Goal: Task Accomplishment & Management: Manage account settings

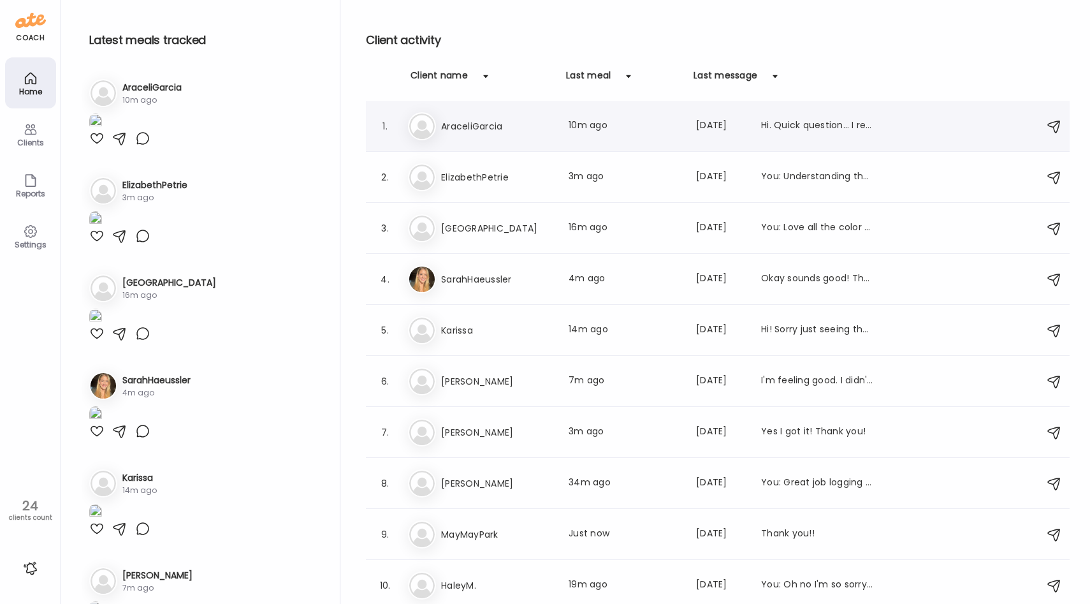
click at [542, 133] on div "Ar AraceliGarcia Last meal: 10m ago Last message: [DATE] Hi. Quick question… I …" at bounding box center [719, 126] width 623 height 28
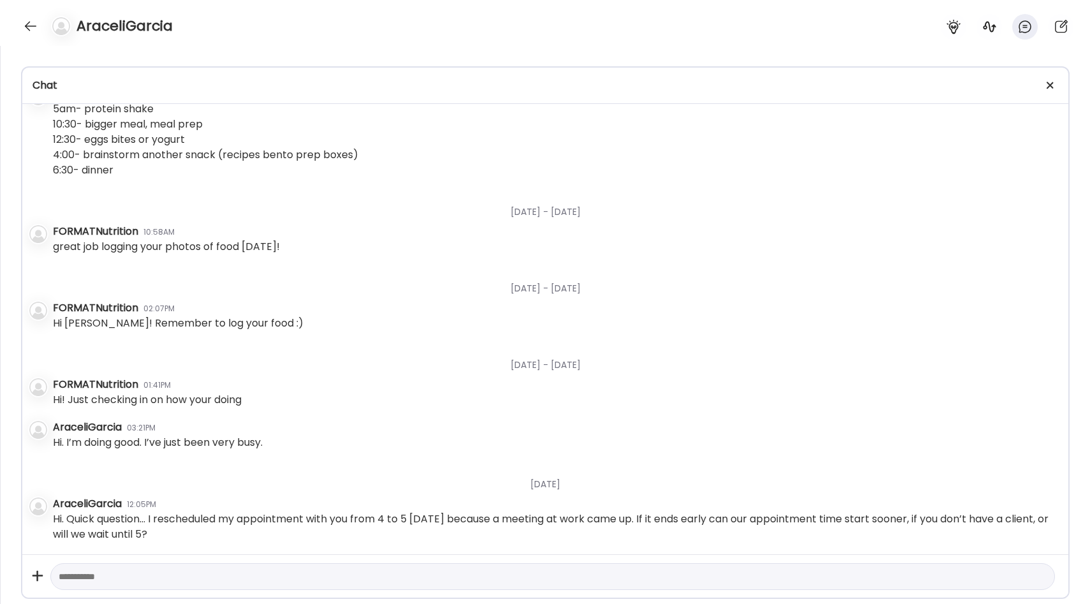
scroll to position [17967, 0]
click at [994, 28] on icon at bounding box center [989, 26] width 15 height 15
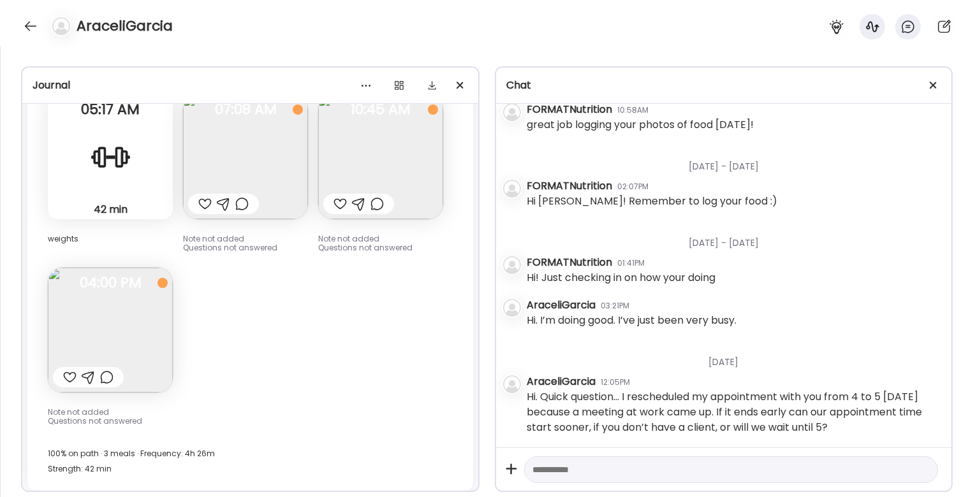
scroll to position [10018, 0]
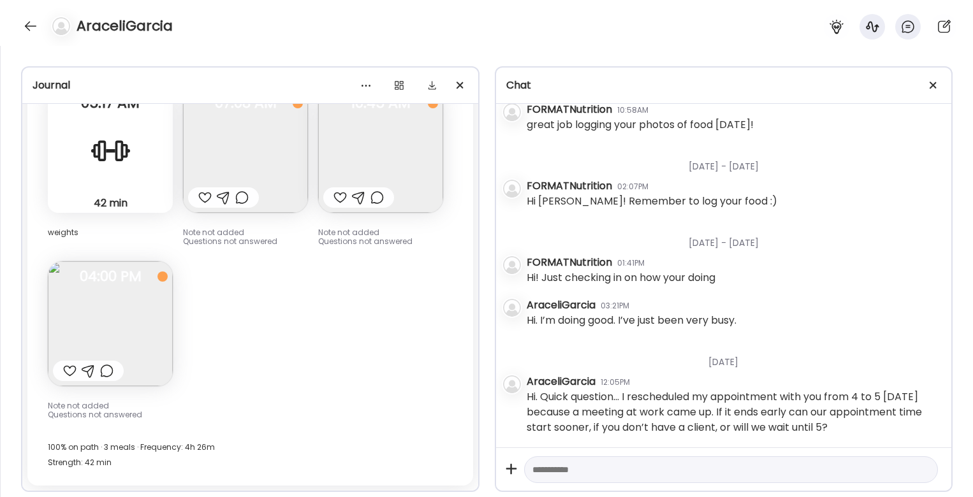
click at [548, 474] on textarea at bounding box center [719, 469] width 375 height 15
type textarea "**********"
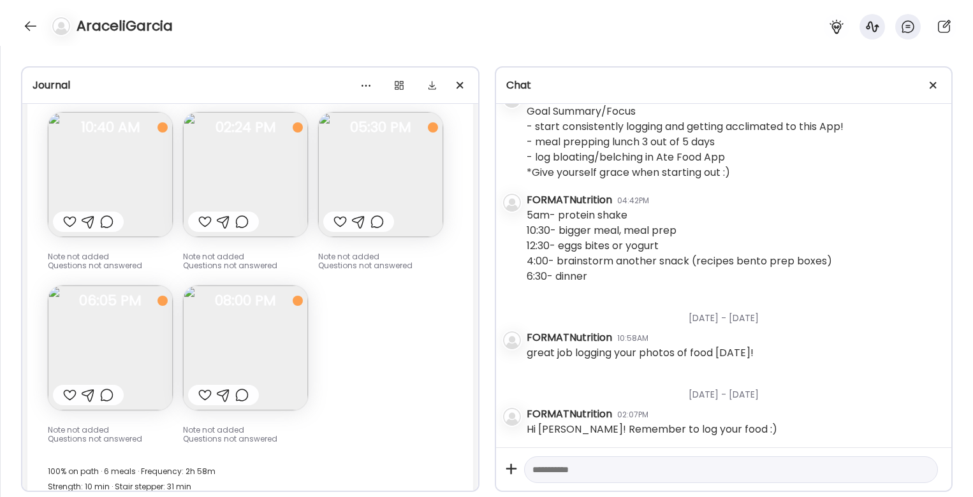
scroll to position [8348, 0]
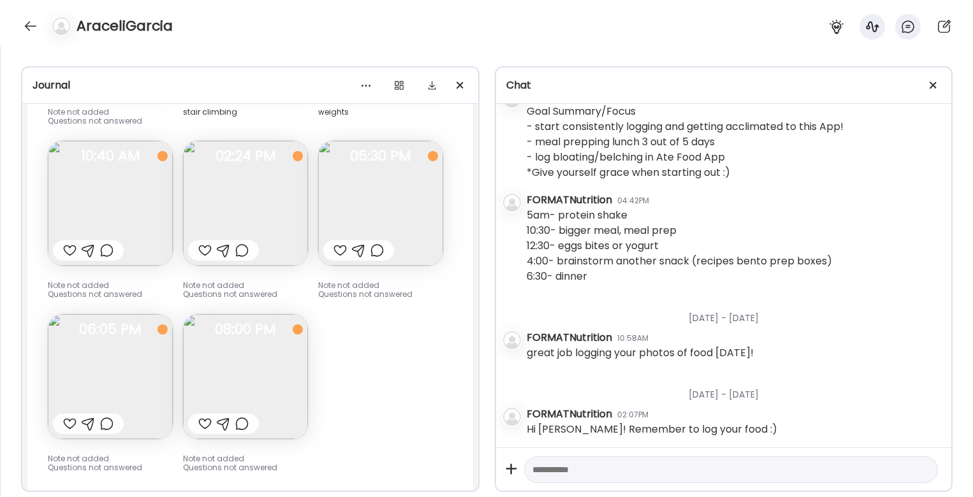
click at [230, 218] on img at bounding box center [245, 203] width 125 height 125
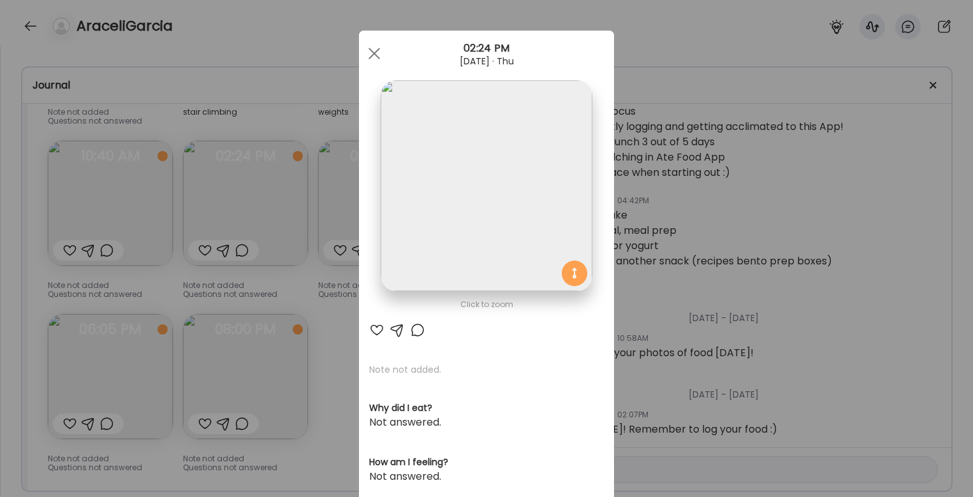
click at [304, 308] on div "Ate Coach Dashboard Wahoo! It’s official Take a moment to set up your Coach Pro…" at bounding box center [486, 248] width 973 height 497
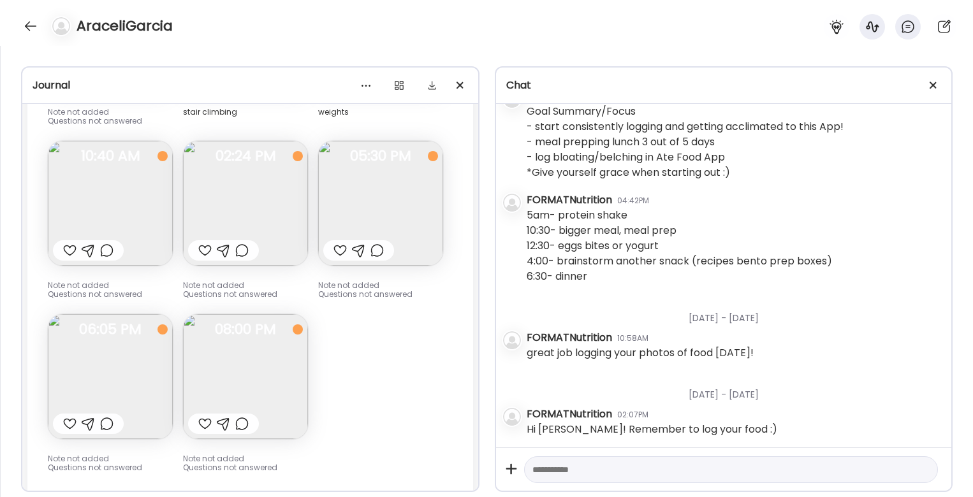
click at [145, 183] on img at bounding box center [110, 203] width 125 height 125
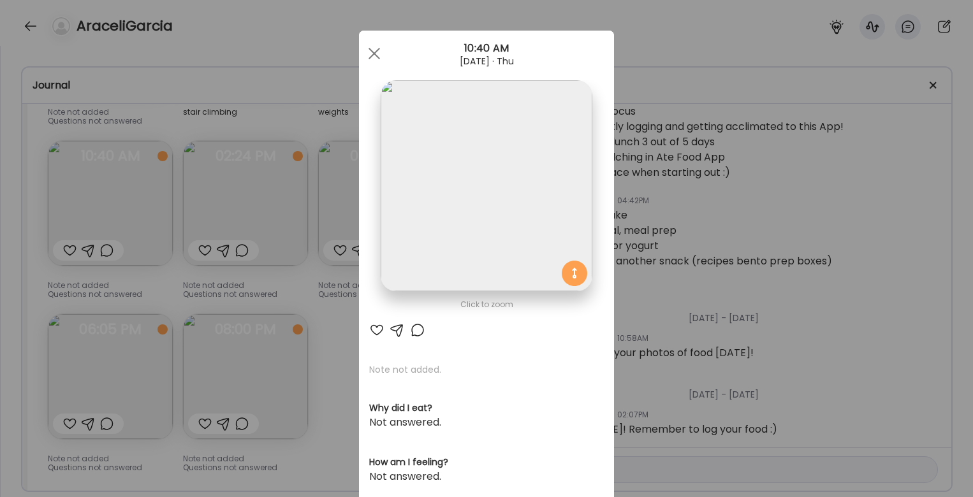
click at [344, 335] on div "Ate Coach Dashboard Wahoo! It’s official Take a moment to set up your Coach Pro…" at bounding box center [486, 248] width 973 height 497
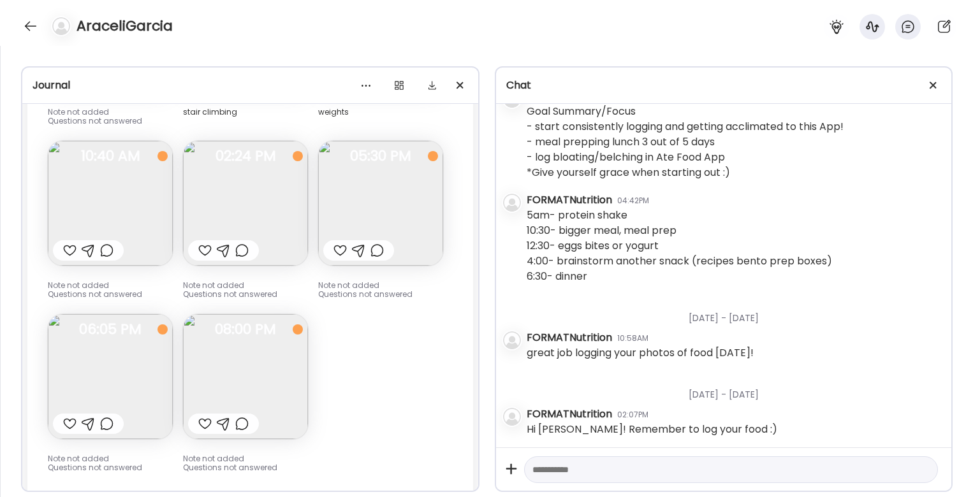
click at [261, 378] on img at bounding box center [245, 376] width 125 height 125
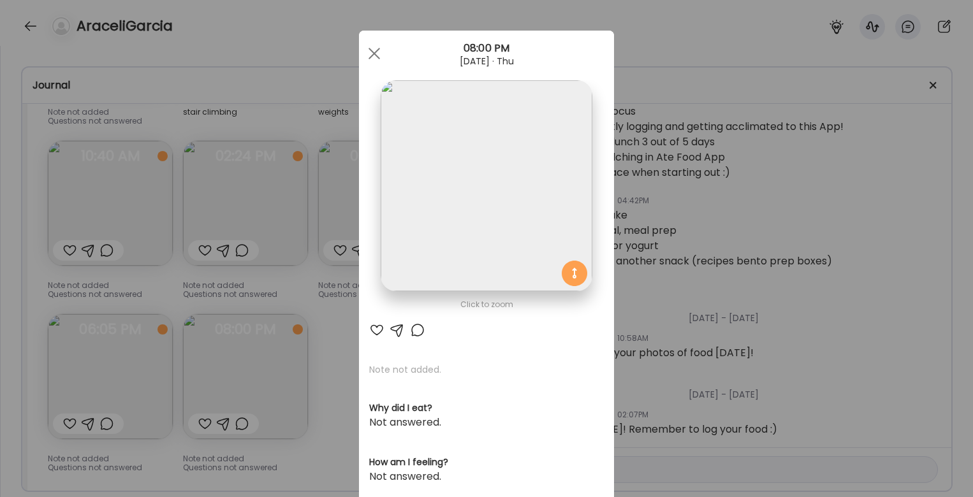
click at [319, 352] on div "Ate Coach Dashboard Wahoo! It’s official Take a moment to set up your Coach Pro…" at bounding box center [486, 248] width 973 height 497
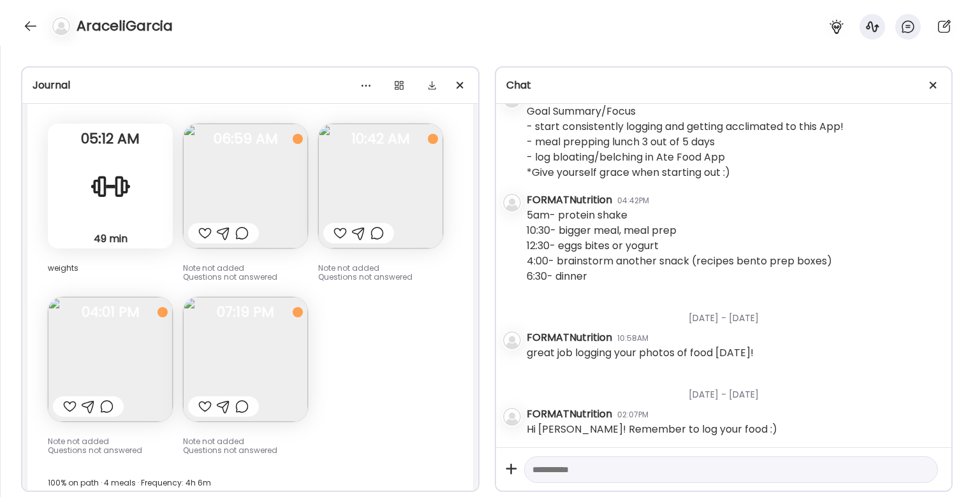
scroll to position [7717, 0]
click at [283, 189] on img at bounding box center [245, 185] width 125 height 125
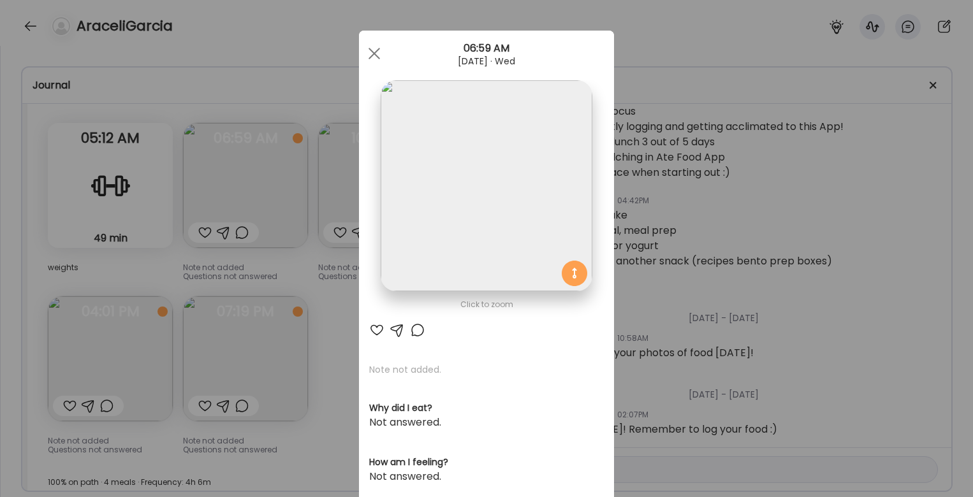
click at [308, 301] on div "Ate Coach Dashboard Wahoo! It’s official Take a moment to set up your Coach Pro…" at bounding box center [486, 248] width 973 height 497
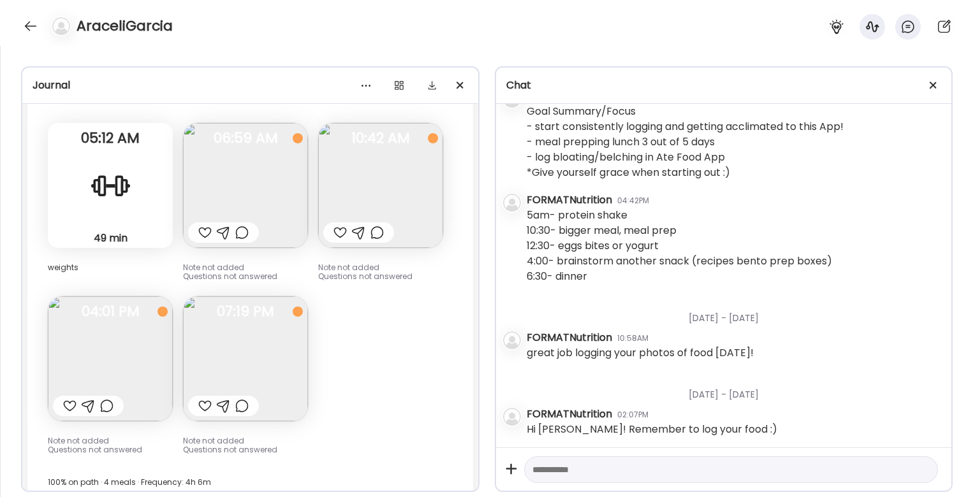
click at [356, 193] on img at bounding box center [380, 185] width 125 height 125
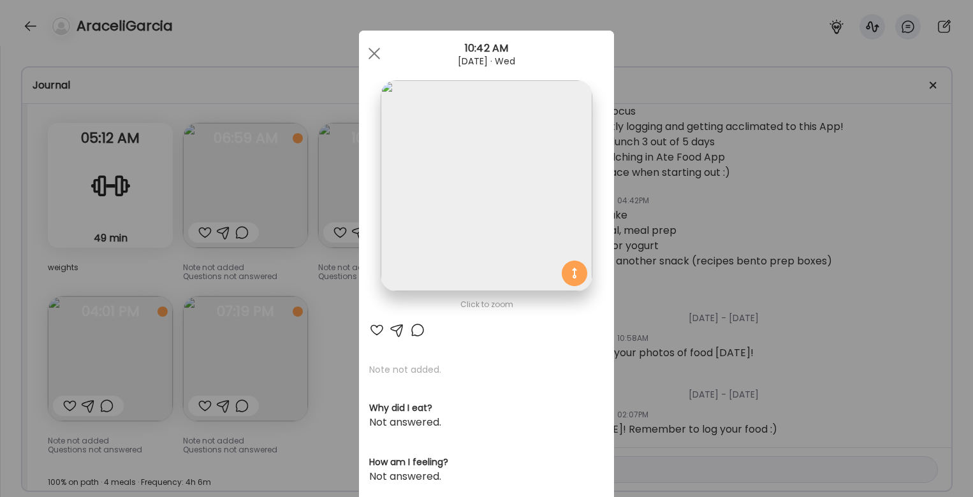
click at [338, 279] on div "Ate Coach Dashboard Wahoo! It’s official Take a moment to set up your Coach Pro…" at bounding box center [486, 248] width 973 height 497
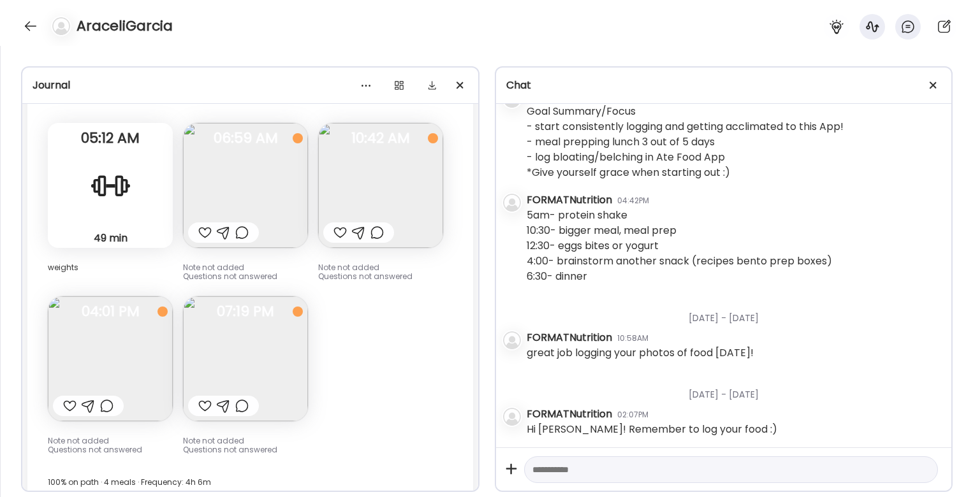
click at [246, 336] on img at bounding box center [245, 358] width 125 height 125
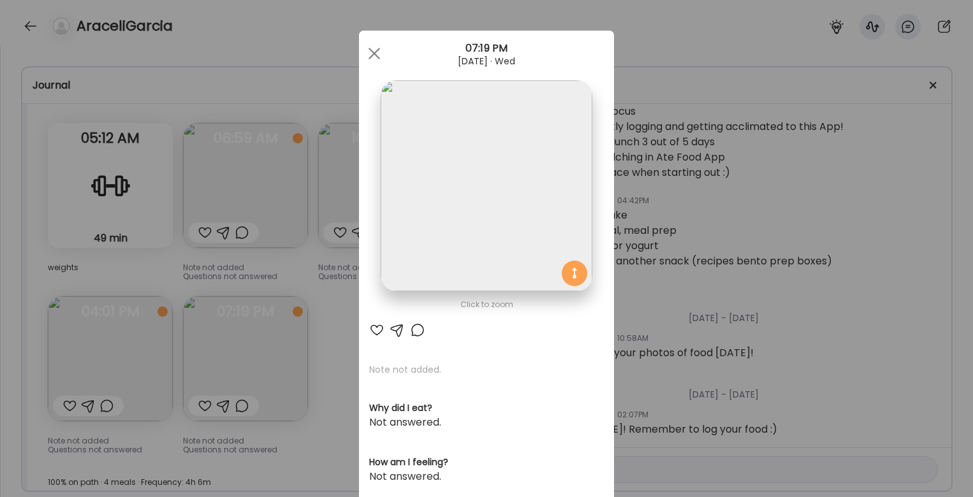
click at [353, 311] on div "Ate Coach Dashboard Wahoo! It’s official Take a moment to set up your Coach Pro…" at bounding box center [486, 248] width 973 height 497
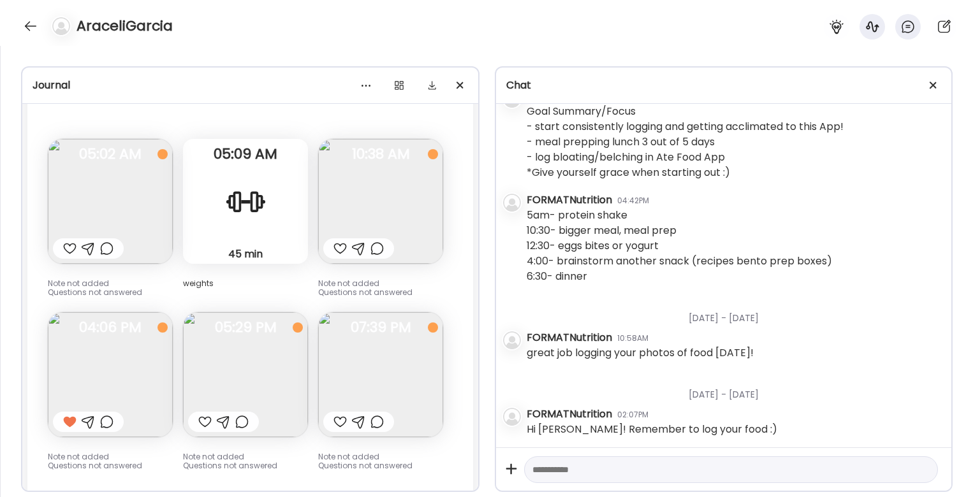
scroll to position [7225, 0]
click at [342, 207] on img at bounding box center [380, 202] width 125 height 125
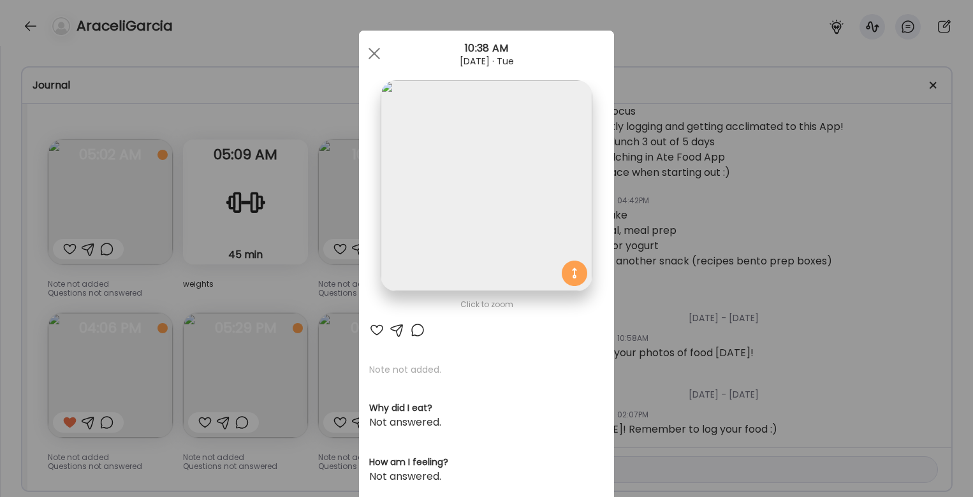
click at [317, 284] on div "Ate Coach Dashboard Wahoo! It’s official Take a moment to set up your Coach Pro…" at bounding box center [486, 248] width 973 height 497
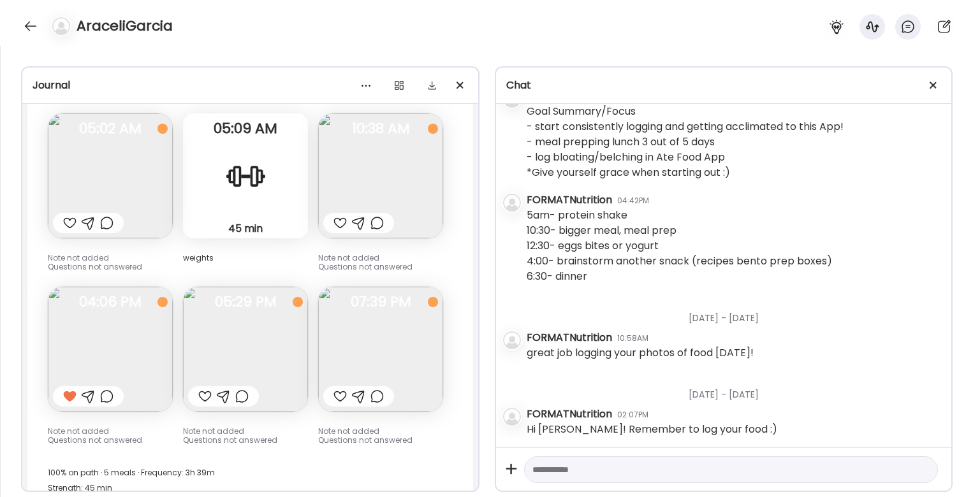
scroll to position [7252, 0]
click at [108, 355] on img at bounding box center [110, 348] width 125 height 125
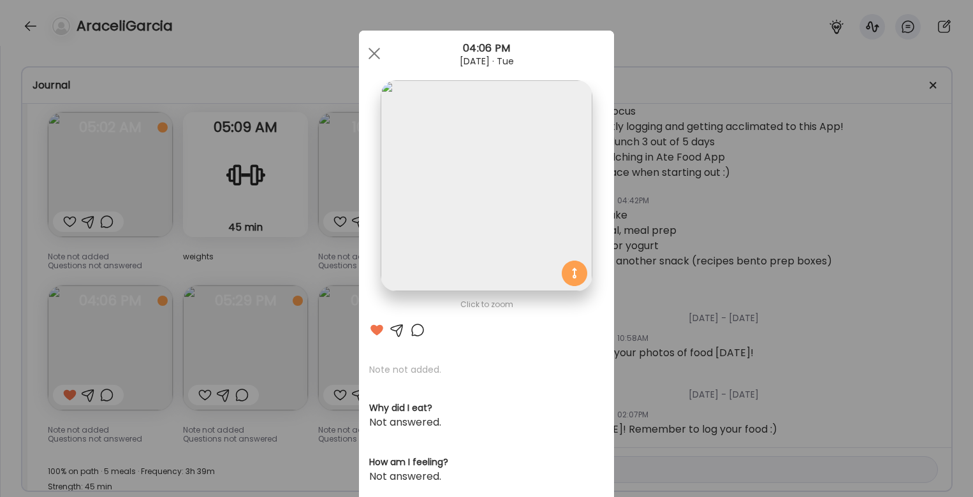
click at [286, 266] on div "Ate Coach Dashboard Wahoo! It’s official Take a moment to set up your Coach Pro…" at bounding box center [486, 248] width 973 height 497
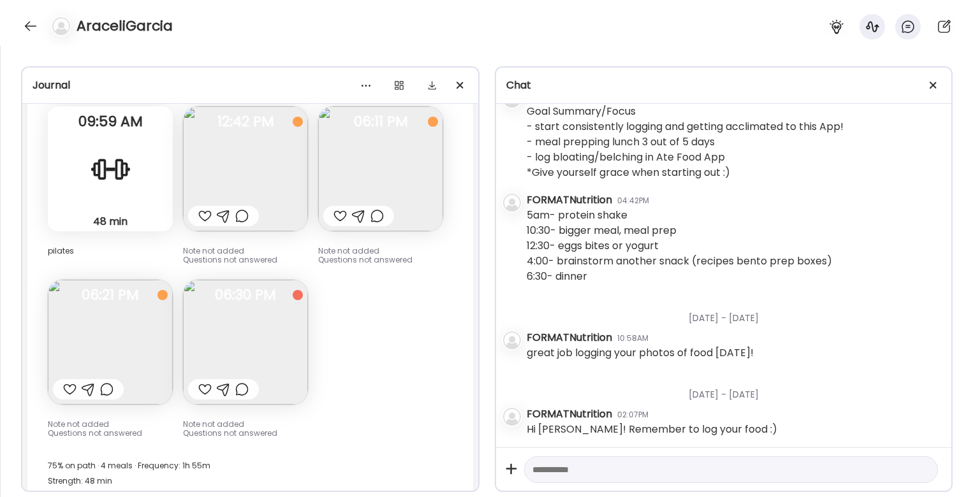
scroll to position [6782, 0]
click at [283, 344] on img at bounding box center [245, 342] width 125 height 125
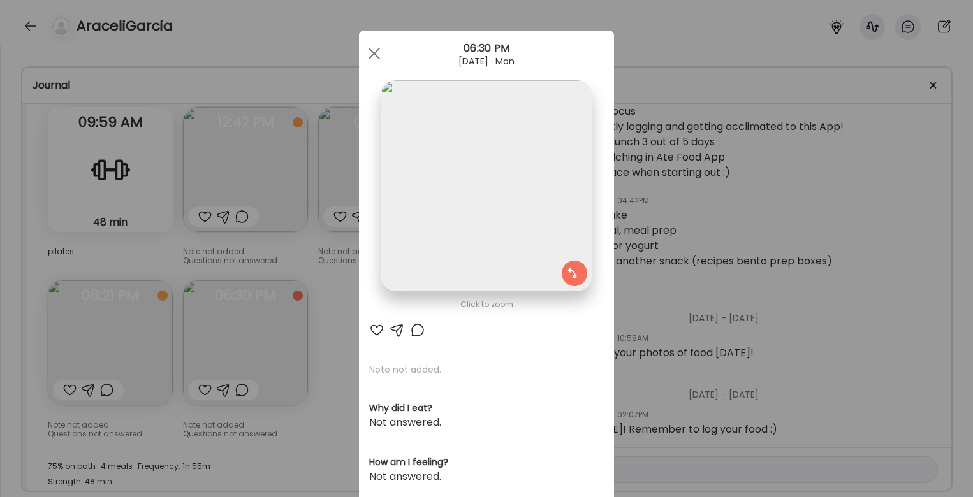
click at [354, 305] on div "Ate Coach Dashboard Wahoo! It’s official Take a moment to set up your Coach Pro…" at bounding box center [486, 248] width 973 height 497
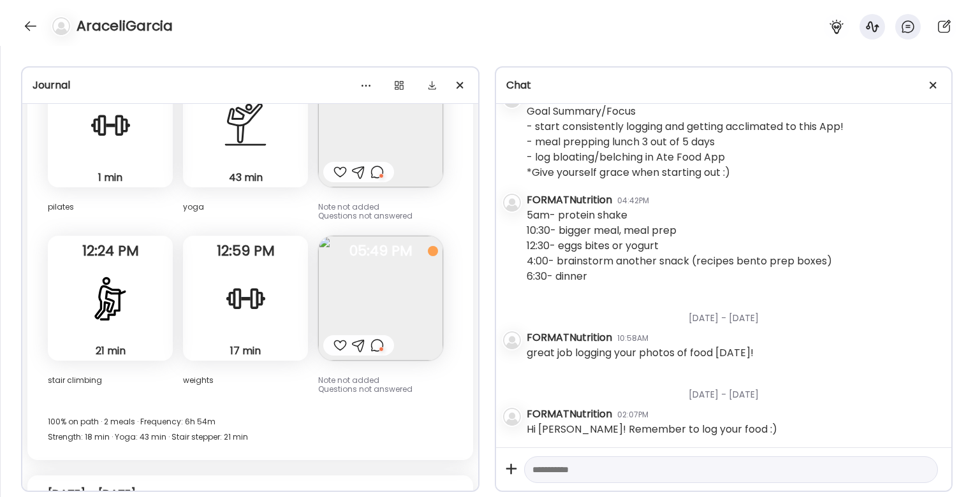
scroll to position [5966, 0]
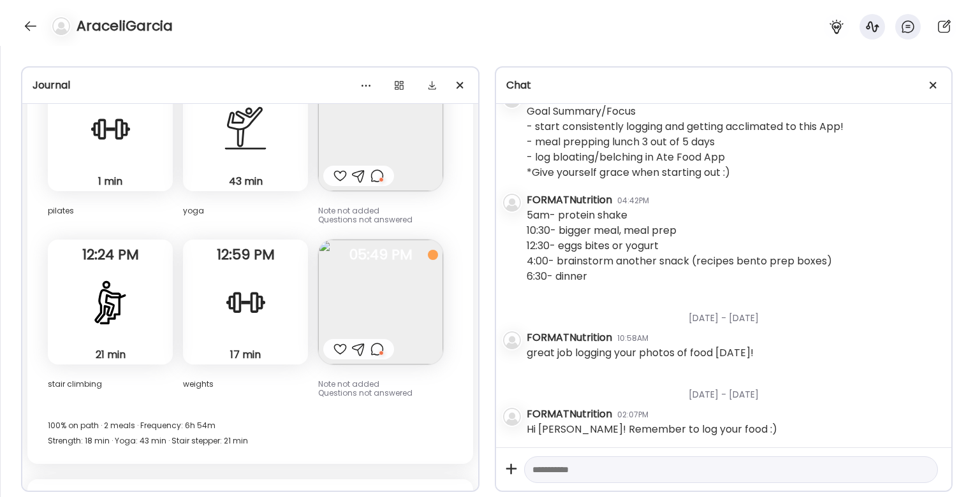
click at [379, 351] on div at bounding box center [376, 349] width 13 height 15
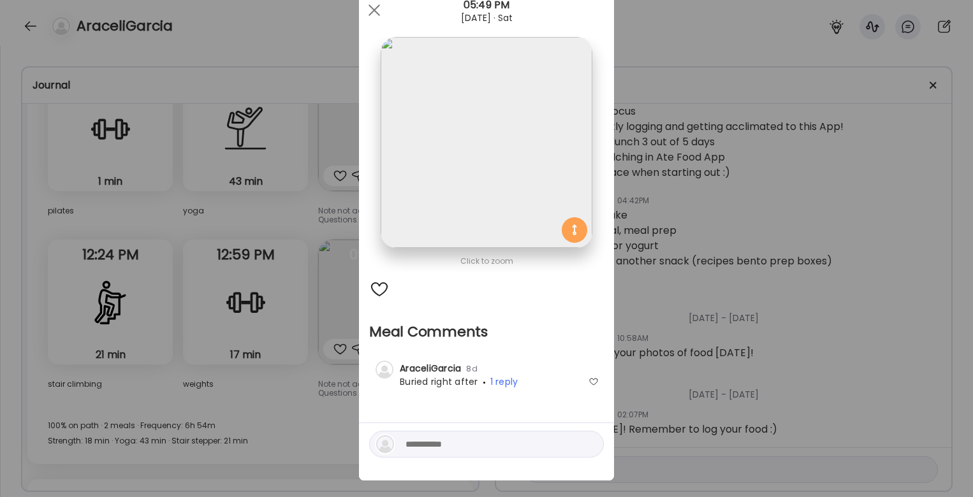
scroll to position [45, 0]
click at [327, 396] on div "Ate Coach Dashboard Wahoo! It’s official Take a moment to set up your Coach Pro…" at bounding box center [486, 248] width 973 height 497
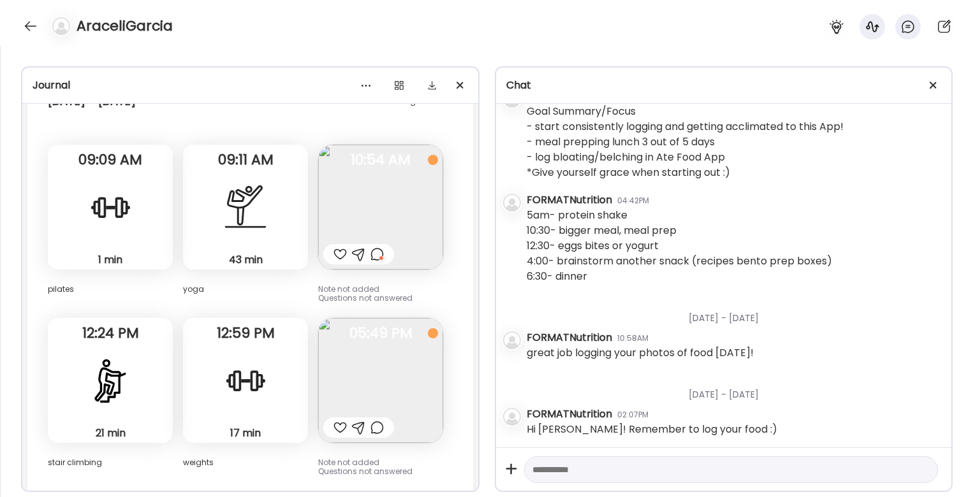
scroll to position [5880, 0]
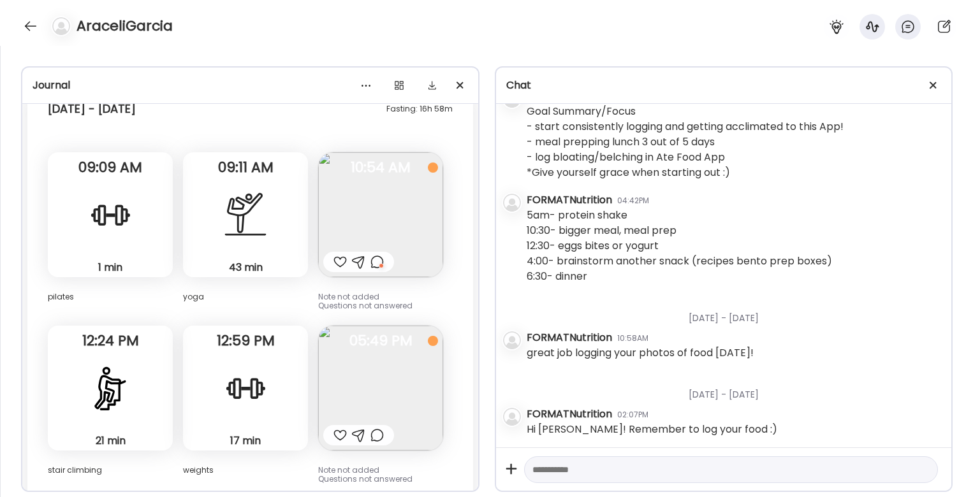
click at [380, 261] on div at bounding box center [376, 261] width 13 height 15
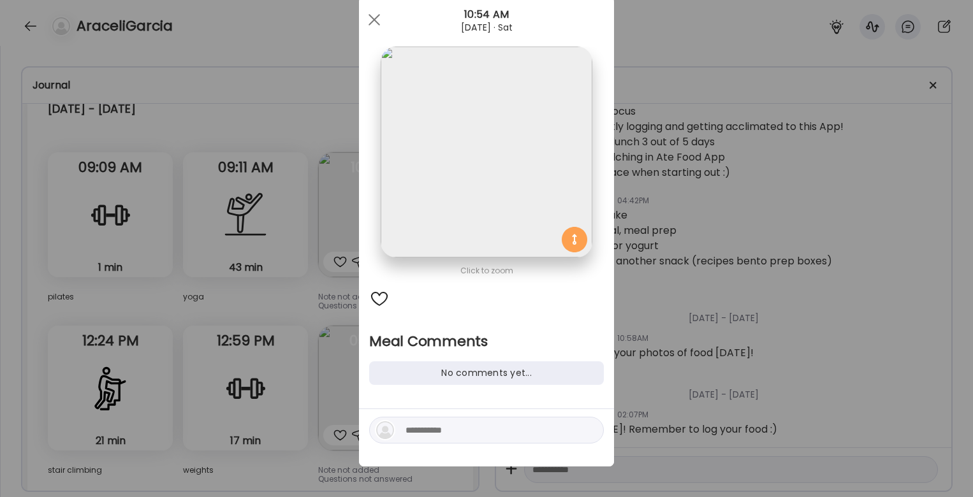
scroll to position [34, 0]
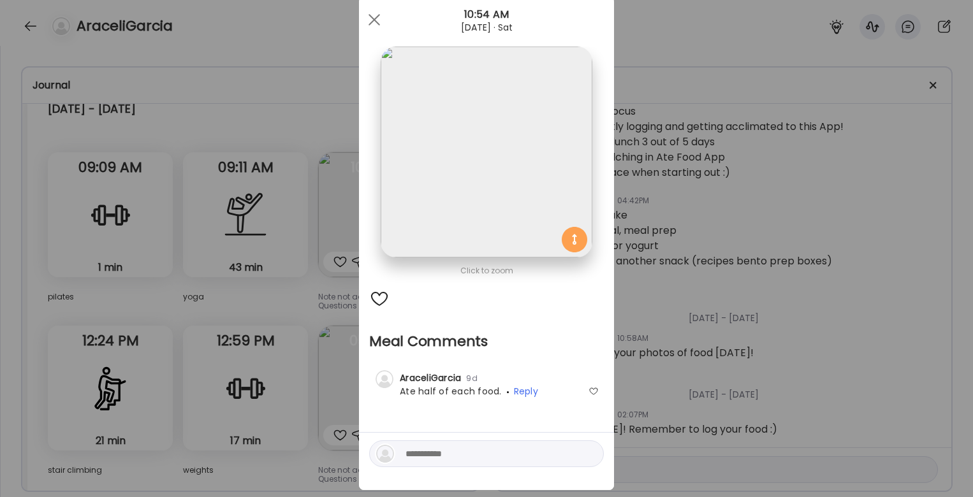
click at [300, 324] on div "Ate Coach Dashboard Wahoo! It’s official Take a moment to set up your Coach Pro…" at bounding box center [486, 248] width 973 height 497
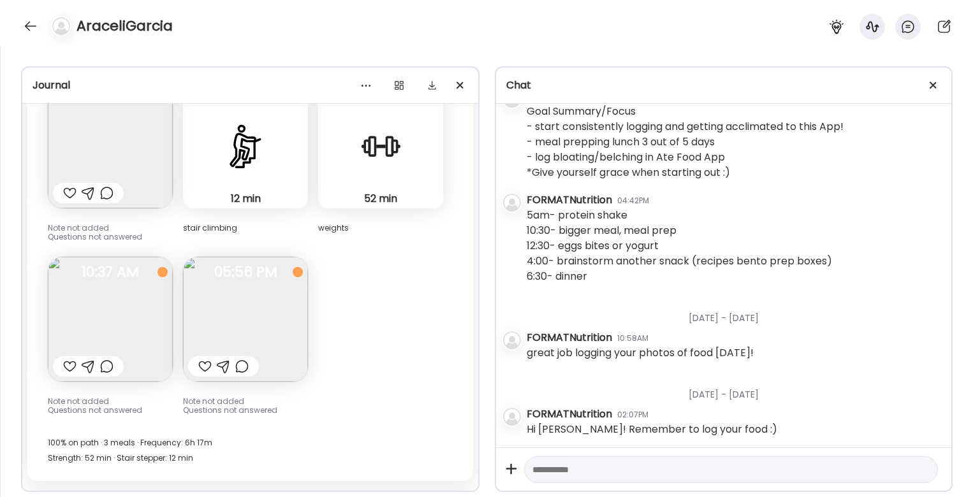
scroll to position [5474, 0]
click at [117, 296] on img at bounding box center [110, 318] width 125 height 125
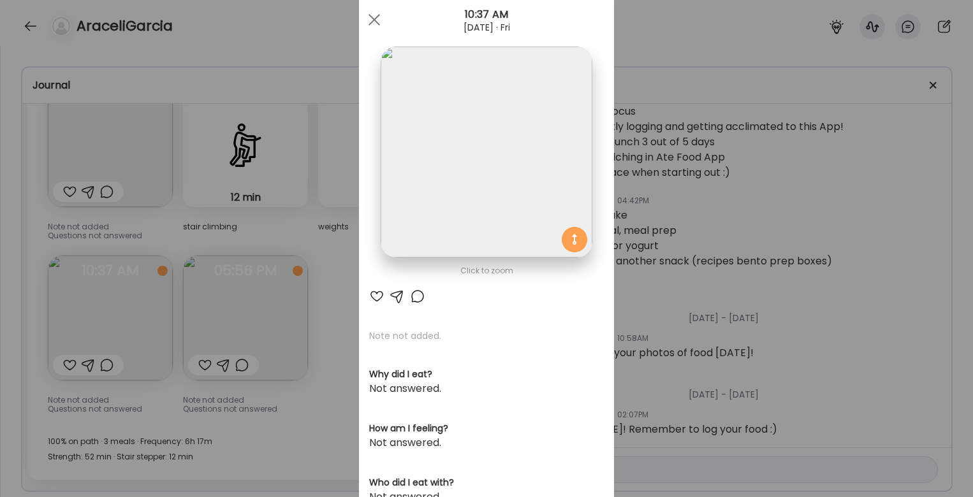
click at [295, 267] on div "Ate Coach Dashboard Wahoo! It’s official Take a moment to set up your Coach Pro…" at bounding box center [486, 248] width 973 height 497
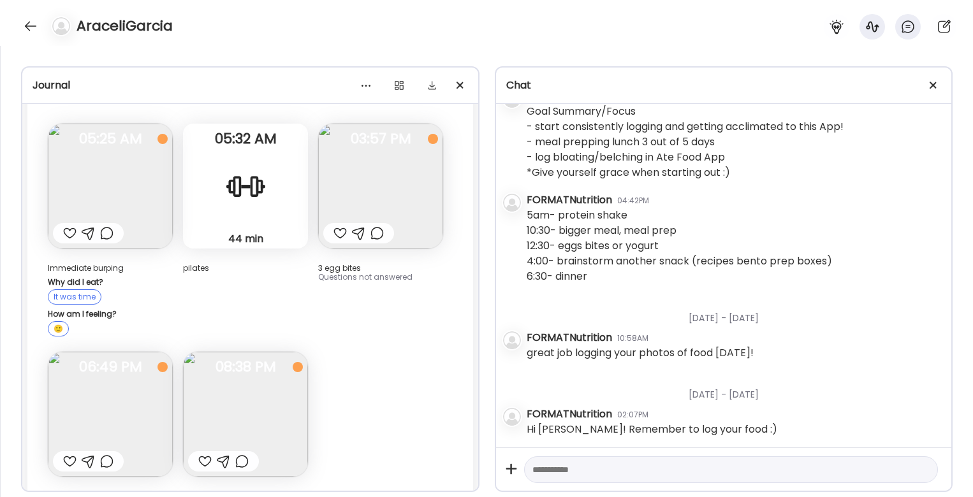
scroll to position [3962, 0]
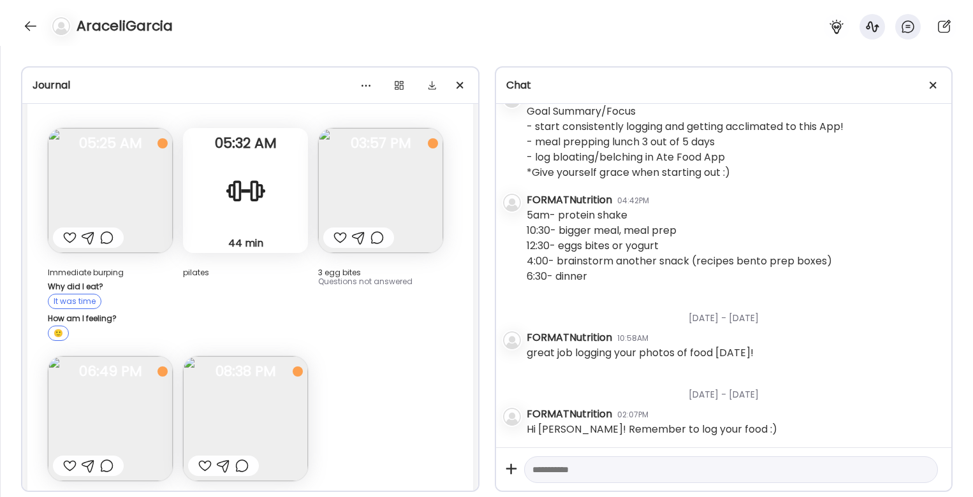
click at [138, 198] on img at bounding box center [110, 190] width 125 height 125
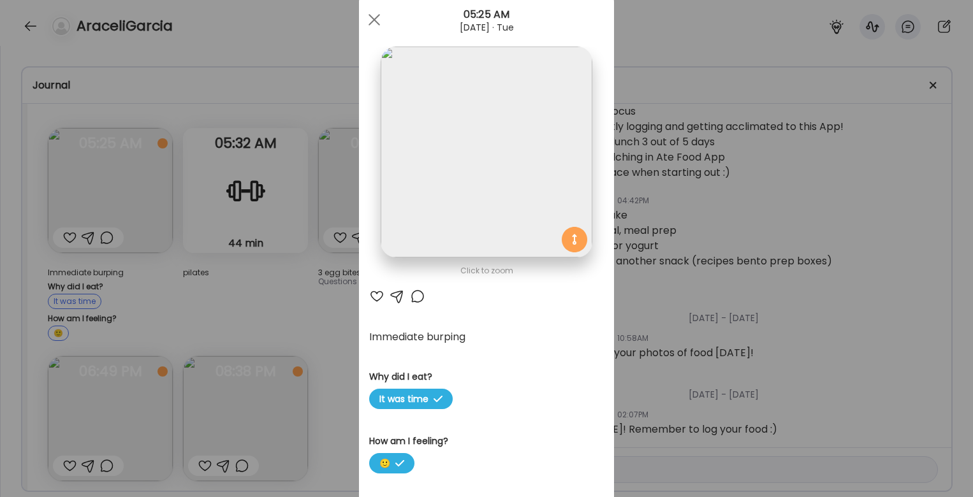
click at [238, 294] on div "Ate Coach Dashboard Wahoo! It’s official Take a moment to set up your Coach Pro…" at bounding box center [486, 248] width 973 height 497
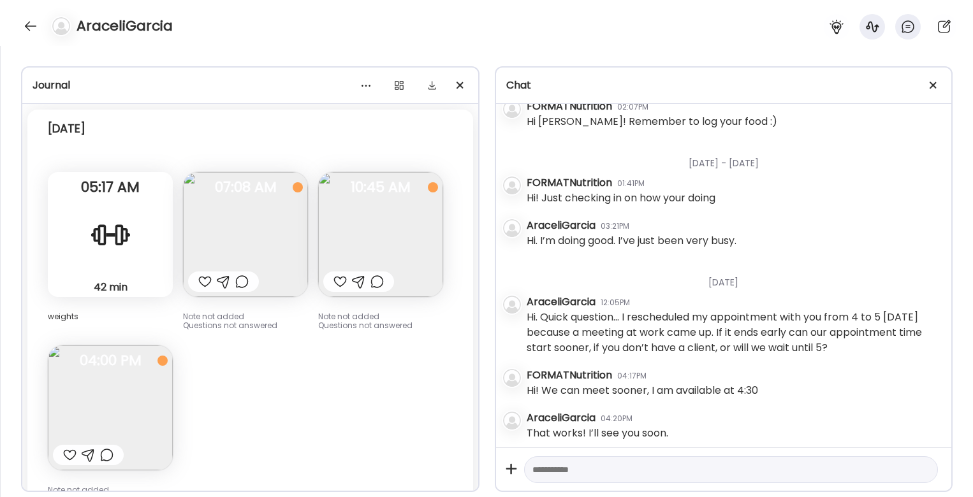
scroll to position [405, 0]
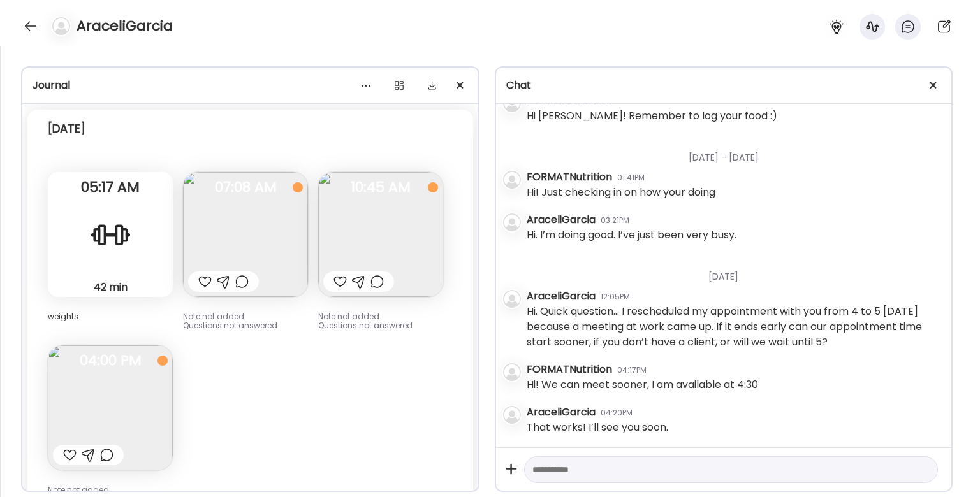
click at [283, 231] on img at bounding box center [245, 234] width 125 height 125
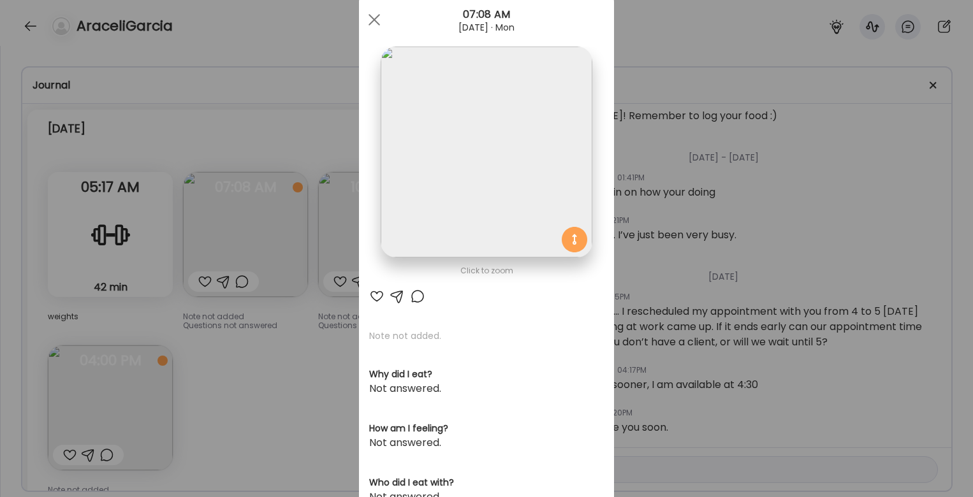
click at [306, 348] on div "Ate Coach Dashboard Wahoo! It’s official Take a moment to set up your Coach Pro…" at bounding box center [486, 248] width 973 height 497
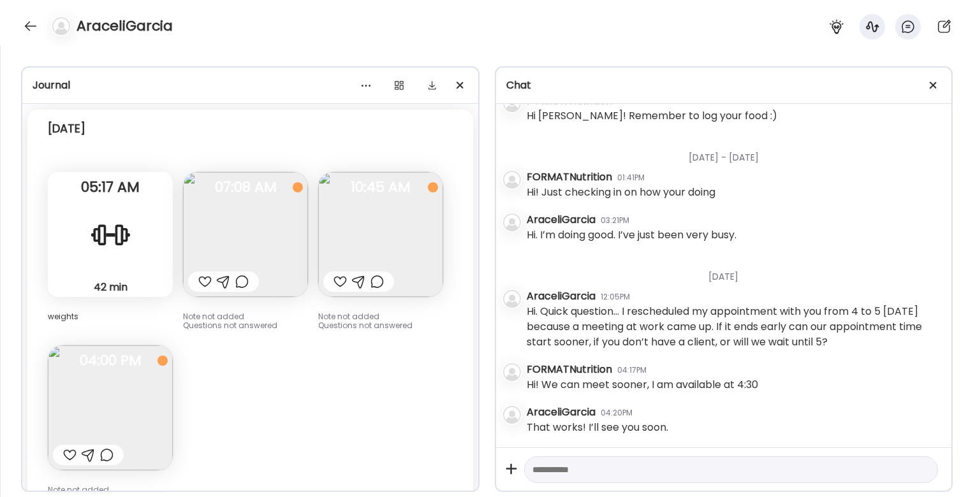
click at [353, 209] on img at bounding box center [380, 234] width 125 height 125
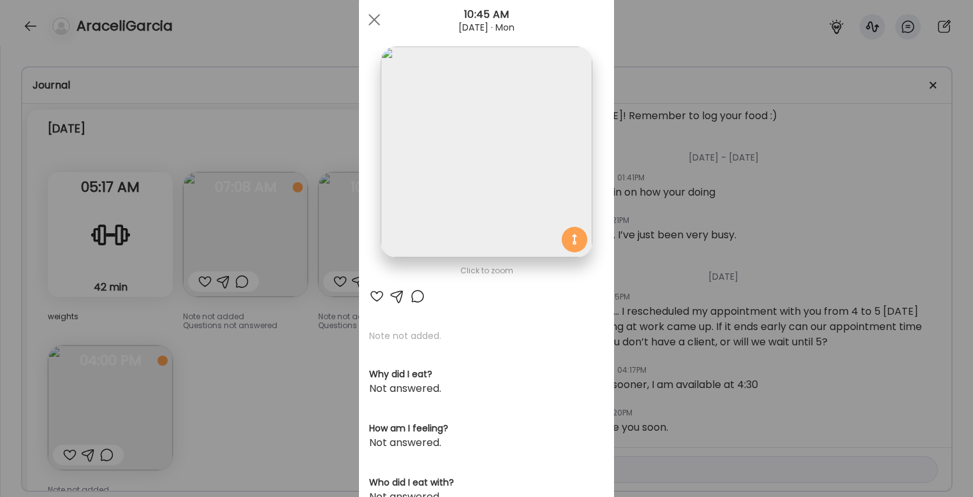
click at [317, 363] on div "Ate Coach Dashboard Wahoo! It’s official Take a moment to set up your Coach Pro…" at bounding box center [486, 248] width 973 height 497
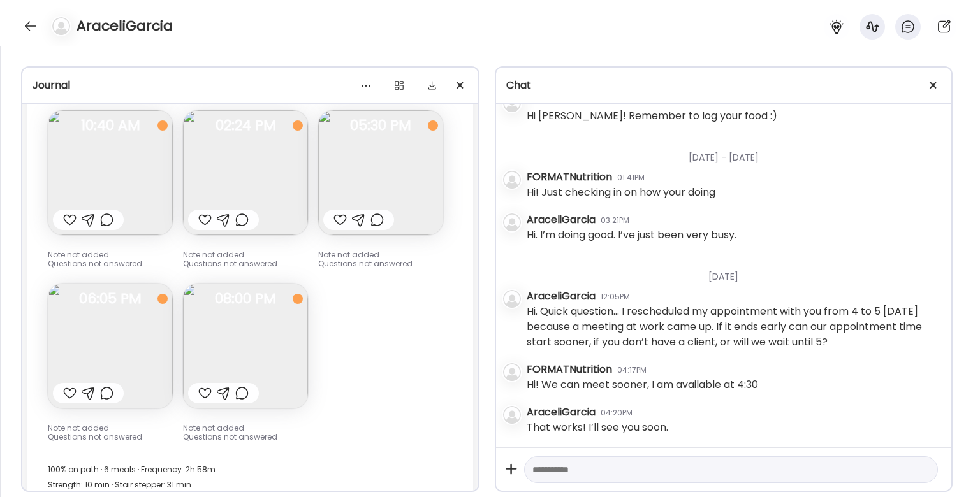
scroll to position [8374, 0]
click at [257, 343] on img at bounding box center [245, 350] width 125 height 125
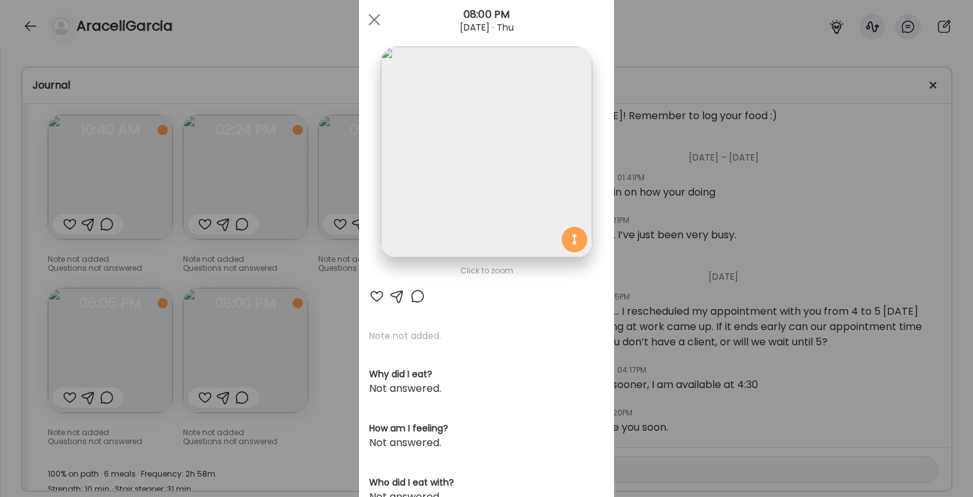
click at [347, 338] on div "Ate Coach Dashboard Wahoo! It’s official Take a moment to set up your Coach Pro…" at bounding box center [486, 248] width 973 height 497
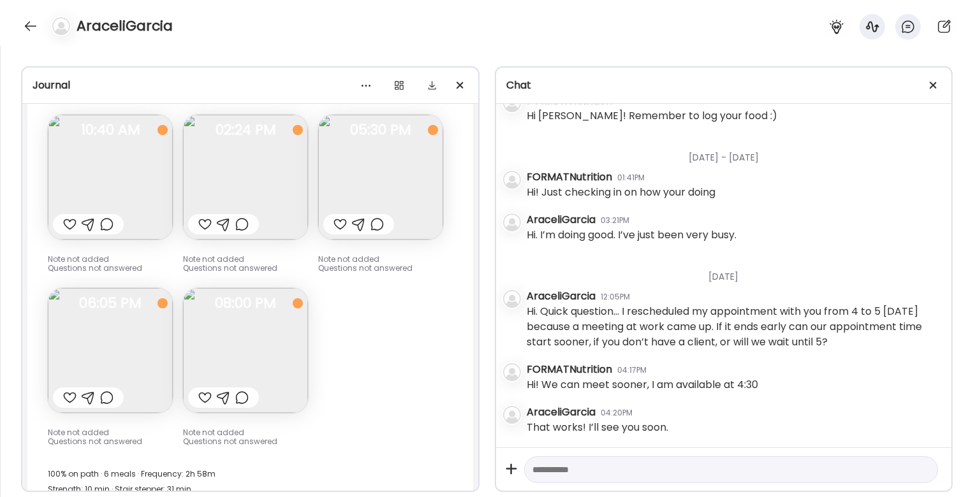
click at [95, 347] on img at bounding box center [110, 350] width 125 height 125
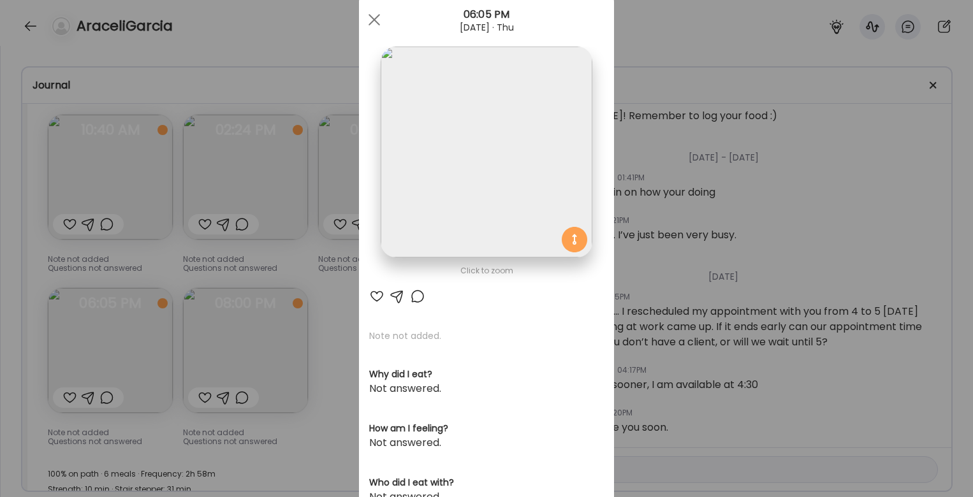
click at [330, 293] on div "Ate Coach Dashboard Wahoo! It’s official Take a moment to set up your Coach Pro…" at bounding box center [486, 248] width 973 height 497
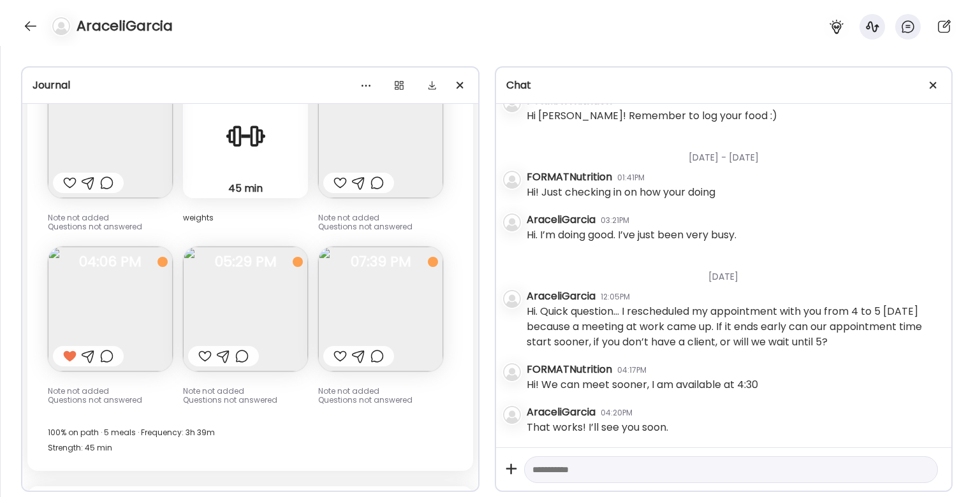
scroll to position [7283, 0]
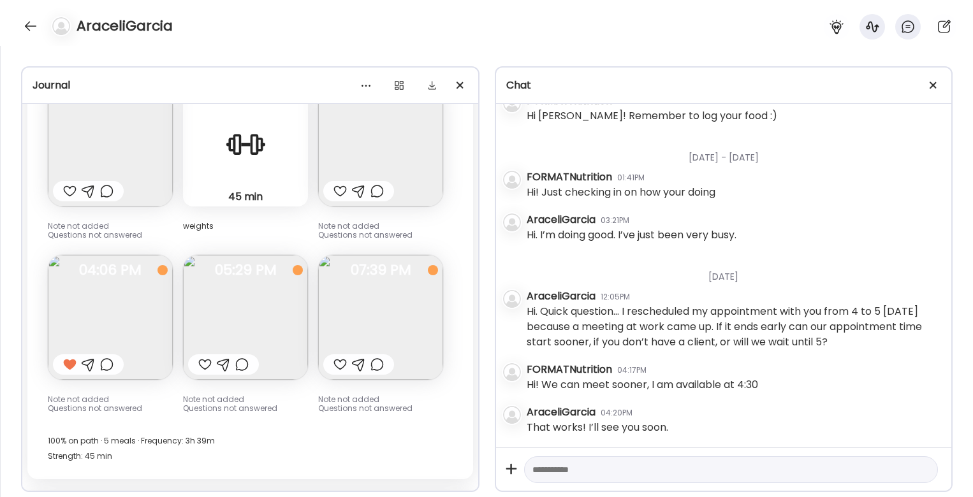
click at [263, 309] on img at bounding box center [245, 317] width 125 height 125
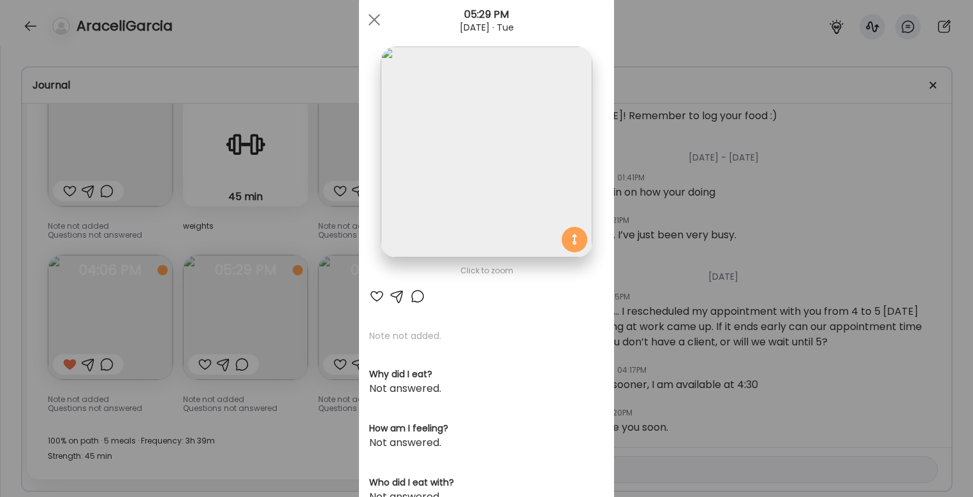
click at [325, 237] on div "Ate Coach Dashboard Wahoo! It’s official Take a moment to set up your Coach Pro…" at bounding box center [486, 248] width 973 height 497
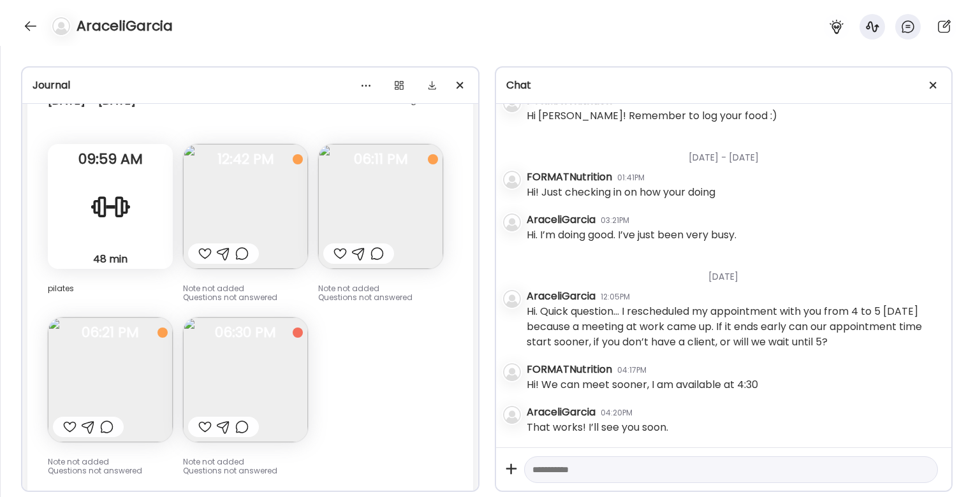
scroll to position [6742, 0]
click at [286, 222] on img at bounding box center [245, 209] width 125 height 125
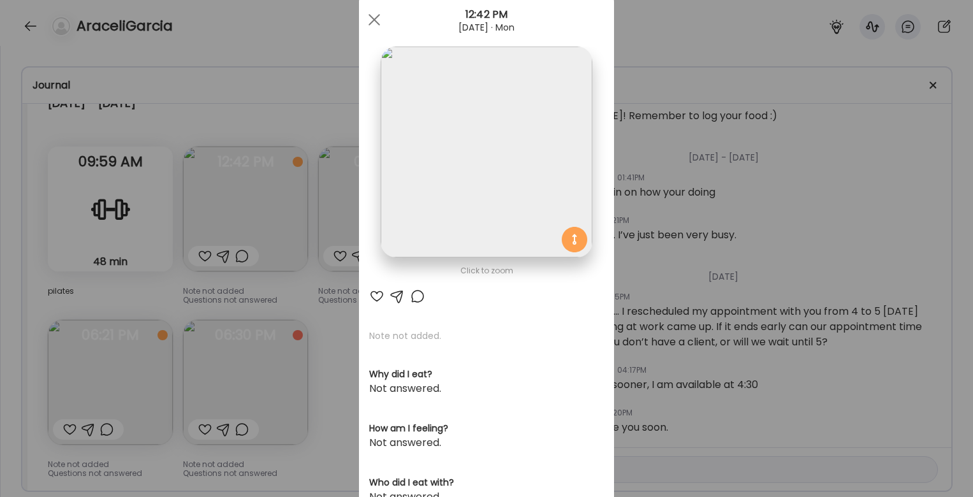
click at [307, 220] on div "Ate Coach Dashboard Wahoo! It’s official Take a moment to set up your Coach Pro…" at bounding box center [486, 248] width 973 height 497
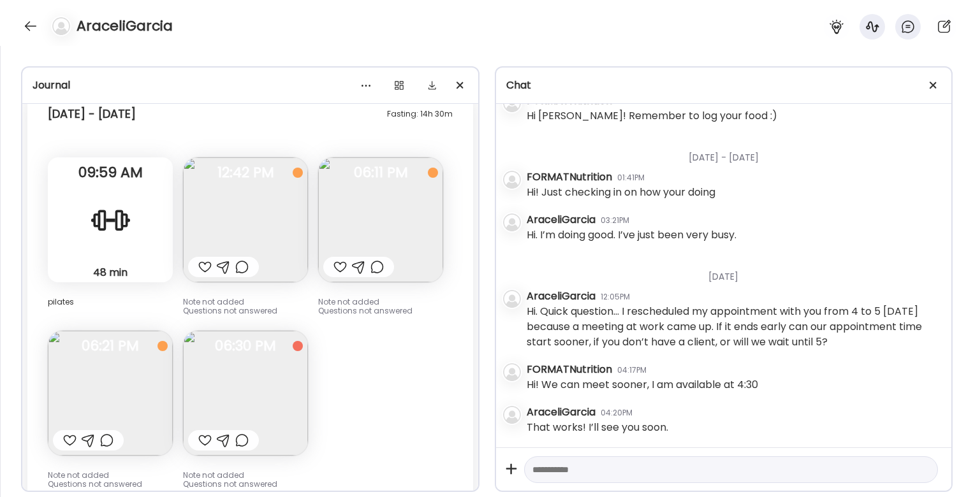
scroll to position [6737, 0]
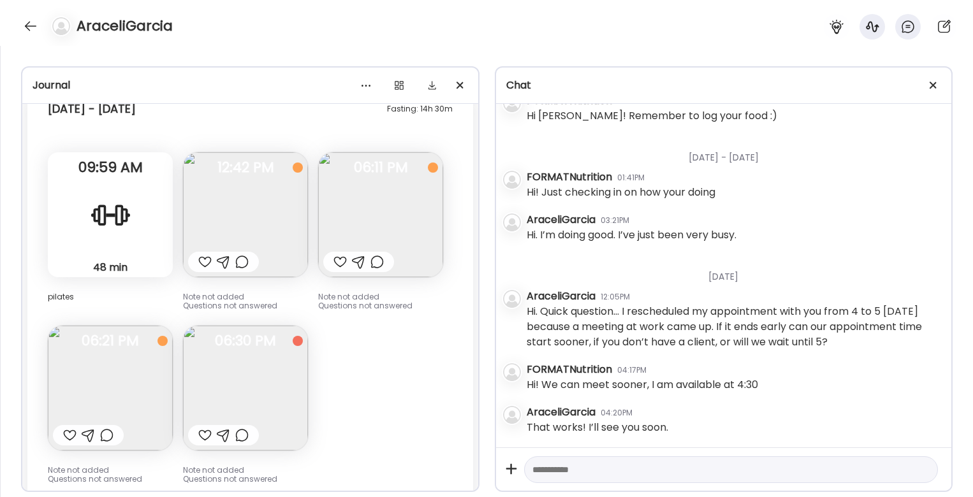
click at [137, 378] on img at bounding box center [110, 388] width 125 height 125
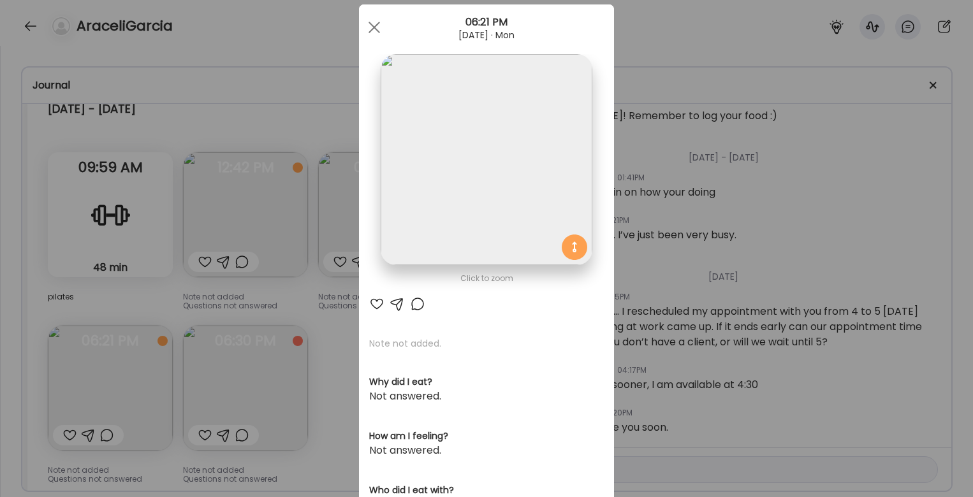
scroll to position [23, 0]
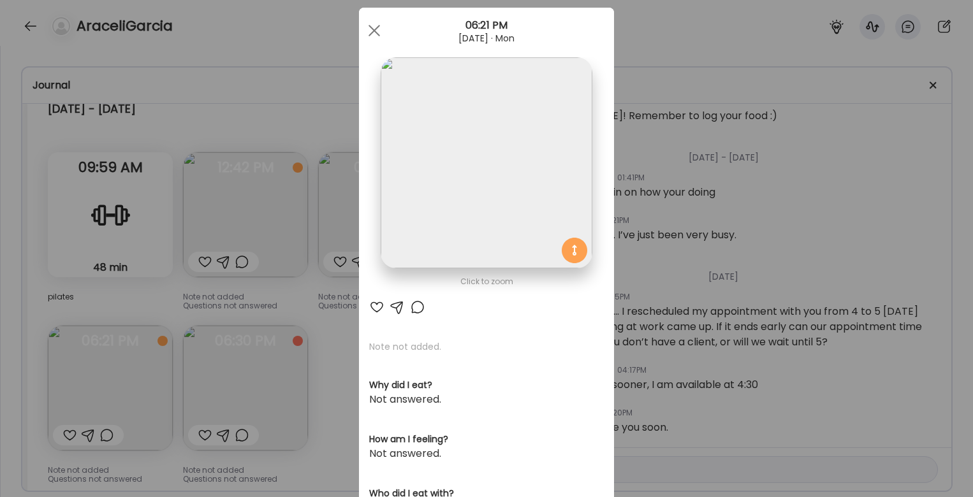
click at [472, 217] on img at bounding box center [486, 162] width 211 height 211
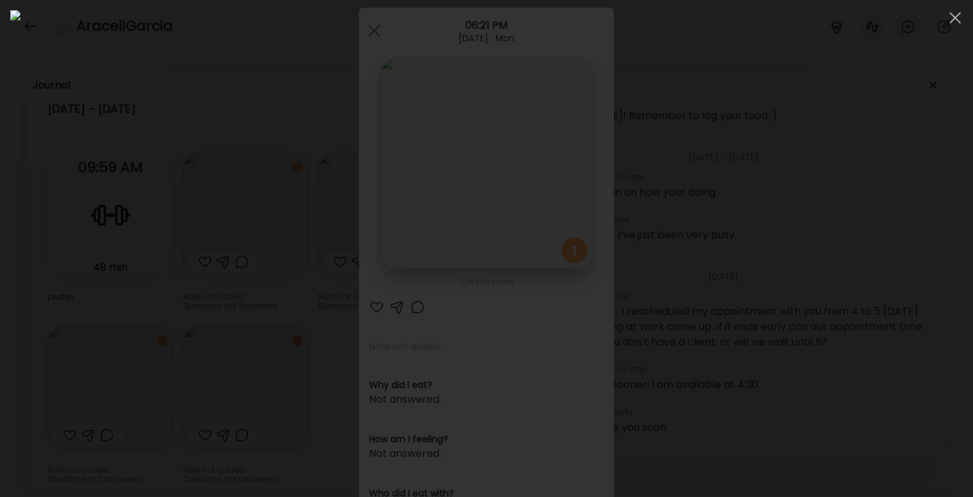
click at [224, 304] on div at bounding box center [486, 248] width 952 height 477
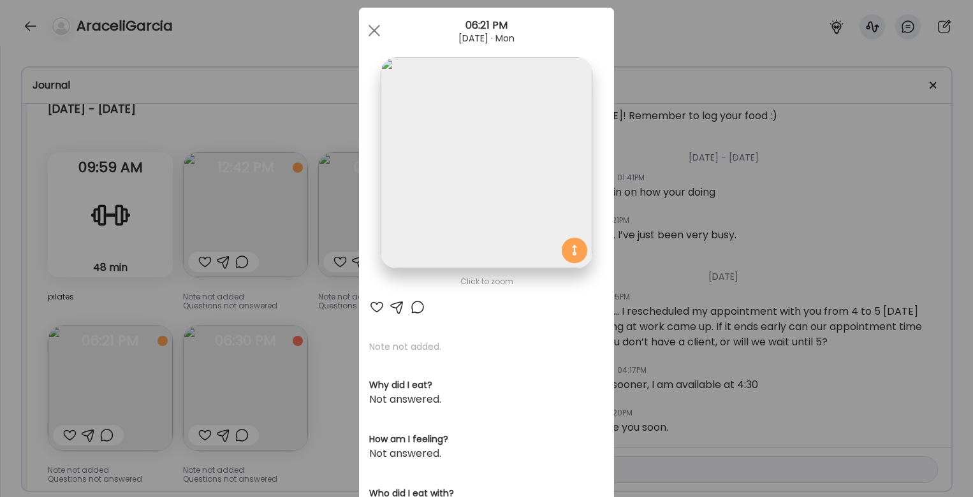
click at [321, 232] on div "Ate Coach Dashboard Wahoo! It’s official Take a moment to set up your Coach Pro…" at bounding box center [486, 248] width 973 height 497
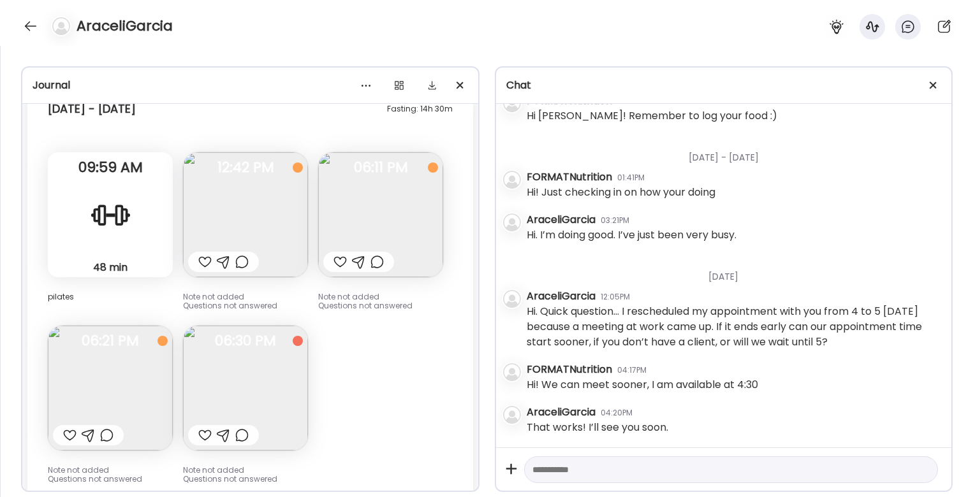
click at [368, 208] on img at bounding box center [380, 214] width 125 height 125
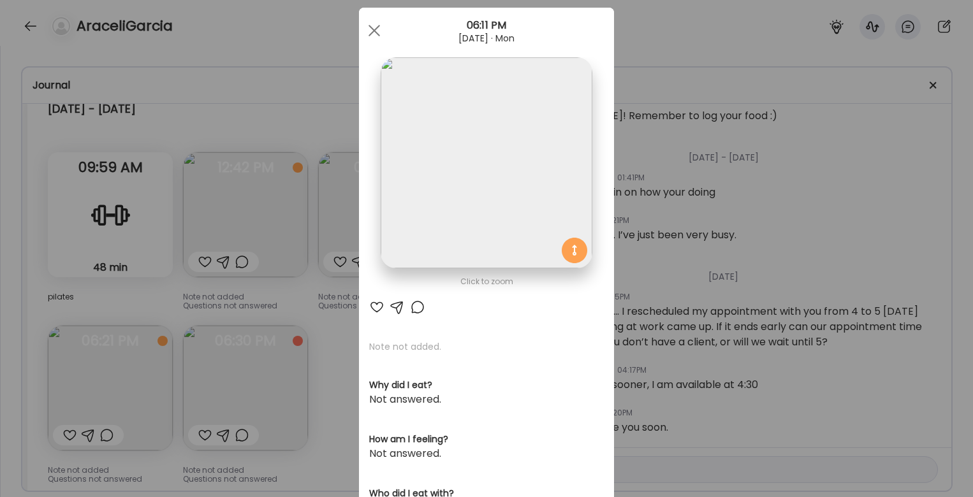
click at [445, 178] on img at bounding box center [486, 162] width 211 height 211
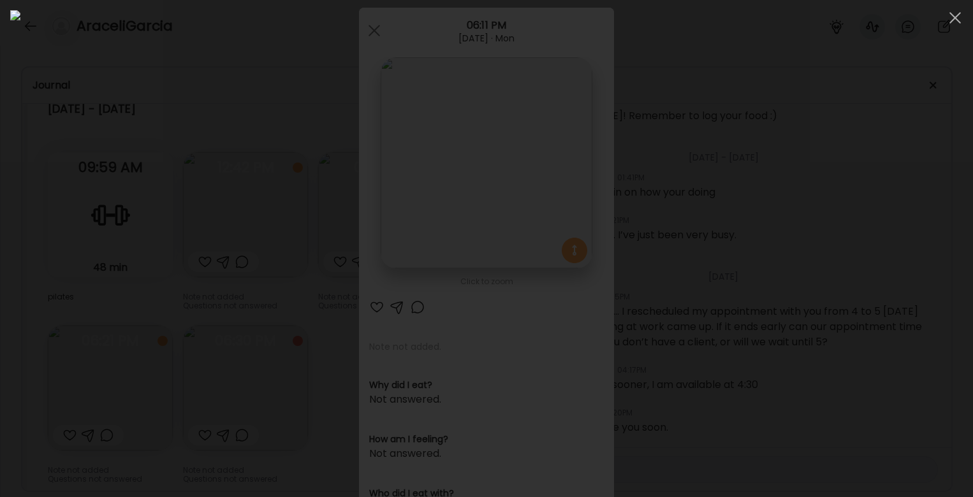
click at [200, 300] on div at bounding box center [486, 248] width 952 height 477
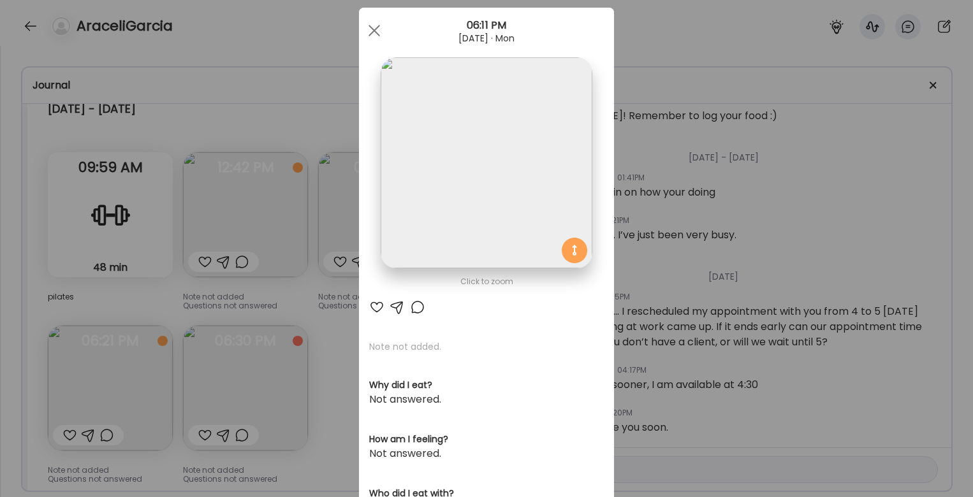
click at [323, 295] on div "Ate Coach Dashboard Wahoo! It’s official Take a moment to set up your Coach Pro…" at bounding box center [486, 248] width 973 height 497
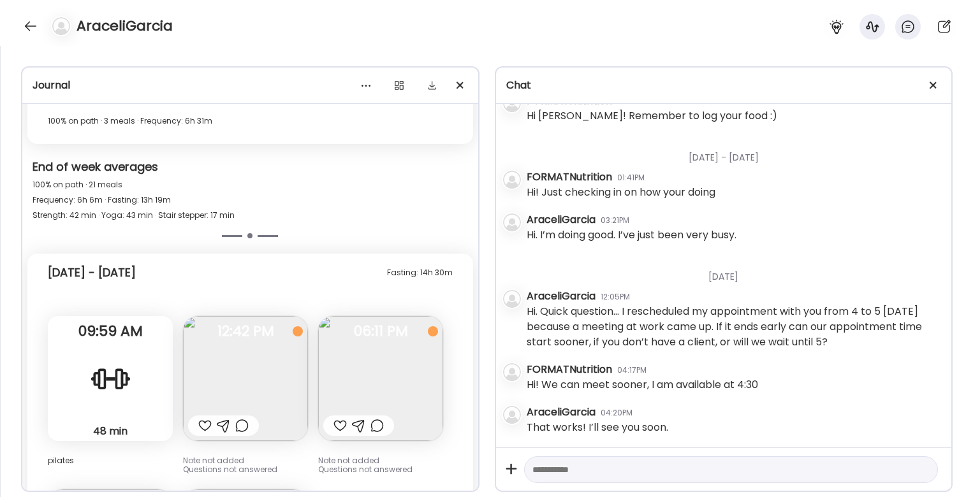
scroll to position [6584, 0]
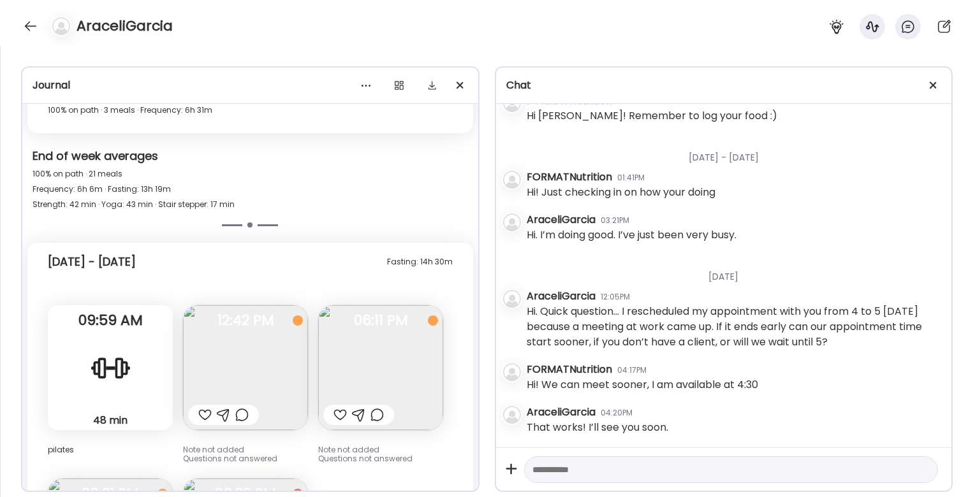
click at [280, 359] on img at bounding box center [245, 367] width 125 height 125
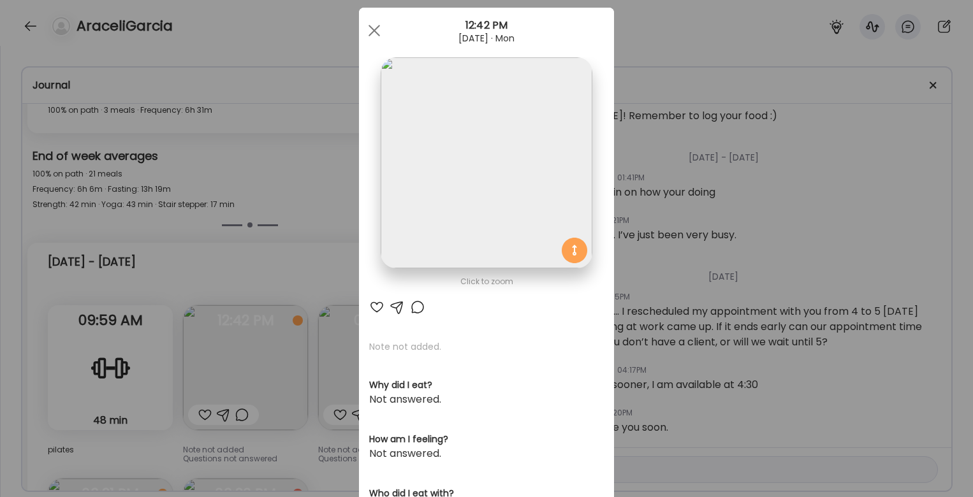
click at [326, 252] on div "Ate Coach Dashboard Wahoo! It’s official Take a moment to set up your Coach Pro…" at bounding box center [486, 248] width 973 height 497
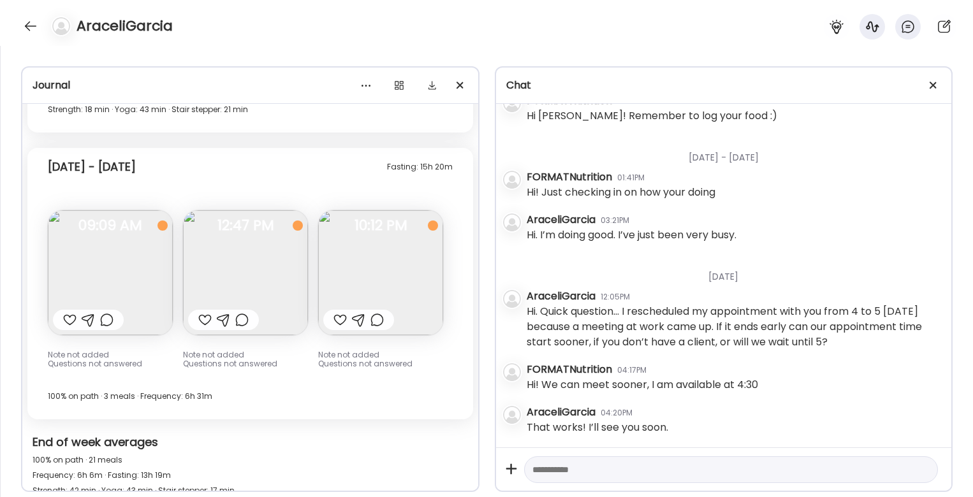
scroll to position [6271, 0]
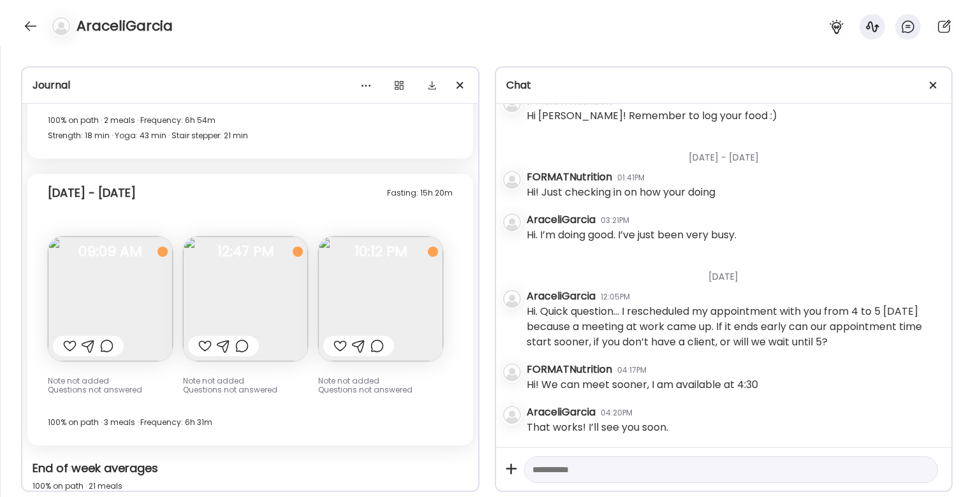
click at [140, 295] on img at bounding box center [110, 298] width 125 height 125
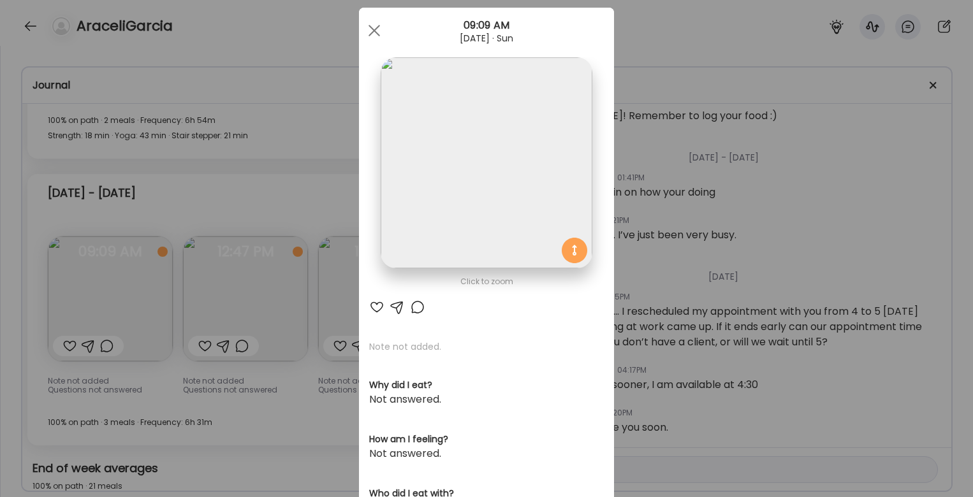
click at [271, 193] on div "Ate Coach Dashboard Wahoo! It’s official Take a moment to set up your Coach Pro…" at bounding box center [486, 248] width 973 height 497
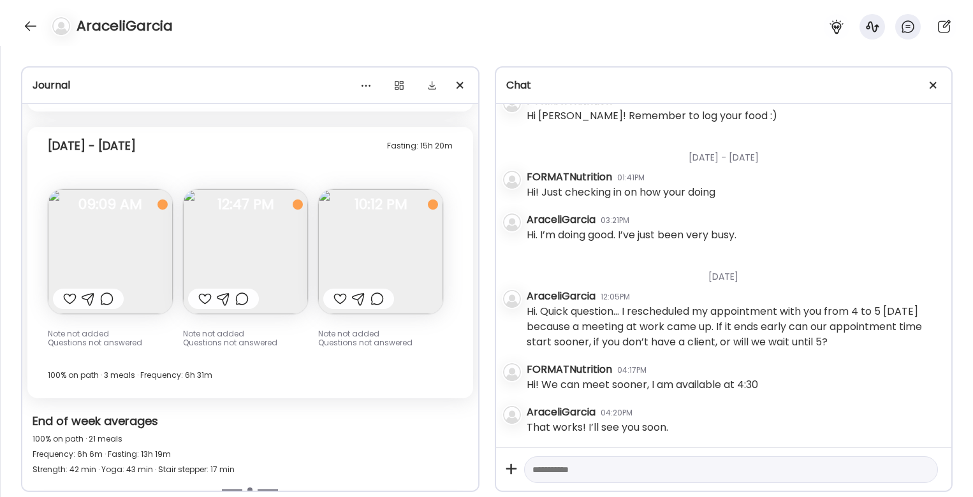
scroll to position [6319, 0]
click at [386, 234] on img at bounding box center [380, 251] width 125 height 125
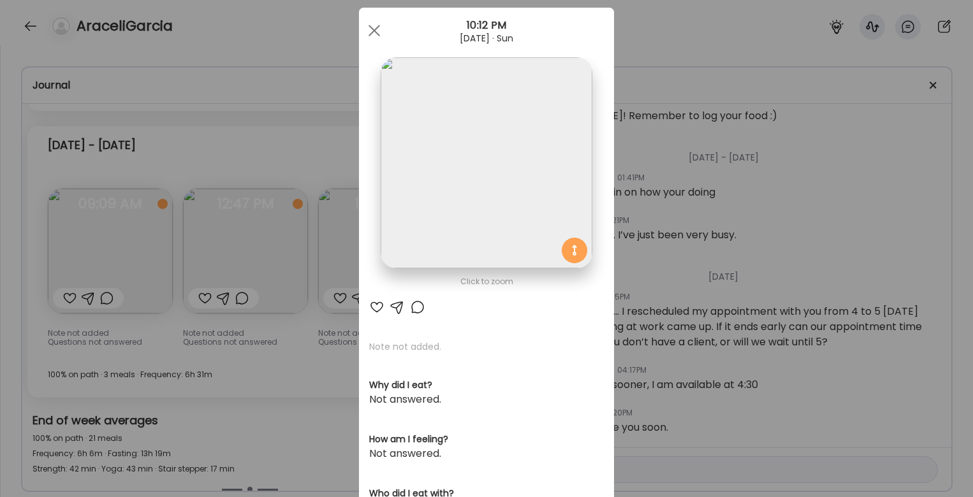
click at [518, 150] on img at bounding box center [486, 162] width 211 height 211
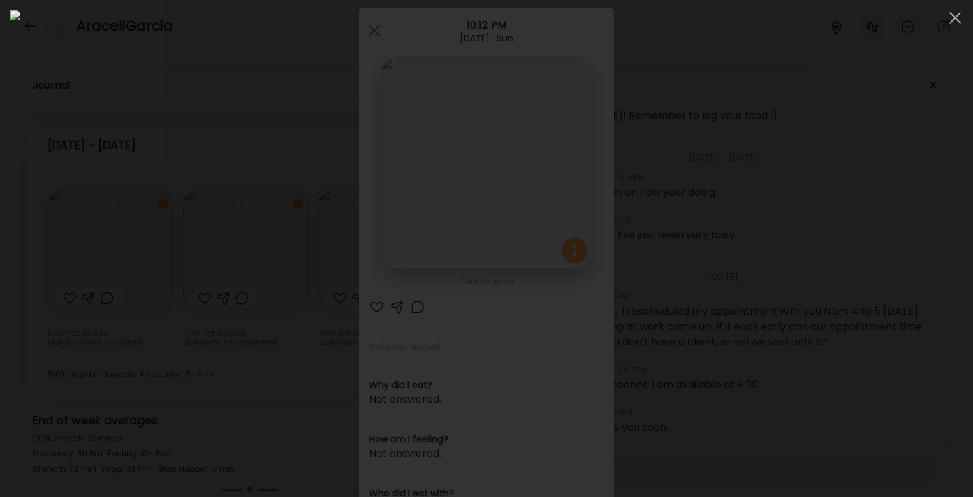
click at [172, 236] on div at bounding box center [486, 248] width 952 height 477
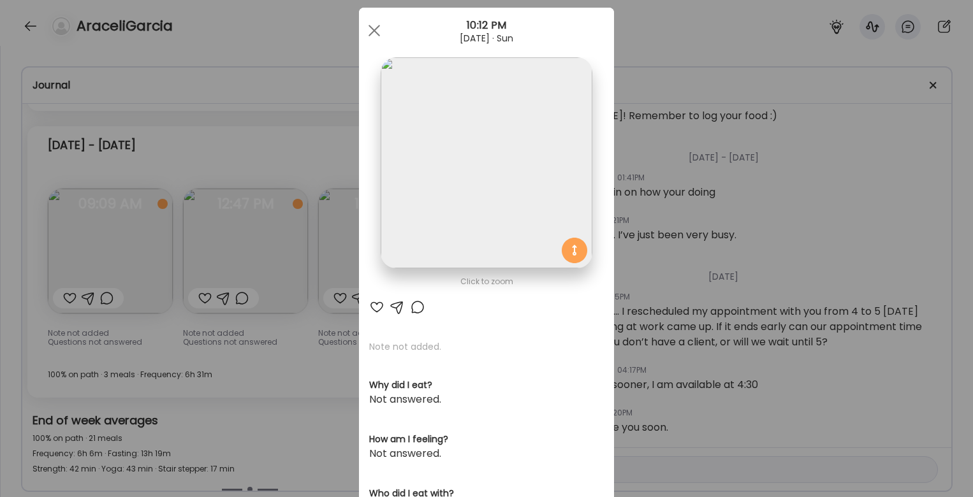
click at [281, 242] on div "Ate Coach Dashboard Wahoo! It’s official Take a moment to set up your Coach Pro…" at bounding box center [486, 248] width 973 height 497
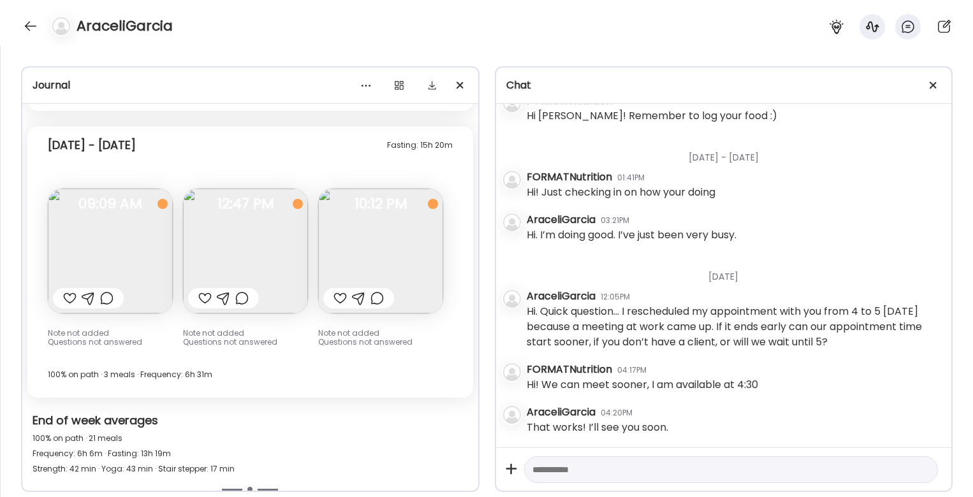
click at [255, 249] on img at bounding box center [245, 251] width 125 height 125
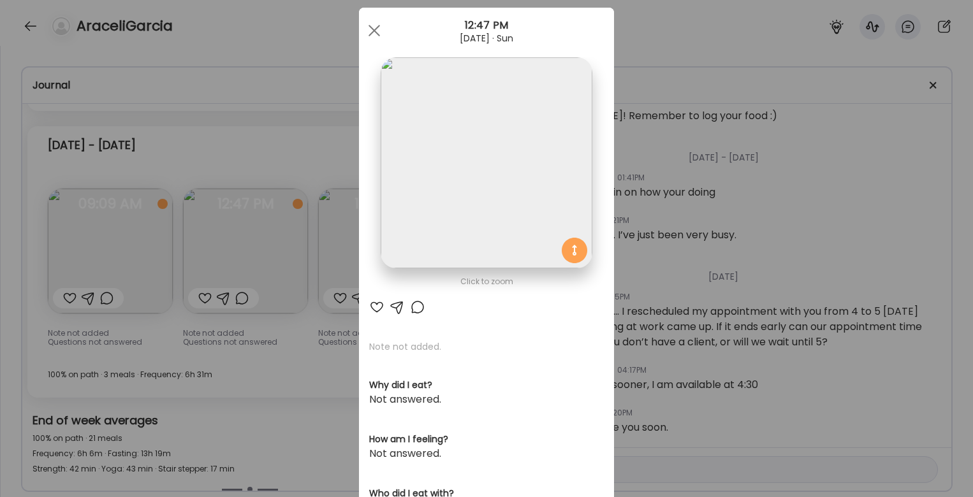
click at [297, 181] on div "Ate Coach Dashboard Wahoo! It’s official Take a moment to set up your Coach Pro…" at bounding box center [486, 248] width 973 height 497
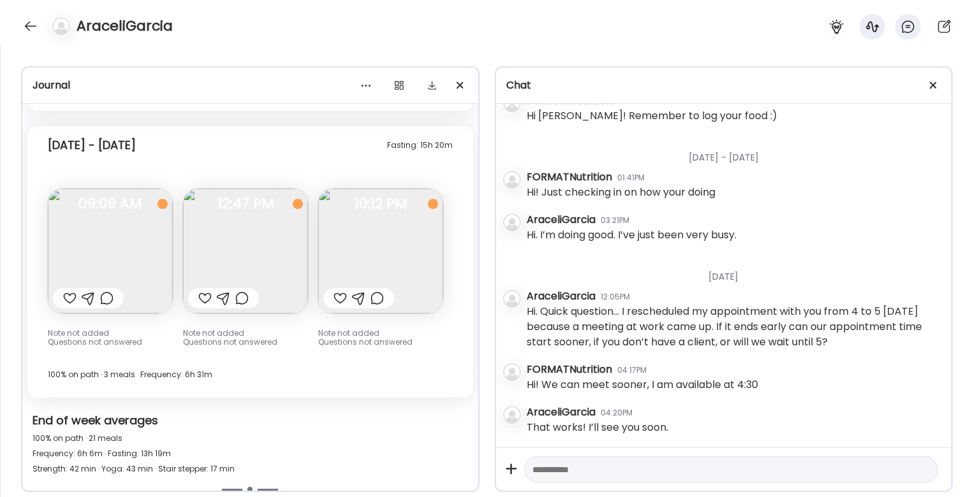
click at [140, 252] on img at bounding box center [110, 251] width 125 height 125
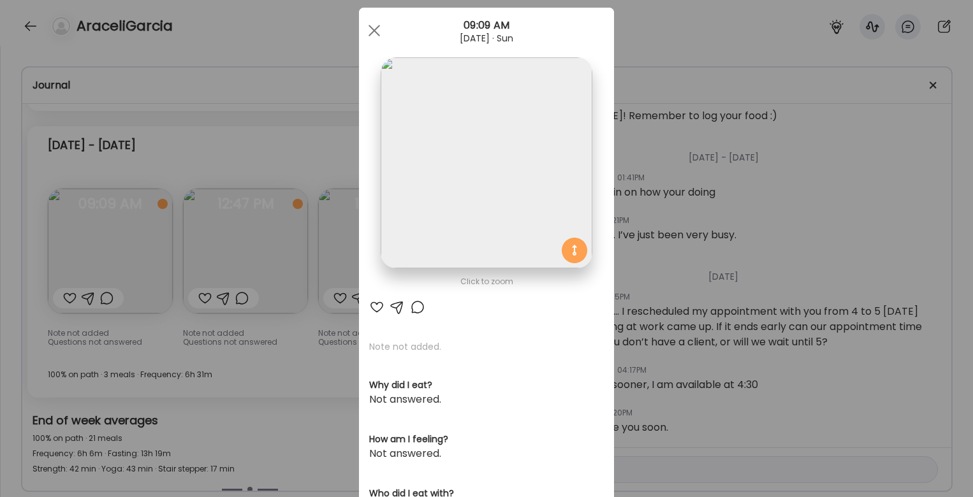
click at [337, 164] on div "Ate Coach Dashboard Wahoo! It’s official Take a moment to set up your Coach Pro…" at bounding box center [486, 248] width 973 height 497
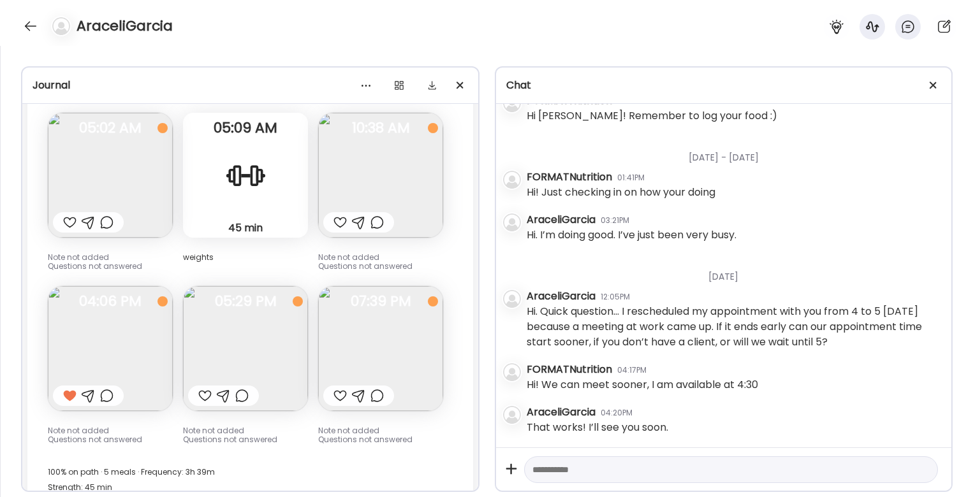
scroll to position [7253, 0]
click at [89, 170] on img at bounding box center [110, 174] width 125 height 125
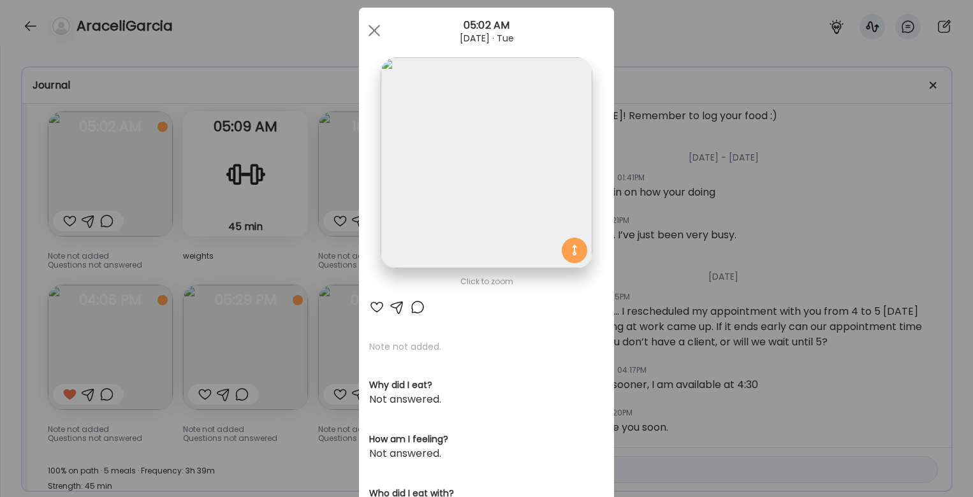
click at [314, 244] on div "Ate Coach Dashboard Wahoo! It’s official Take a moment to set up your Coach Pro…" at bounding box center [486, 248] width 973 height 497
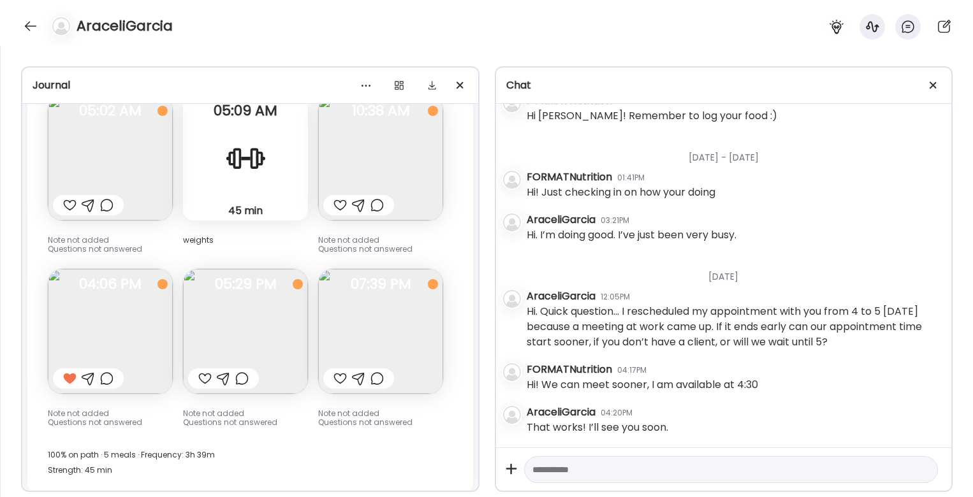
scroll to position [7270, 0]
click at [368, 140] on img at bounding box center [380, 156] width 125 height 125
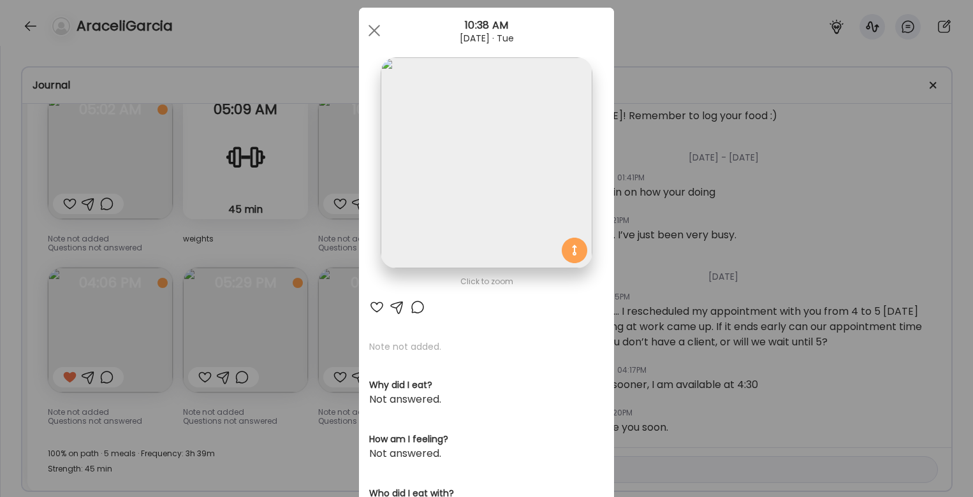
click at [299, 261] on div "Ate Coach Dashboard Wahoo! It’s official Take a moment to set up your Coach Pro…" at bounding box center [486, 248] width 973 height 497
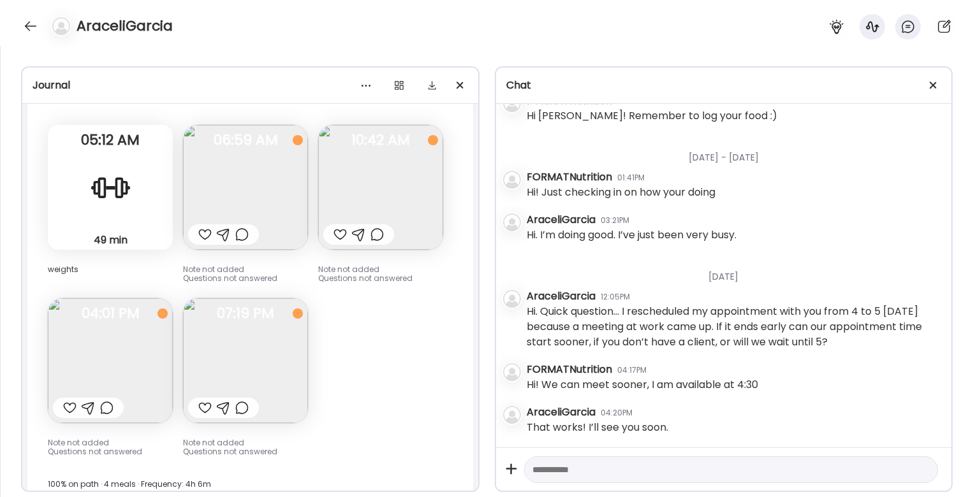
scroll to position [7714, 0]
click at [356, 196] on img at bounding box center [380, 188] width 125 height 125
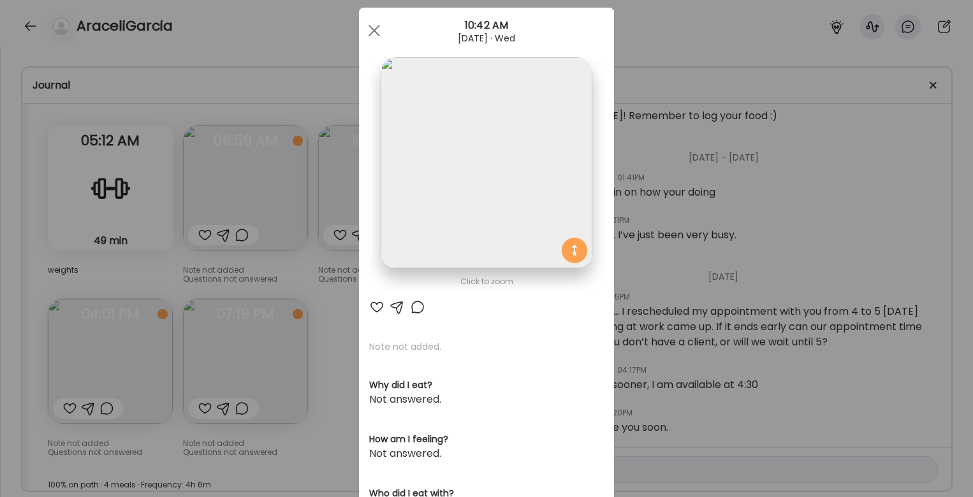
click at [328, 321] on div "Ate Coach Dashboard Wahoo! It’s official Take a moment to set up your Coach Pro…" at bounding box center [486, 248] width 973 height 497
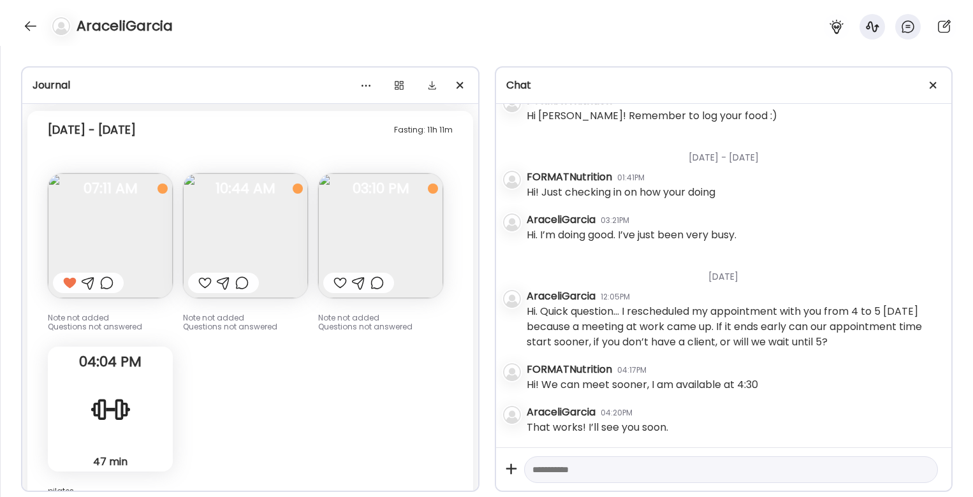
scroll to position [8792, 0]
click at [354, 236] on img at bounding box center [380, 234] width 125 height 125
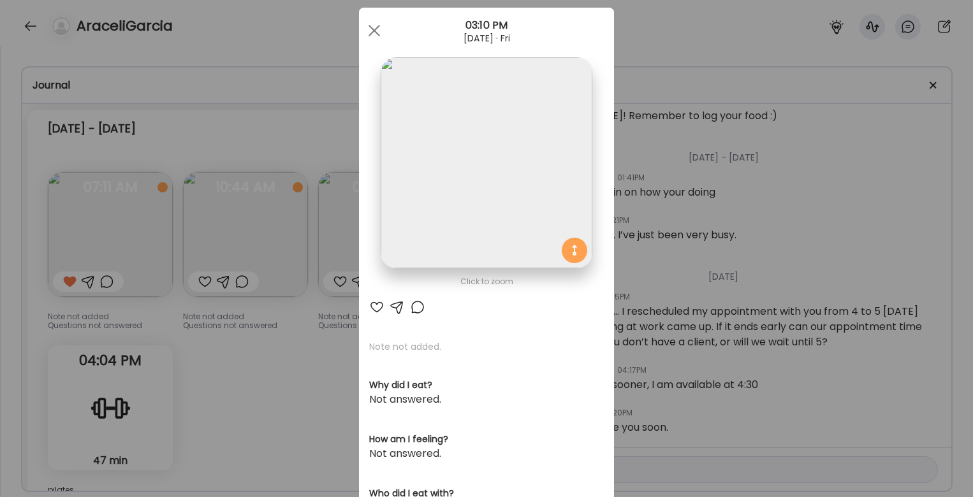
click at [308, 330] on div "Ate Coach Dashboard Wahoo! It’s official Take a moment to set up your Coach Pro…" at bounding box center [486, 248] width 973 height 497
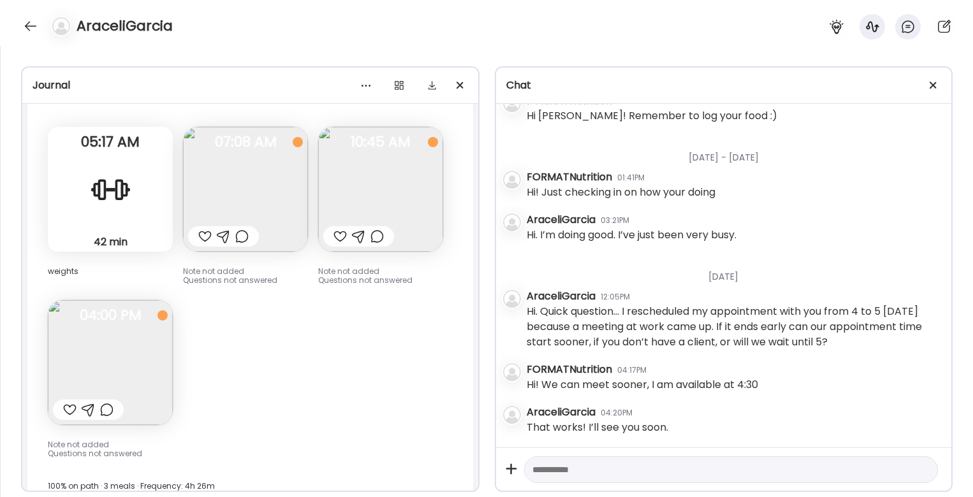
scroll to position [9964, 0]
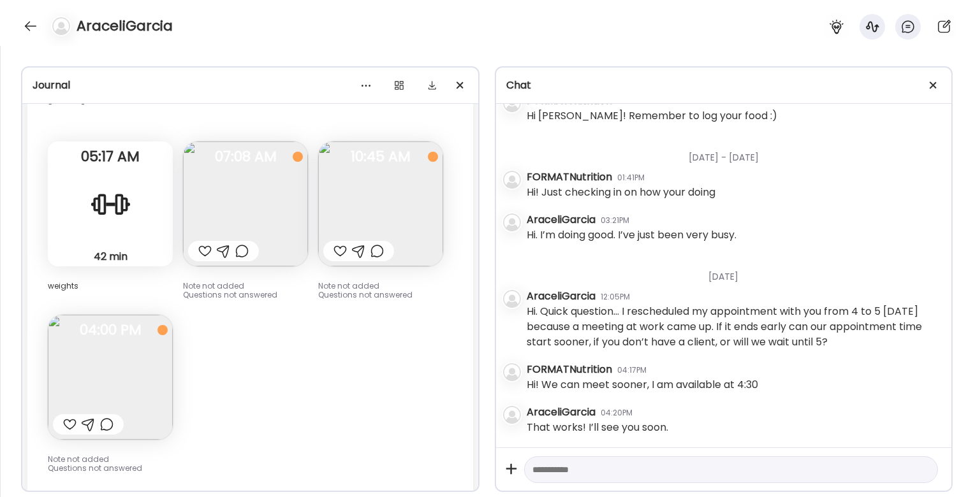
click at [284, 188] on img at bounding box center [245, 204] width 125 height 125
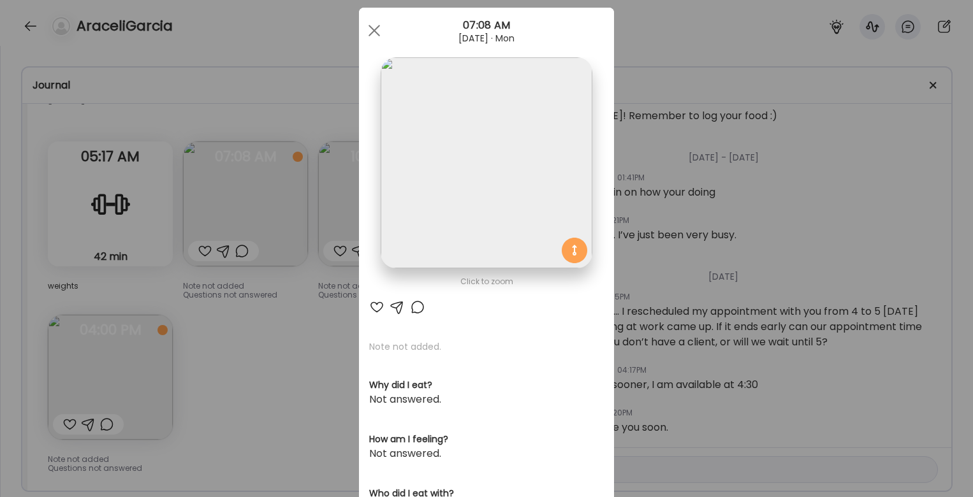
click at [282, 317] on div "Ate Coach Dashboard Wahoo! It’s official Take a moment to set up your Coach Pro…" at bounding box center [486, 248] width 973 height 497
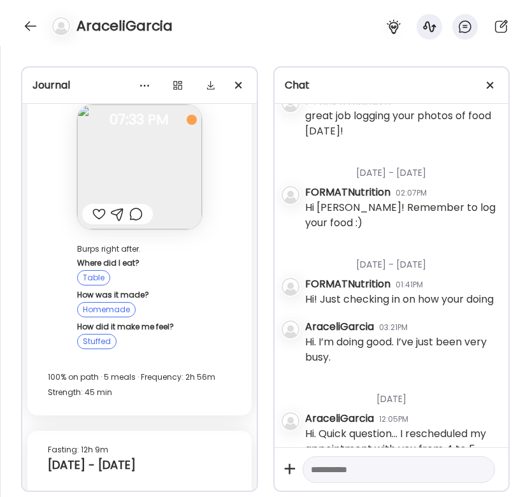
scroll to position [1975, 0]
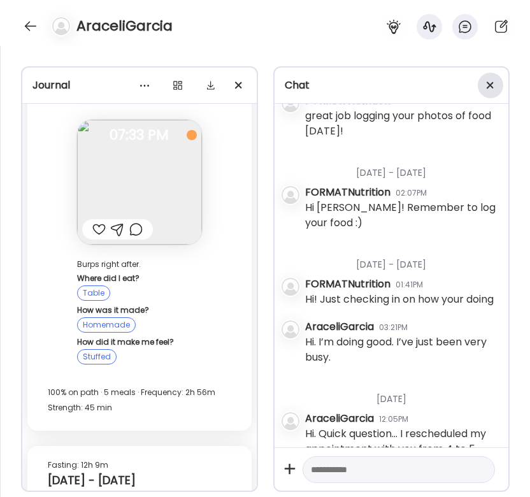
click at [488, 85] on div at bounding box center [490, 85] width 25 height 25
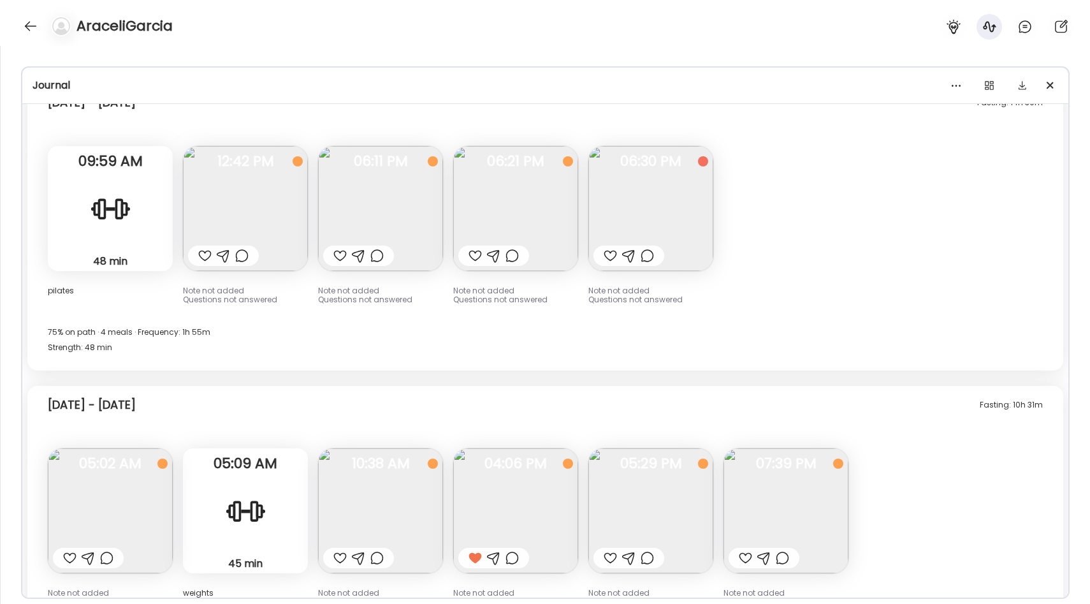
scroll to position [5363, 0]
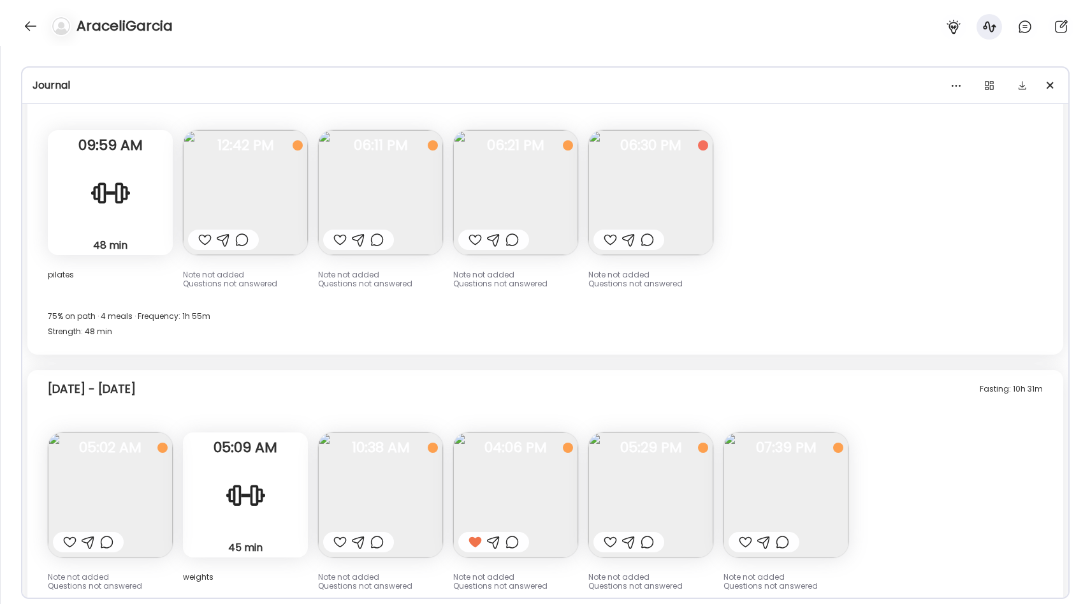
click at [425, 208] on img at bounding box center [380, 192] width 125 height 125
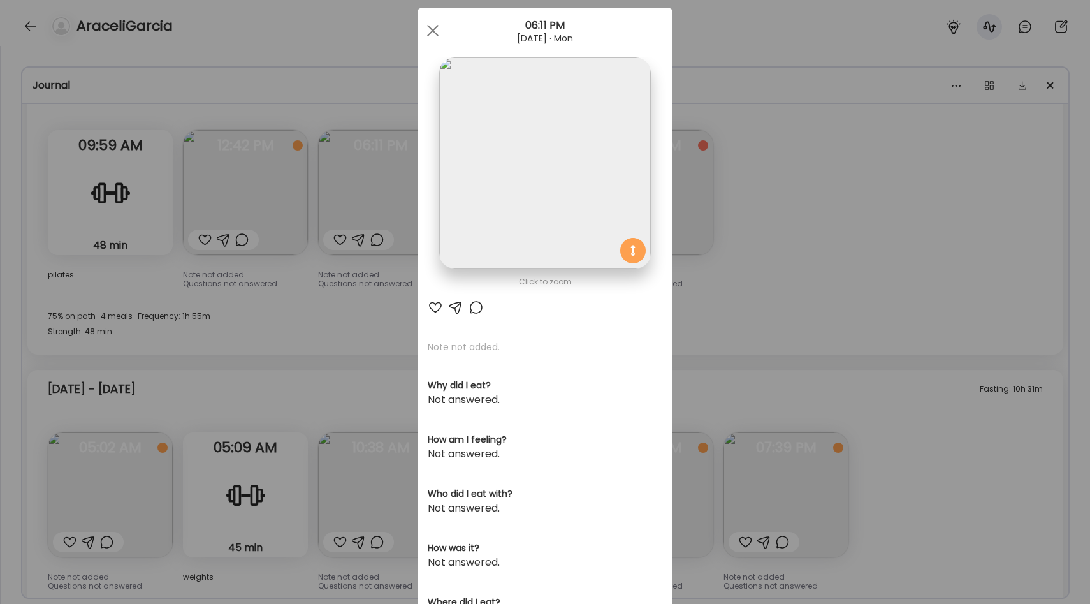
click at [604, 224] on img at bounding box center [544, 162] width 211 height 211
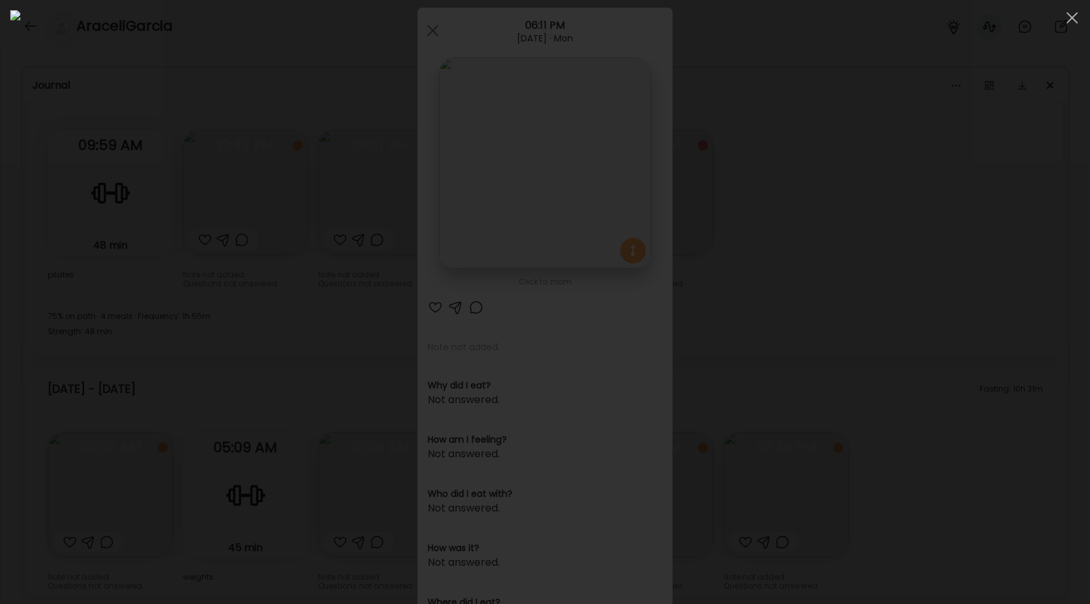
click at [1035, 309] on div at bounding box center [545, 301] width 1070 height 583
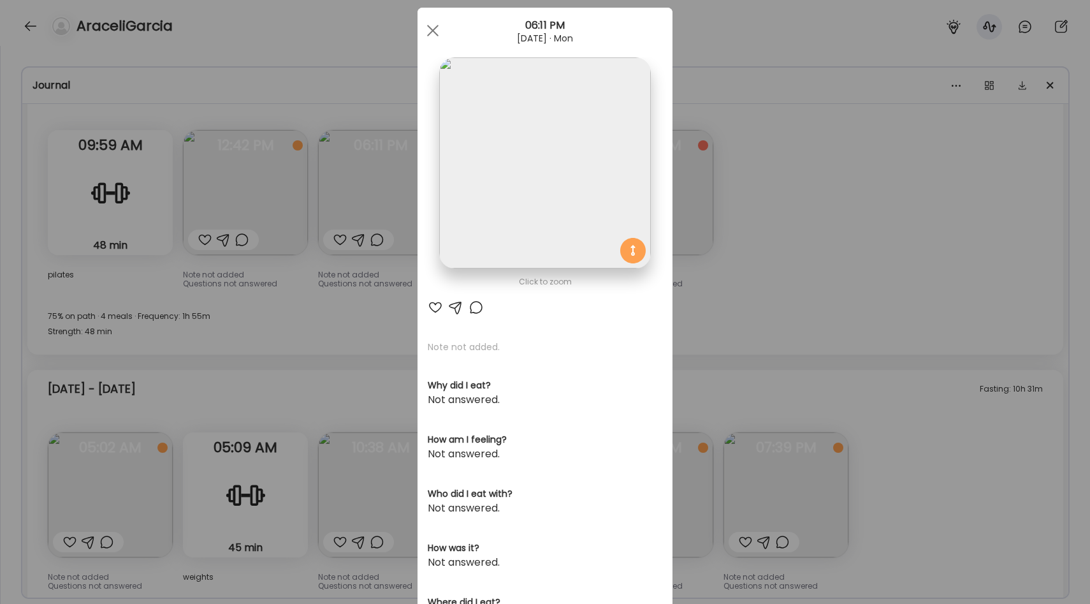
click at [765, 273] on div "Ate Coach Dashboard Wahoo! It’s official Take a moment to set up your Coach Pro…" at bounding box center [545, 302] width 1090 height 604
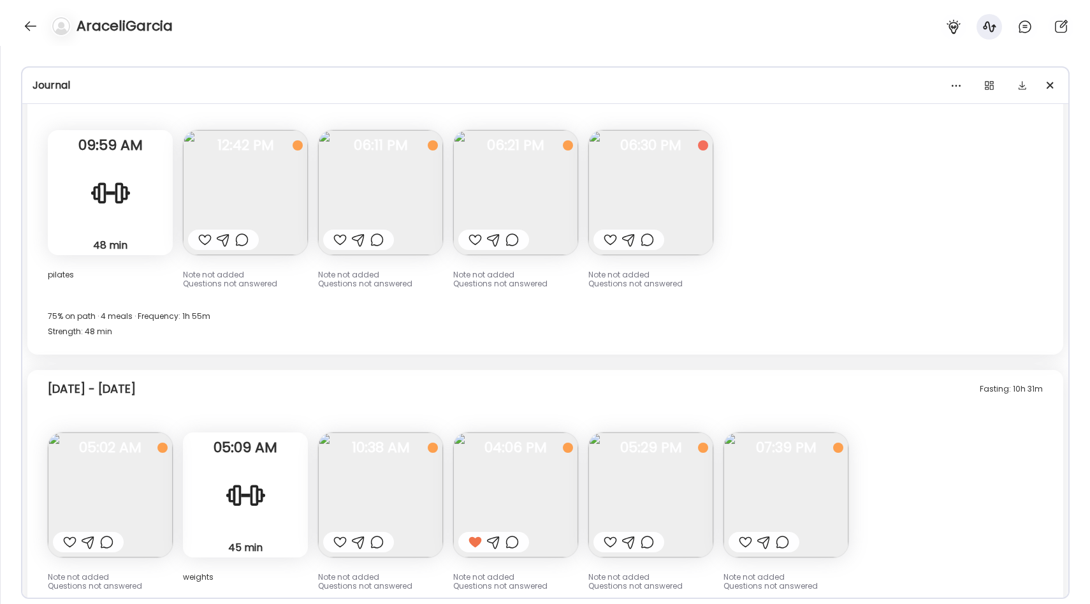
click at [515, 204] on img at bounding box center [515, 192] width 125 height 125
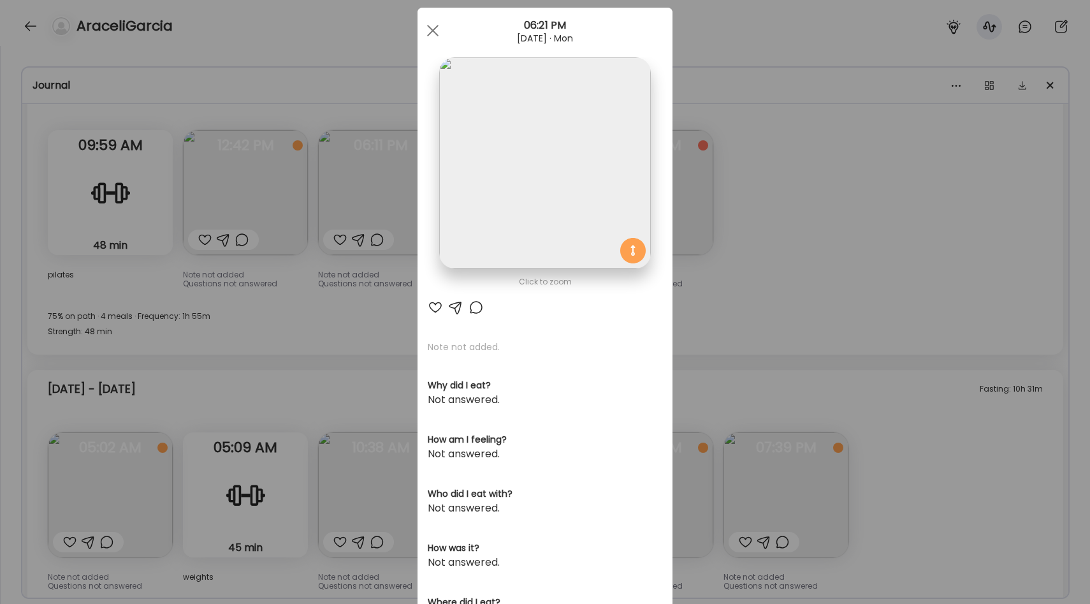
click at [825, 240] on div "Ate Coach Dashboard Wahoo! It’s official Take a moment to set up your Coach Pro…" at bounding box center [545, 302] width 1090 height 604
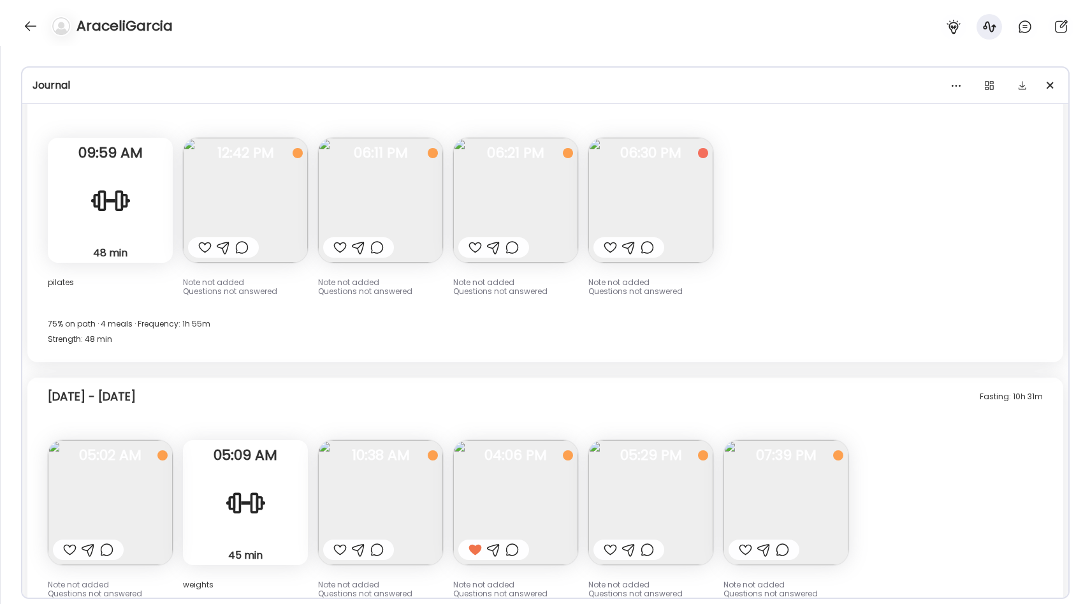
scroll to position [5355, 0]
click at [490, 208] on img at bounding box center [515, 200] width 125 height 125
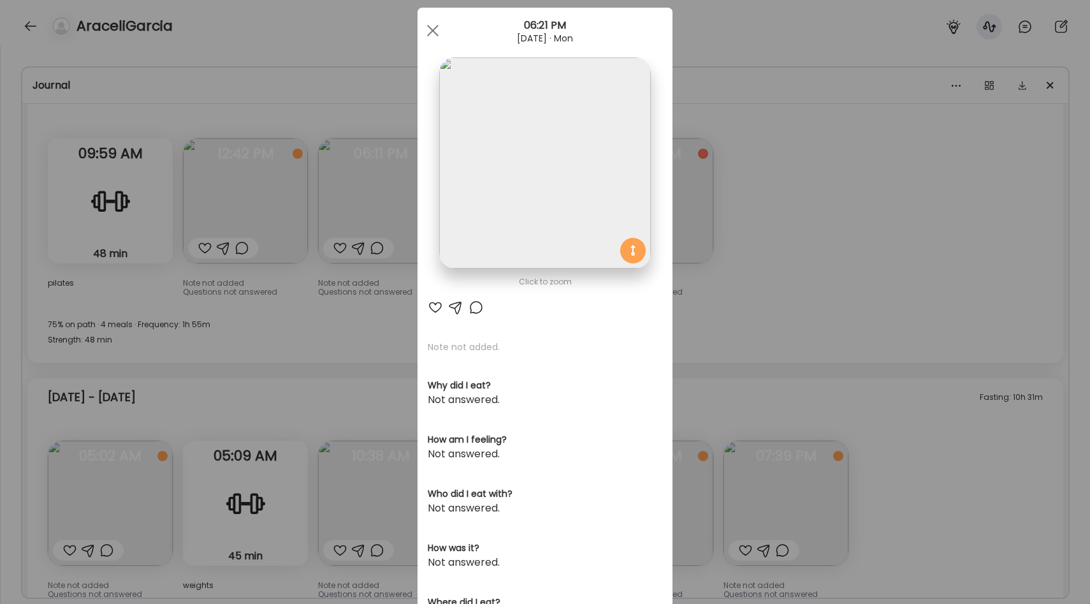
click at [539, 242] on img at bounding box center [544, 162] width 211 height 211
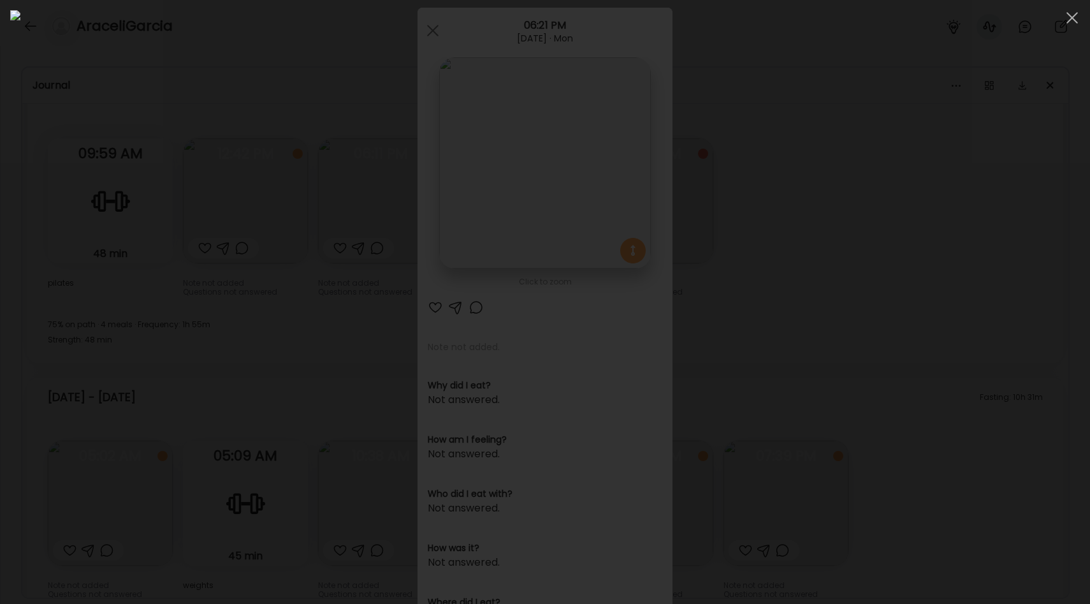
click at [911, 240] on div at bounding box center [545, 301] width 1070 height 583
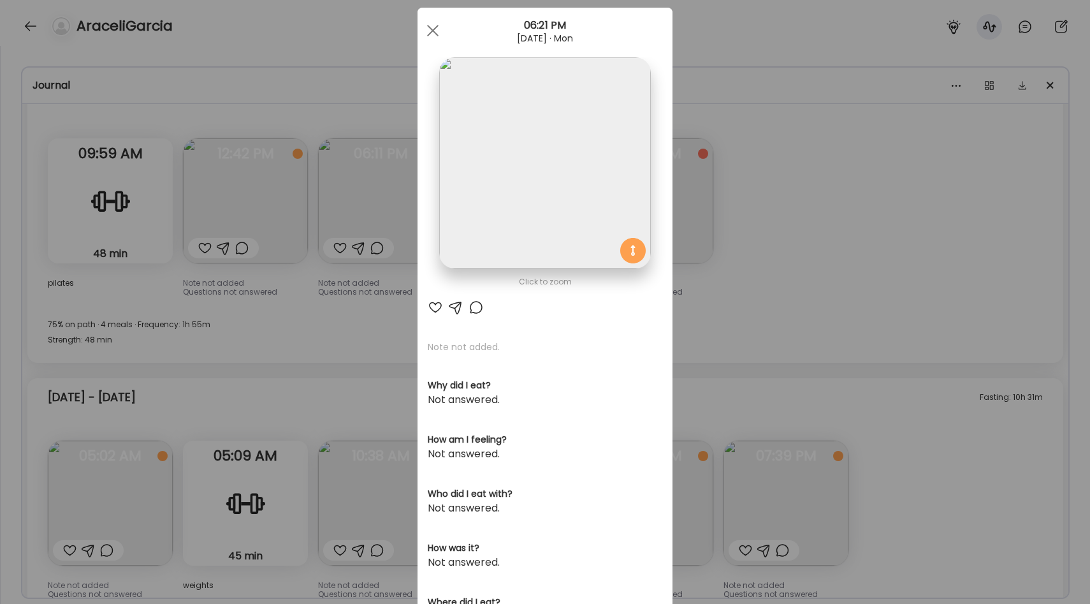
click at [332, 303] on div "Ate Coach Dashboard Wahoo! It’s official Take a moment to set up your Coach Pro…" at bounding box center [545, 302] width 1090 height 604
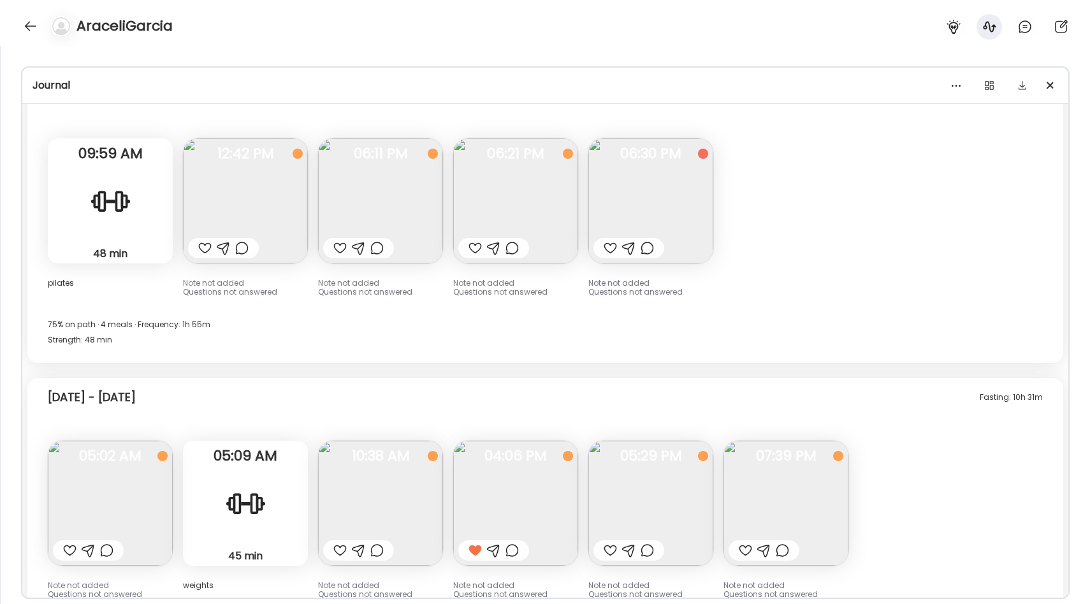
click at [407, 192] on img at bounding box center [380, 200] width 125 height 125
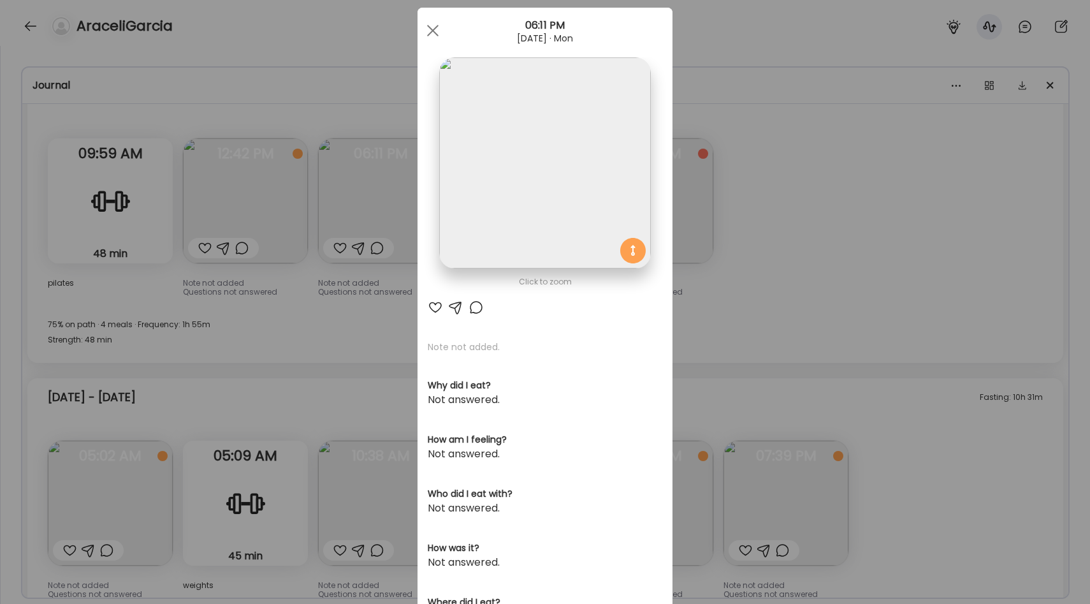
click at [472, 229] on img at bounding box center [544, 162] width 211 height 211
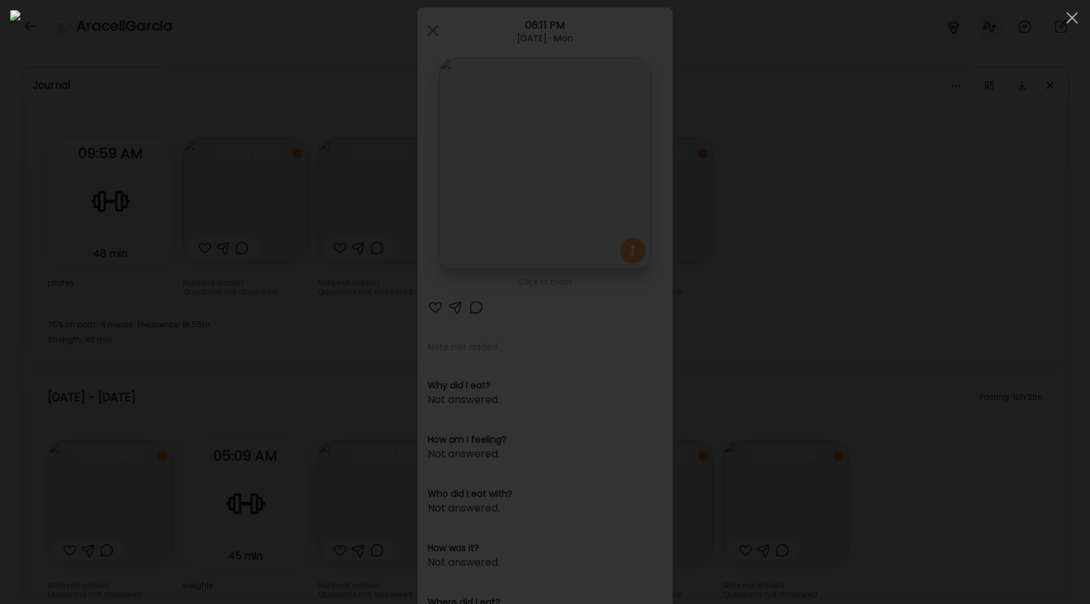
click at [236, 194] on div at bounding box center [545, 301] width 1070 height 583
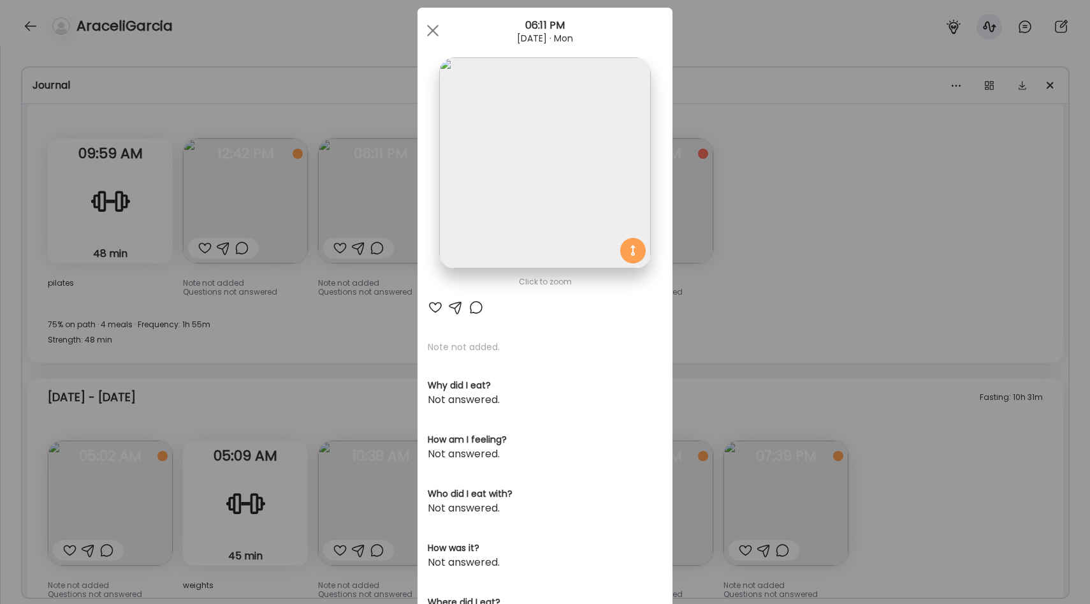
click at [379, 312] on div "Ate Coach Dashboard Wahoo! It’s official Take a moment to set up your Coach Pro…" at bounding box center [545, 302] width 1090 height 604
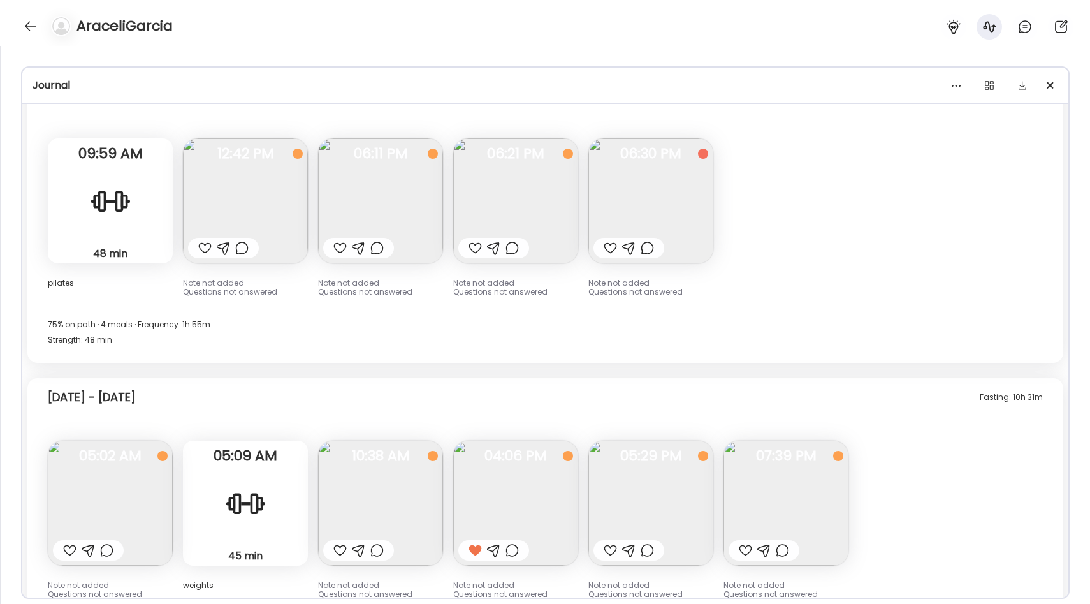
click at [477, 317] on div "75% on path · 4 meals · Frequency: 1h 55m Strength: 48 min" at bounding box center [545, 332] width 995 height 31
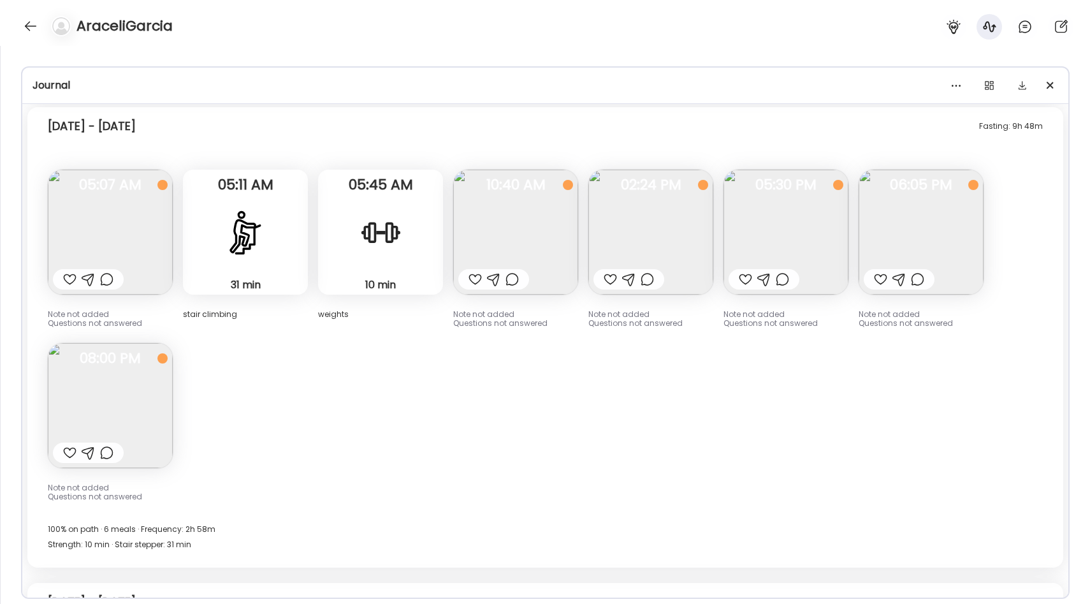
scroll to position [6235, 0]
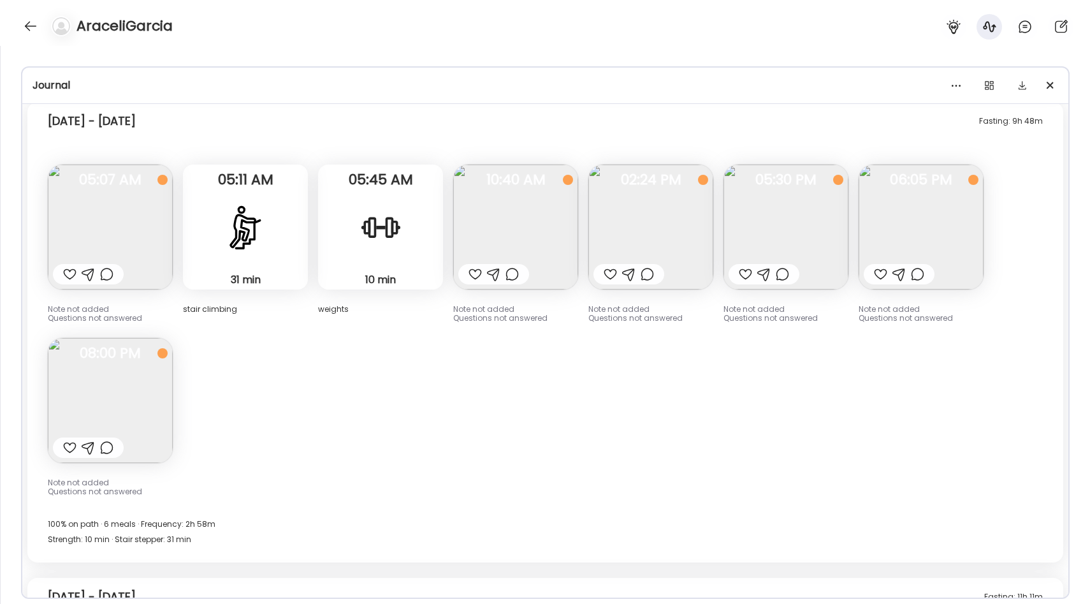
click at [149, 222] on img at bounding box center [110, 226] width 125 height 125
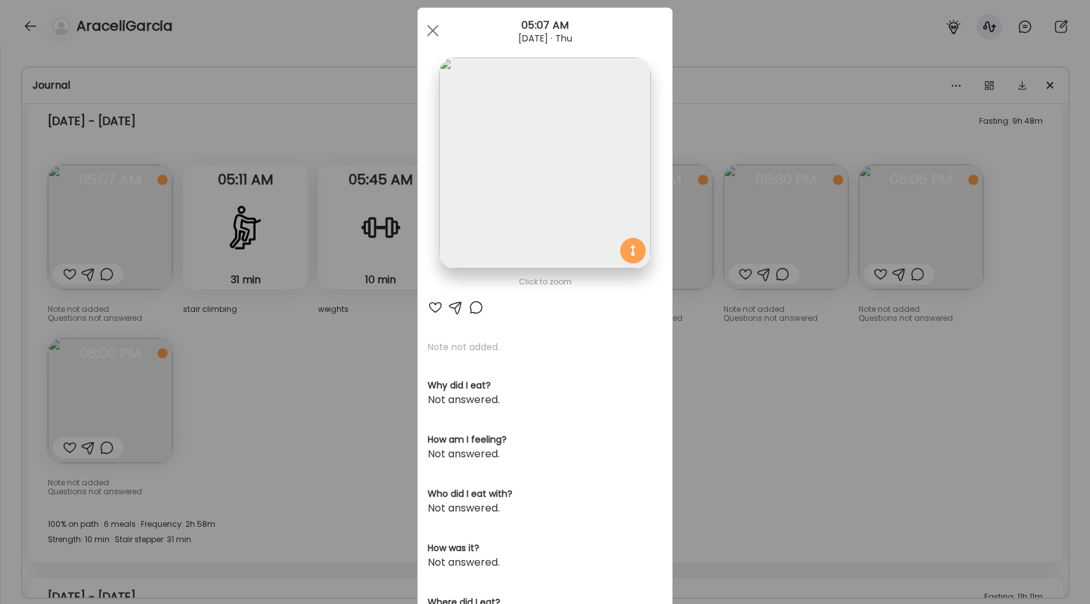
click at [292, 358] on div "Ate Coach Dashboard Wahoo! It’s official Take a moment to set up your Coach Pro…" at bounding box center [545, 302] width 1090 height 604
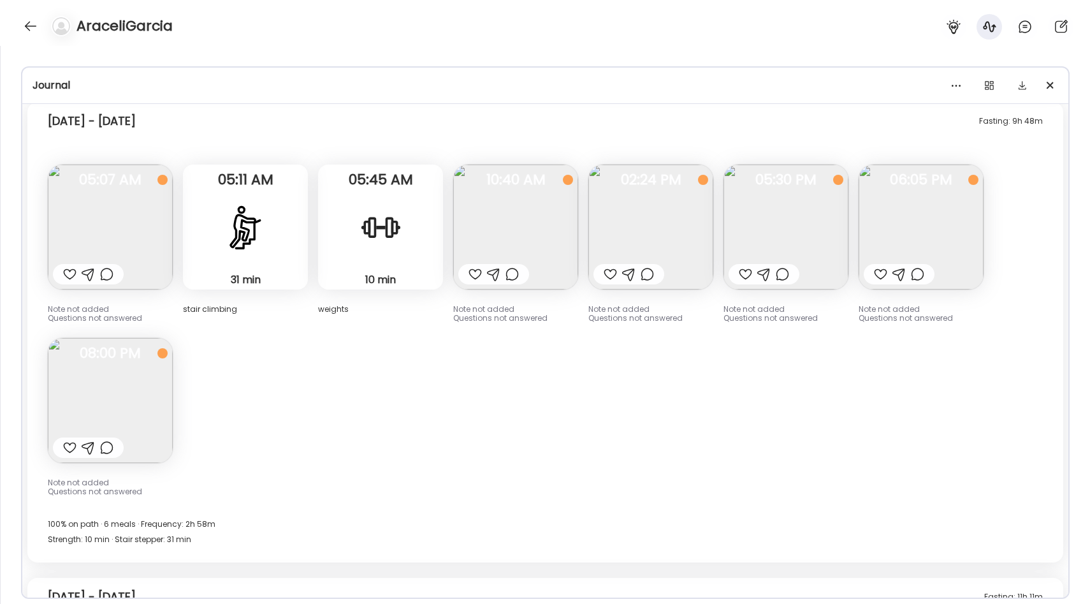
click at [133, 231] on img at bounding box center [110, 226] width 125 height 125
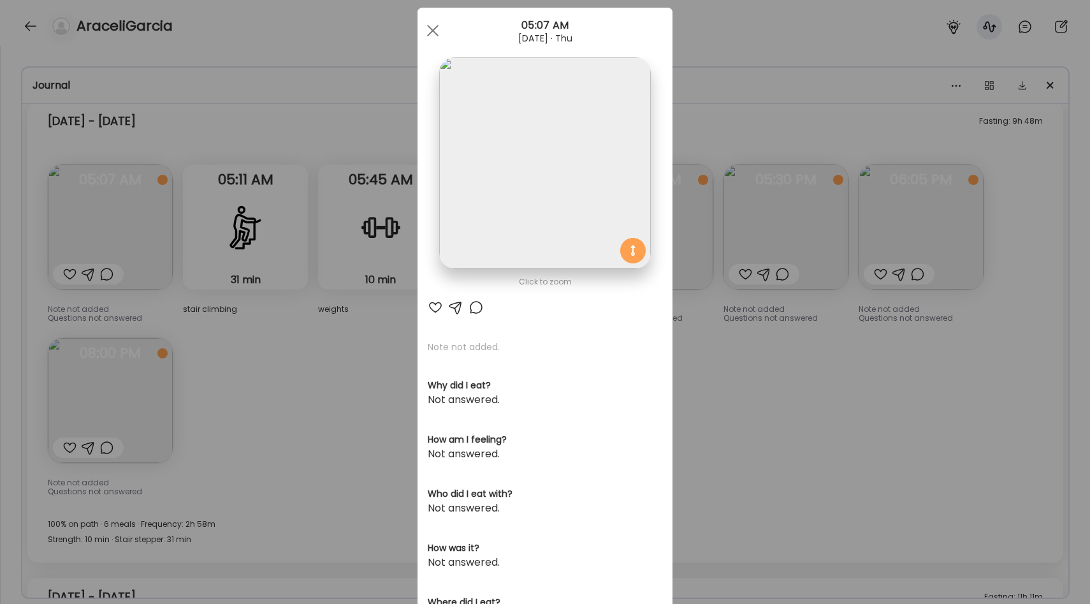
click at [353, 375] on div "Ate Coach Dashboard Wahoo! It’s official Take a moment to set up your Coach Pro…" at bounding box center [545, 302] width 1090 height 604
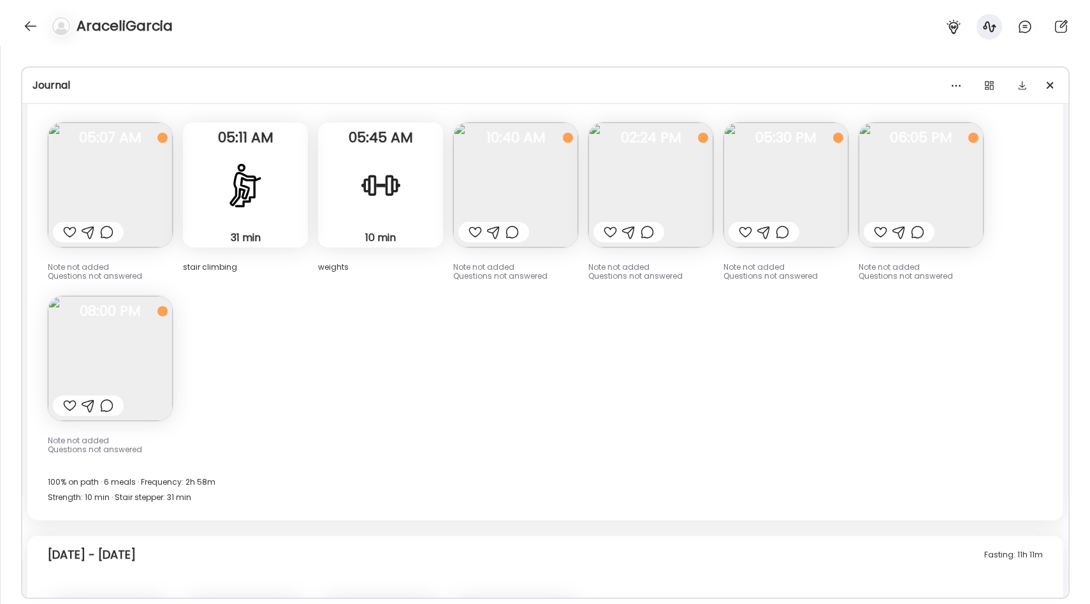
scroll to position [6265, 0]
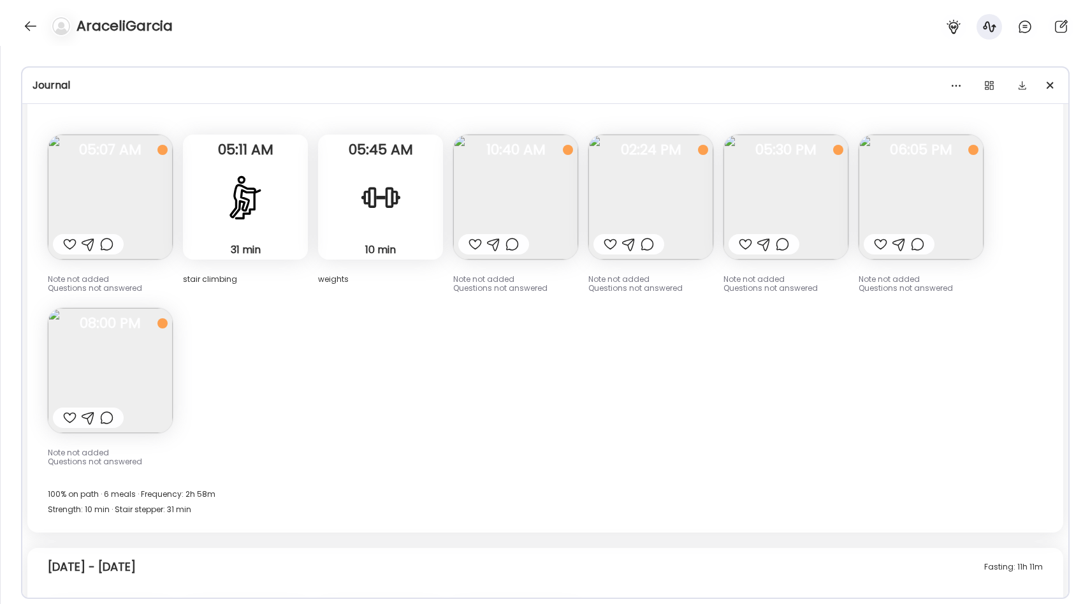
click at [140, 178] on img at bounding box center [110, 197] width 125 height 125
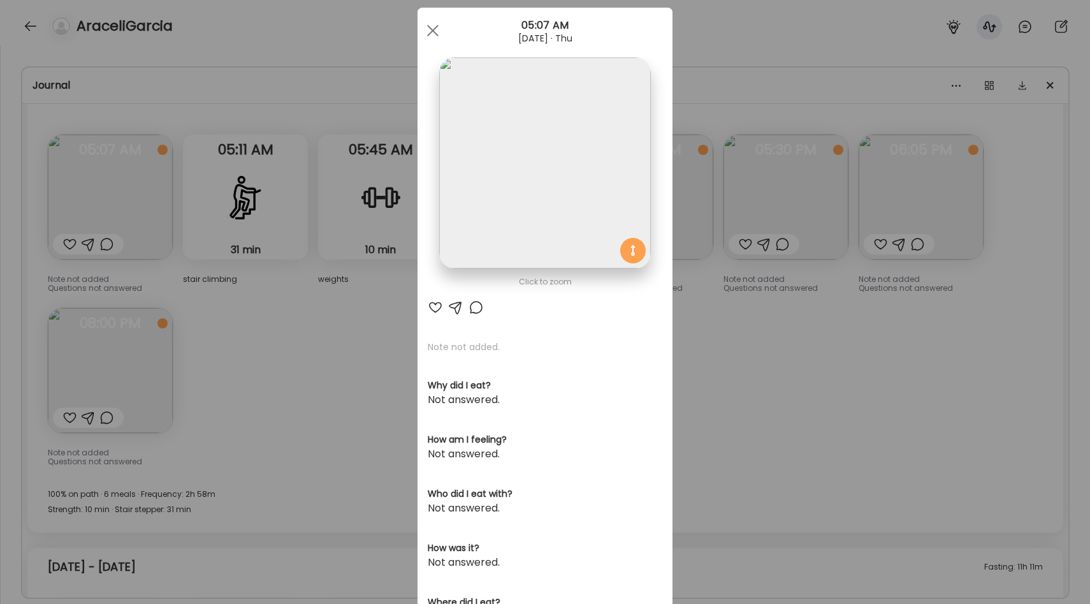
click at [507, 197] on img at bounding box center [544, 162] width 211 height 211
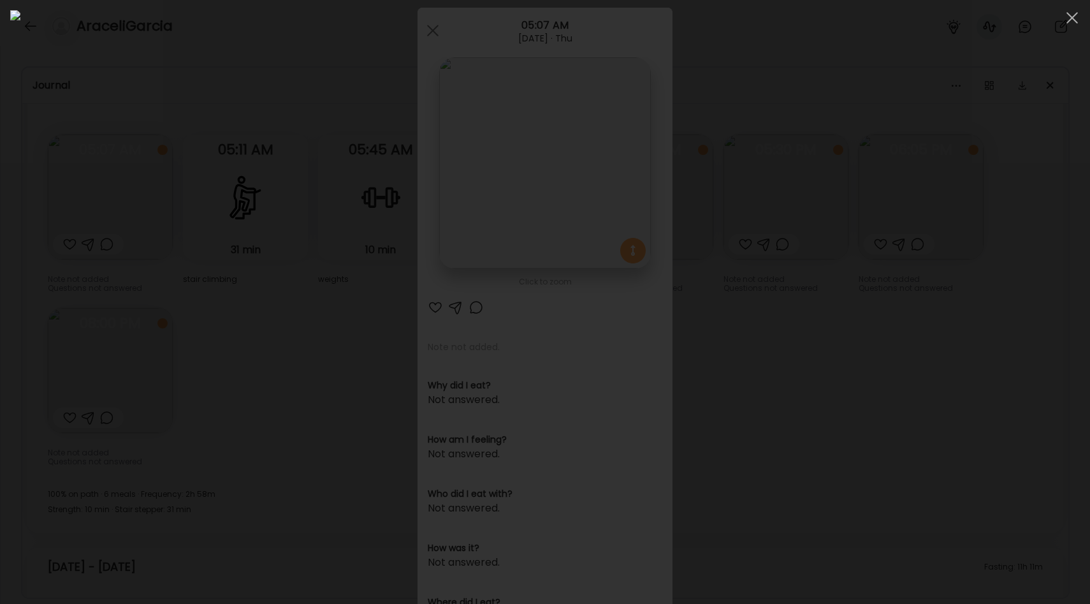
click at [771, 338] on img at bounding box center [545, 301] width 1070 height 583
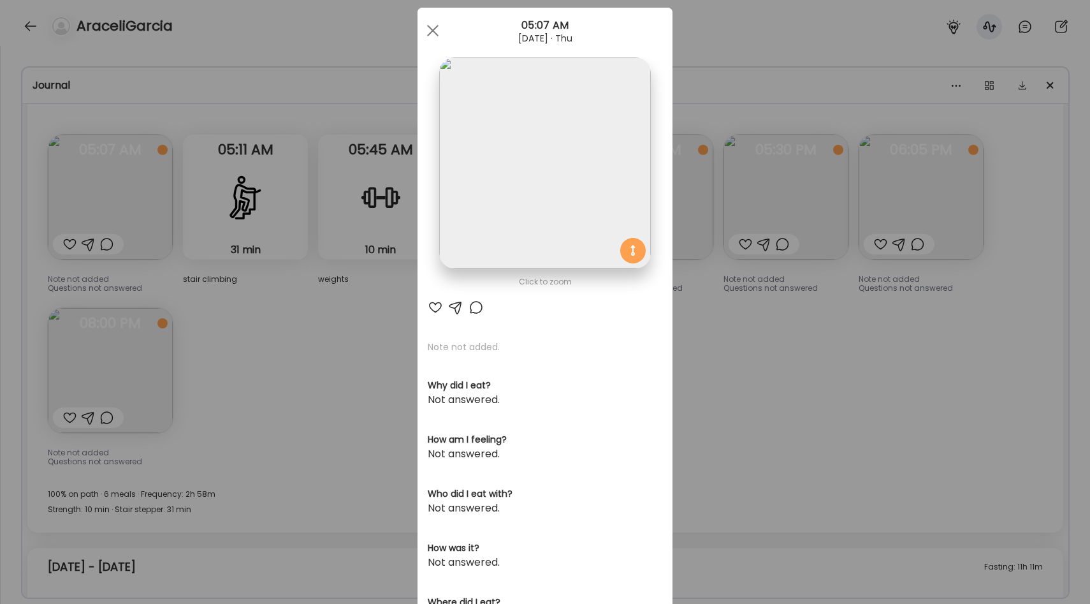
click at [381, 323] on div "Ate Coach Dashboard Wahoo! It’s official Take a moment to set up your Coach Pro…" at bounding box center [545, 302] width 1090 height 604
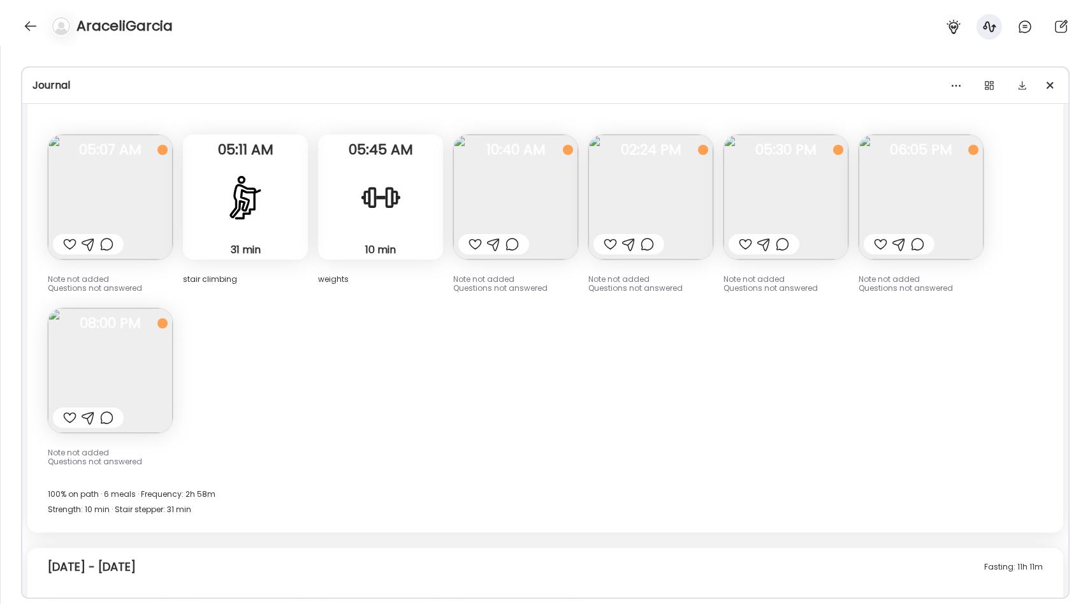
click at [504, 209] on img at bounding box center [515, 197] width 125 height 125
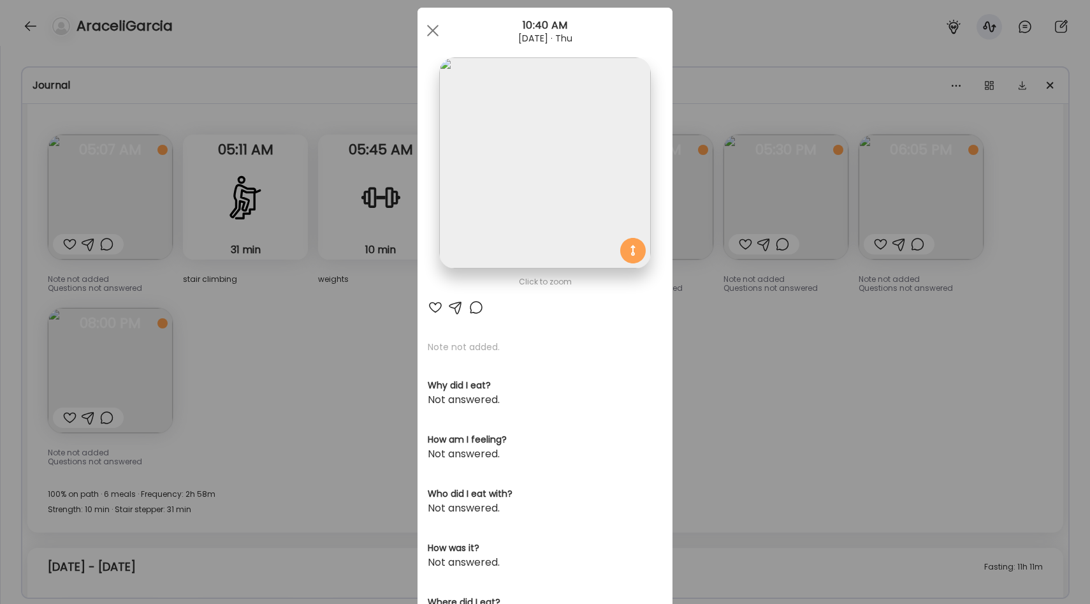
click at [266, 328] on div "Ate Coach Dashboard Wahoo! It’s official Take a moment to set up your Coach Pro…" at bounding box center [545, 302] width 1090 height 604
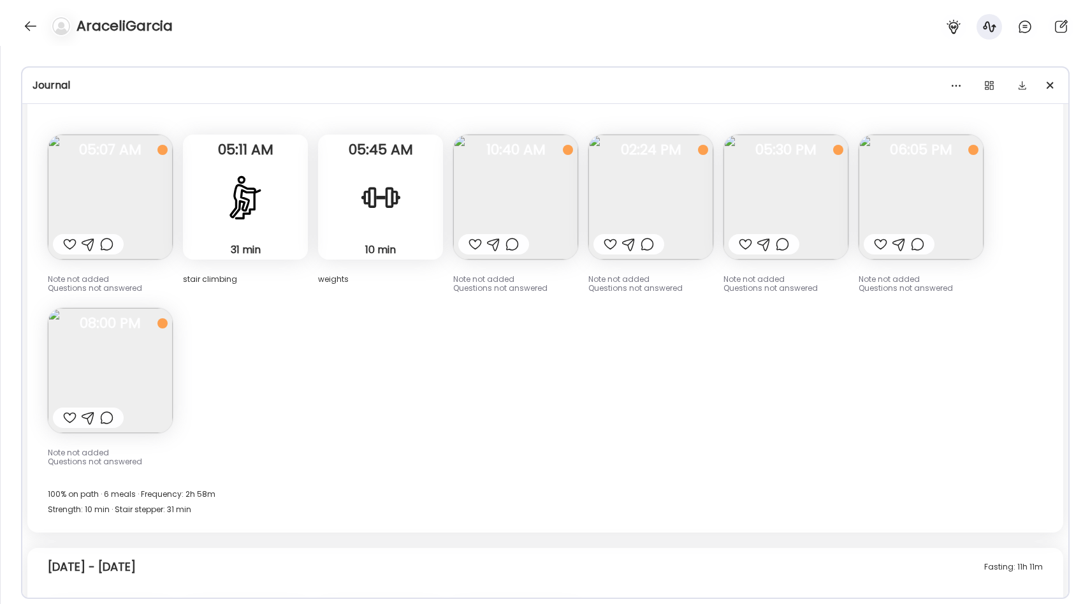
click at [525, 182] on img at bounding box center [515, 197] width 125 height 125
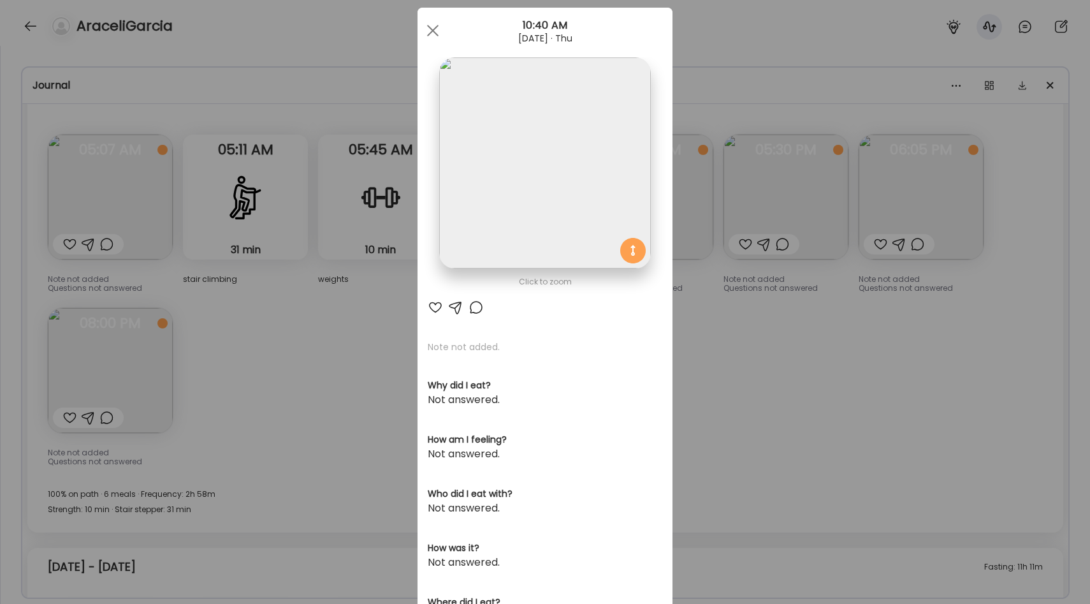
click at [727, 328] on div "Ate Coach Dashboard Wahoo! It’s official Take a moment to set up your Coach Pro…" at bounding box center [545, 302] width 1090 height 604
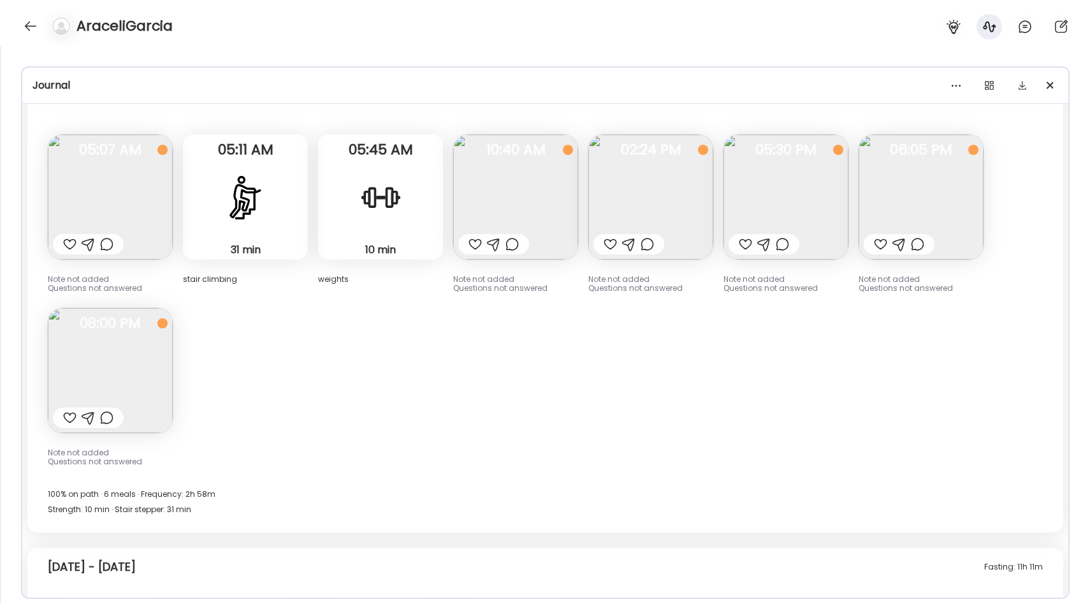
click at [656, 180] on img at bounding box center [650, 197] width 125 height 125
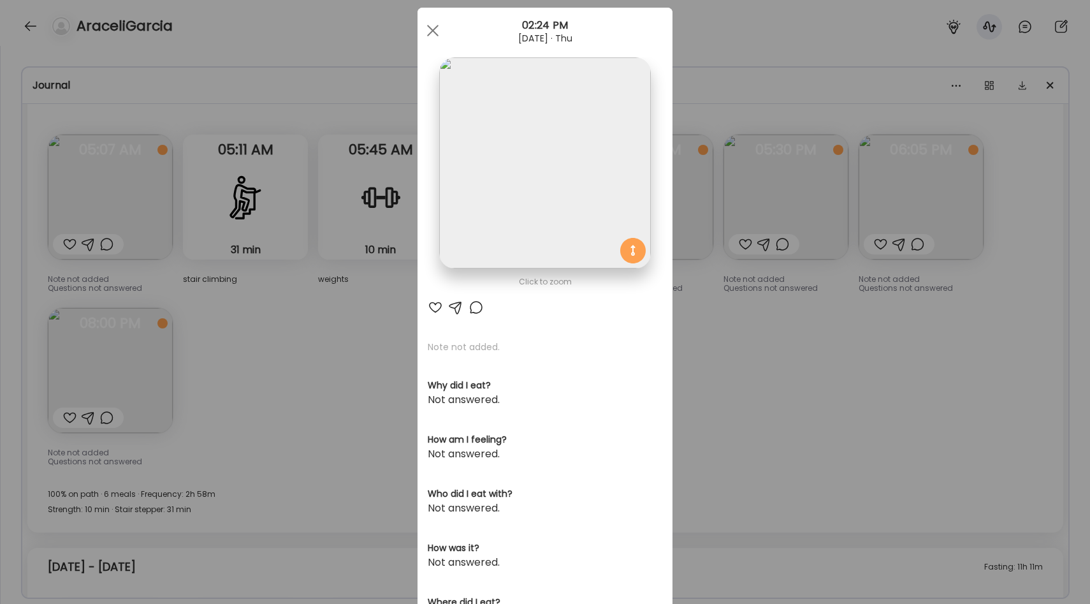
click at [311, 302] on div "Ate Coach Dashboard Wahoo! It’s official Take a moment to set up your Coach Pro…" at bounding box center [545, 302] width 1090 height 604
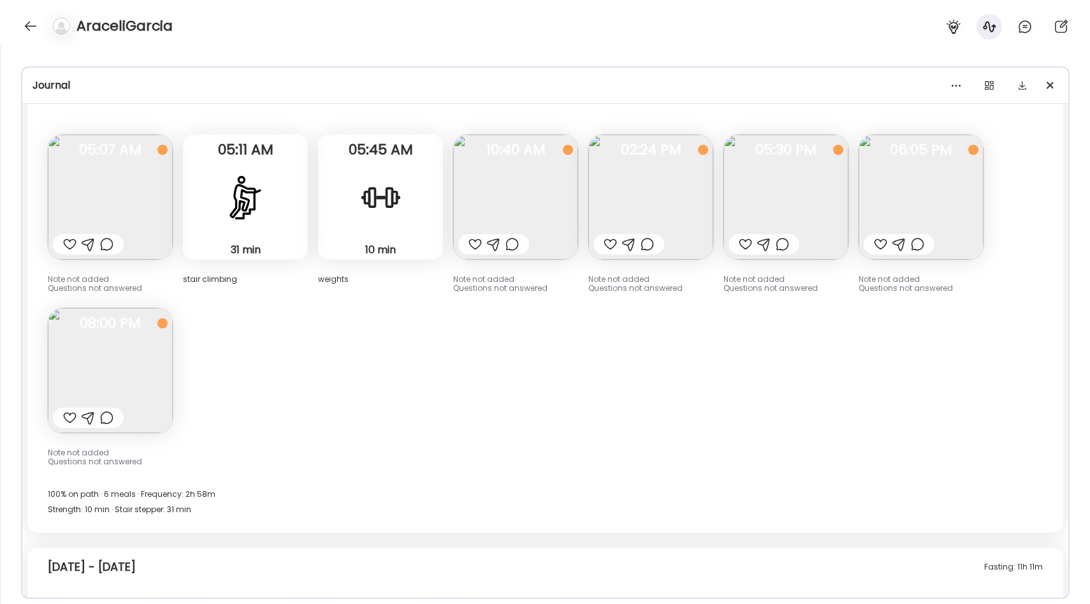
click at [776, 197] on img at bounding box center [786, 197] width 125 height 125
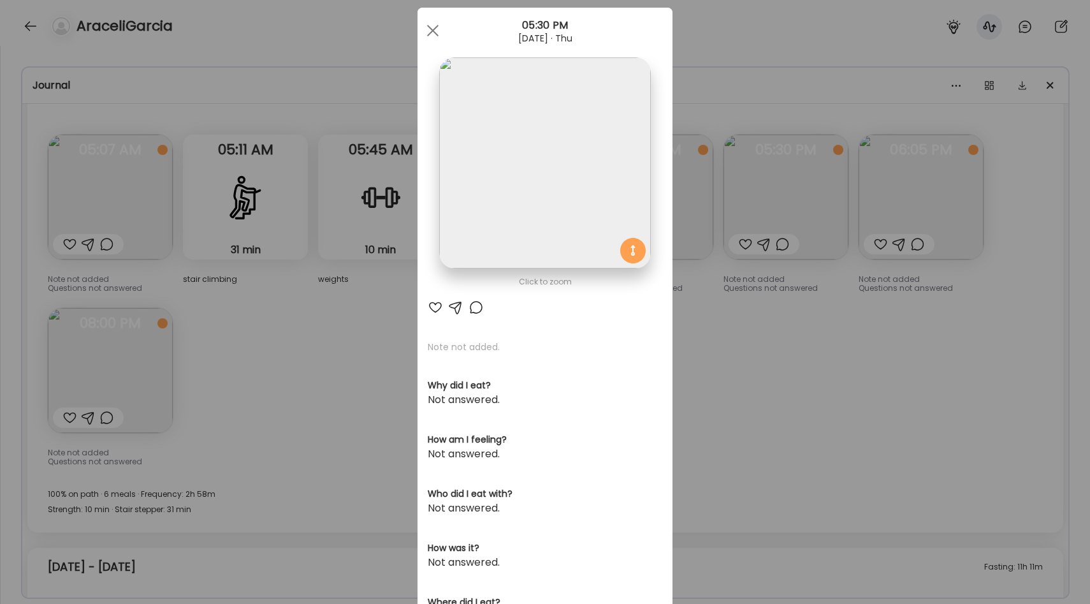
click at [811, 344] on div "Ate Coach Dashboard Wahoo! It’s official Take a moment to set up your Coach Pro…" at bounding box center [545, 302] width 1090 height 604
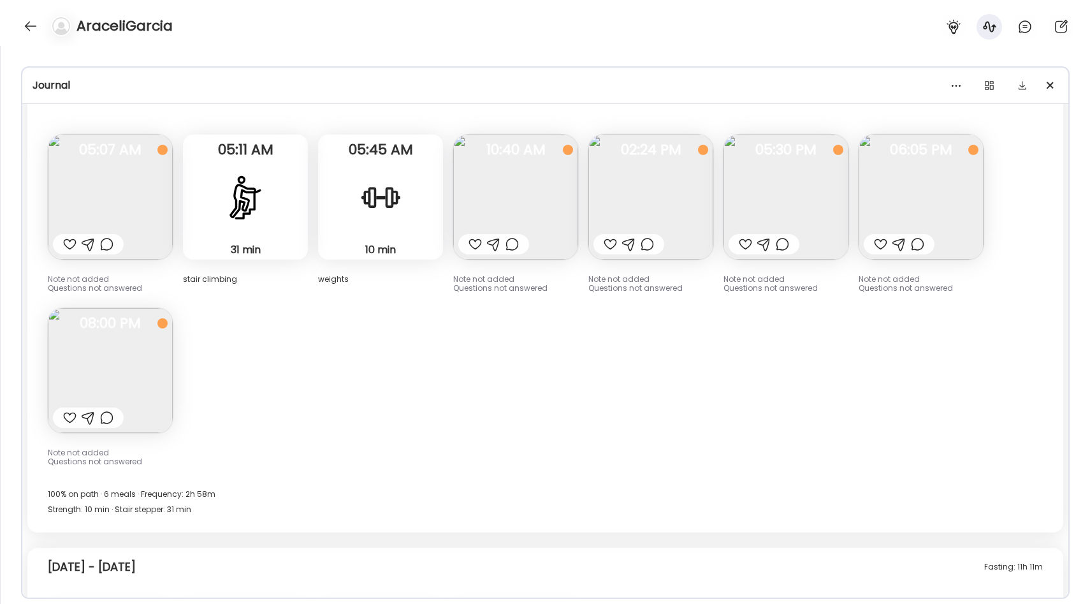
click at [937, 204] on img at bounding box center [921, 197] width 125 height 125
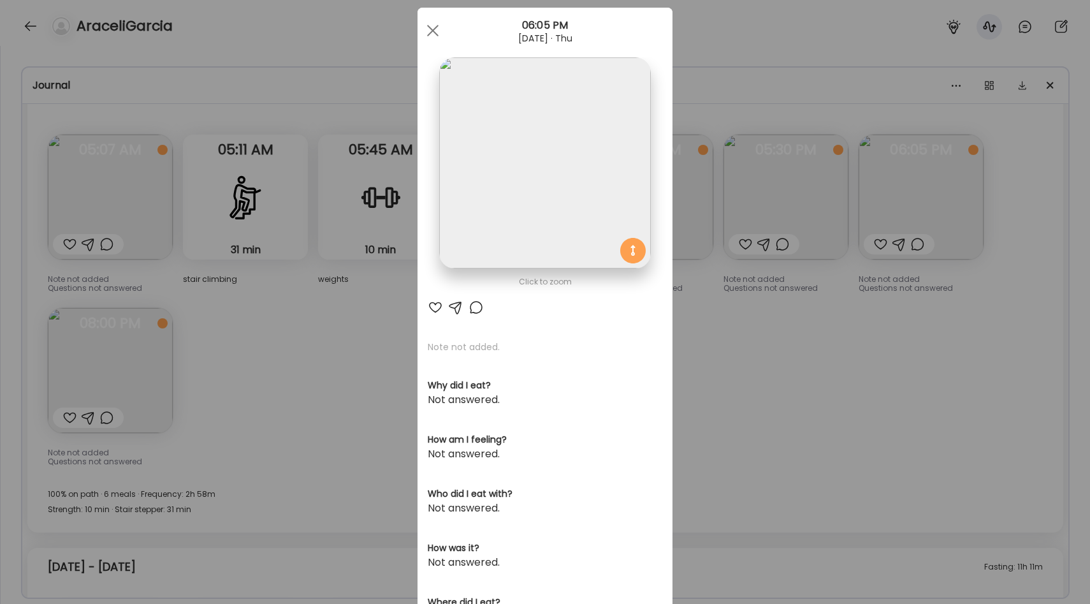
click at [384, 289] on div "Ate Coach Dashboard Wahoo! It’s official Take a moment to set up your Coach Pro…" at bounding box center [545, 302] width 1090 height 604
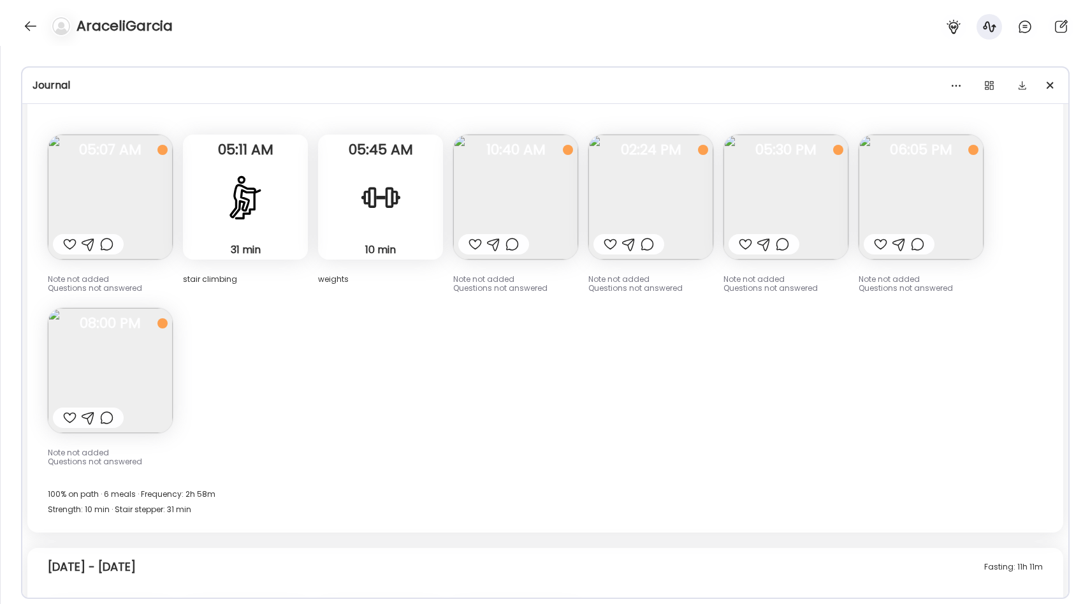
click at [78, 353] on img at bounding box center [110, 370] width 125 height 125
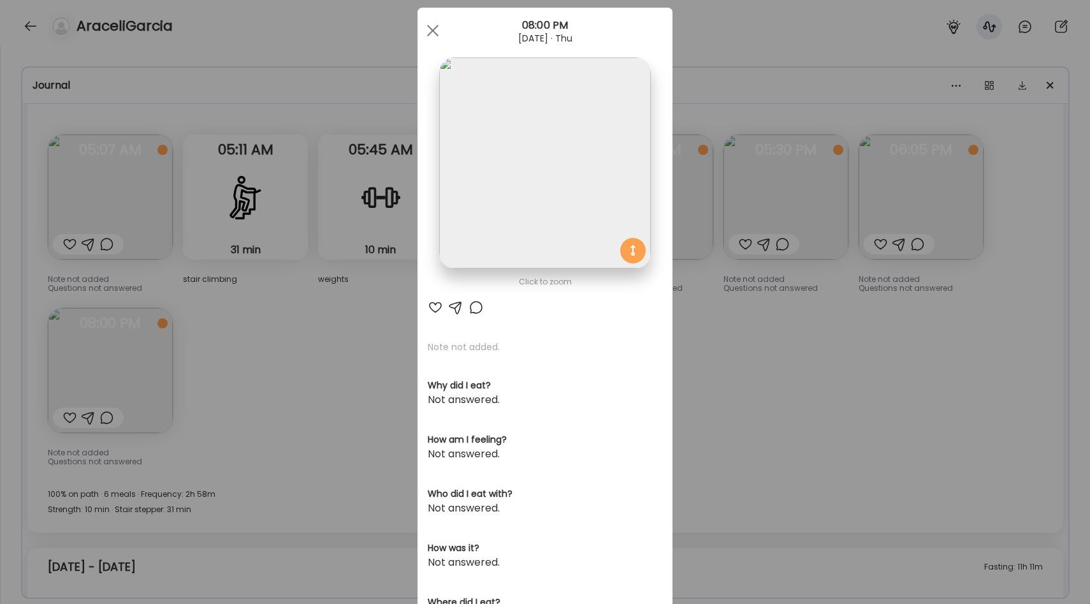
click at [330, 316] on div "Ate Coach Dashboard Wahoo! It’s official Take a moment to set up your Coach Pro…" at bounding box center [545, 302] width 1090 height 604
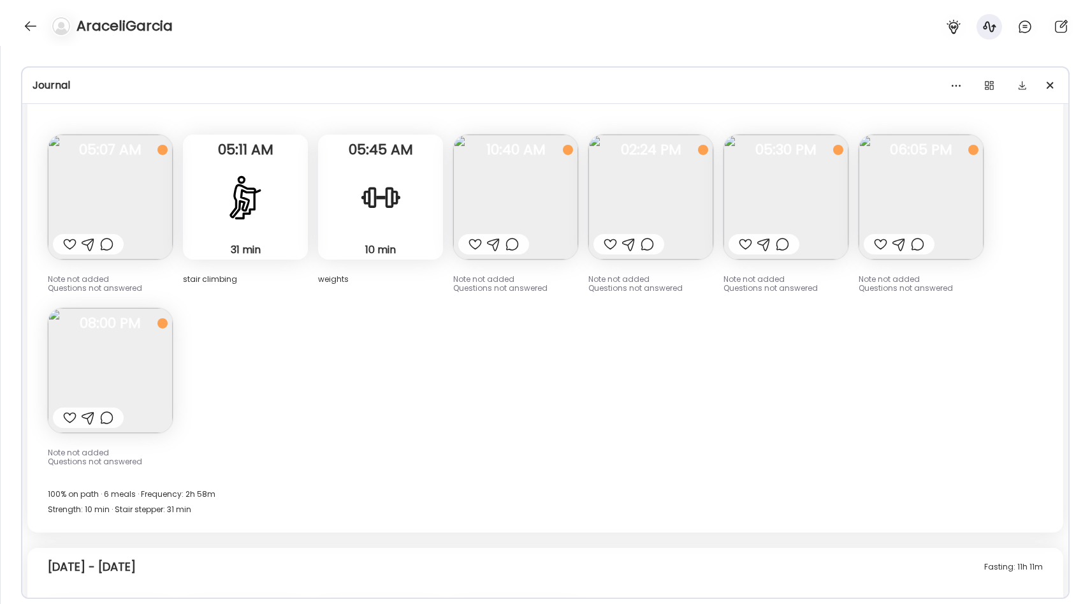
click at [129, 381] on img at bounding box center [110, 370] width 125 height 125
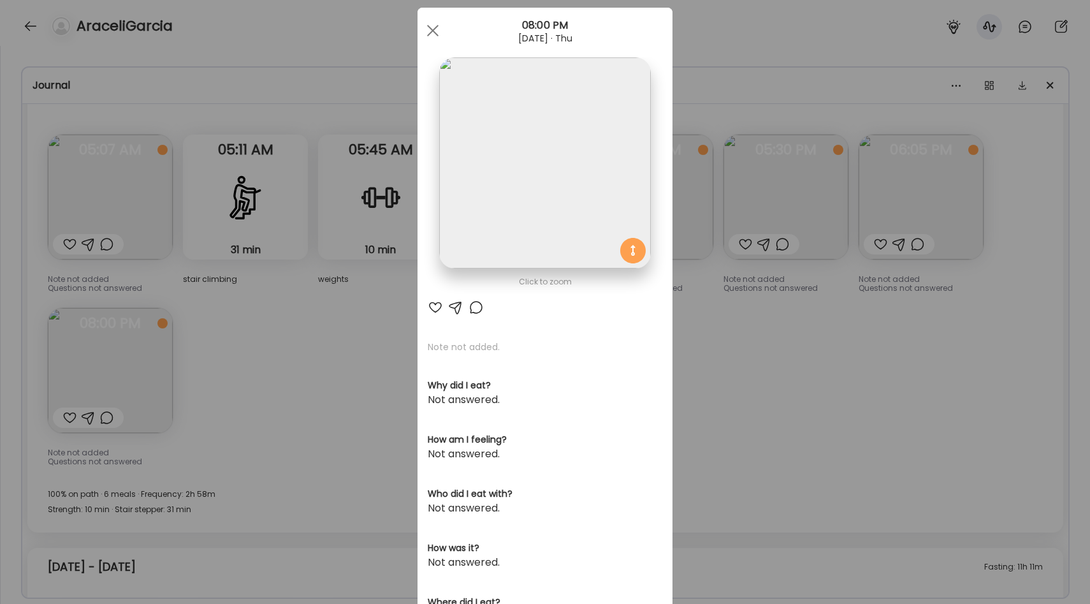
click at [314, 315] on div "Ate Coach Dashboard Wahoo! It’s official Take a moment to set up your Coach Pro…" at bounding box center [545, 302] width 1090 height 604
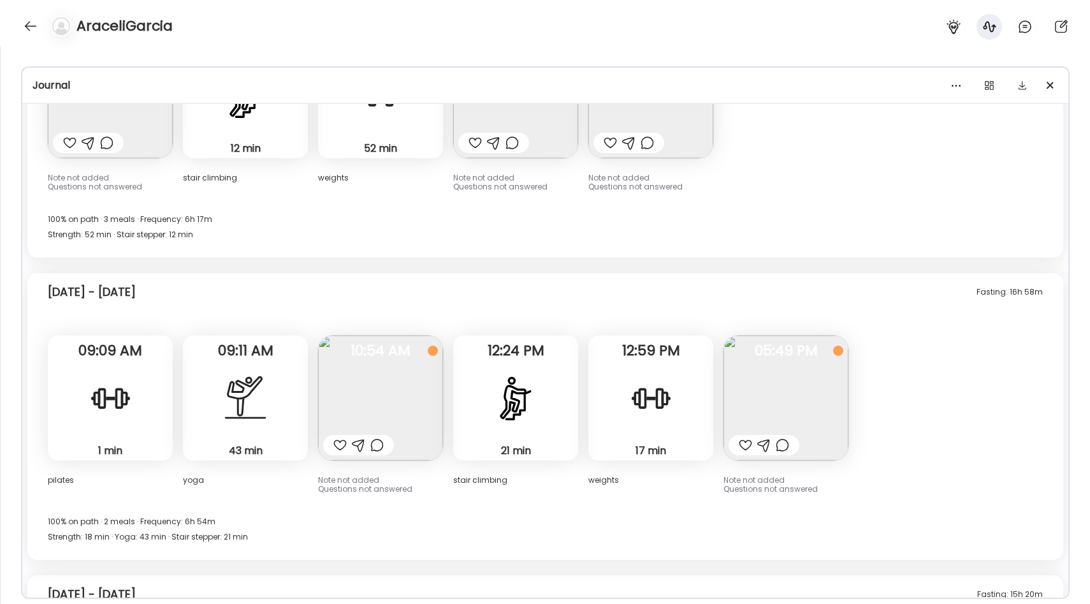
scroll to position [4478, 0]
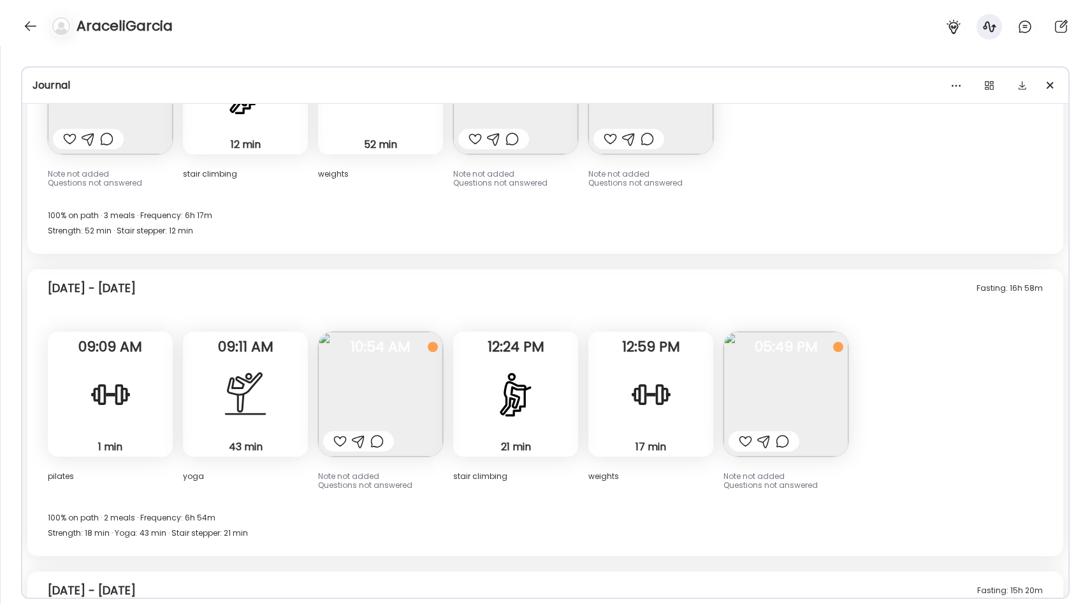
click at [767, 374] on img at bounding box center [786, 393] width 125 height 125
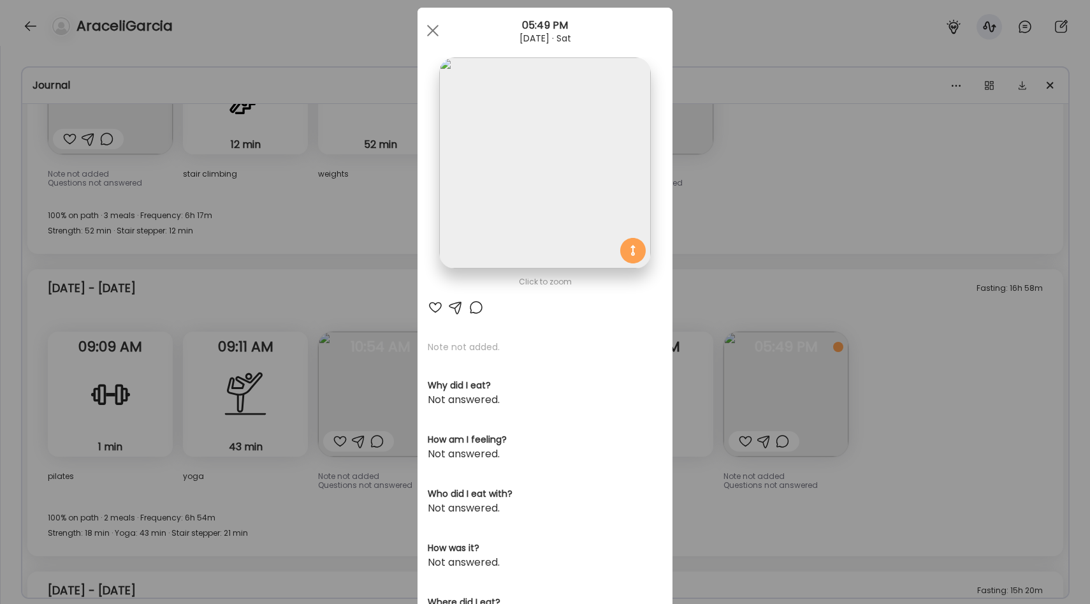
click at [747, 307] on div "Ate Coach Dashboard Wahoo! It’s official Take a moment to set up your Coach Pro…" at bounding box center [545, 302] width 1090 height 604
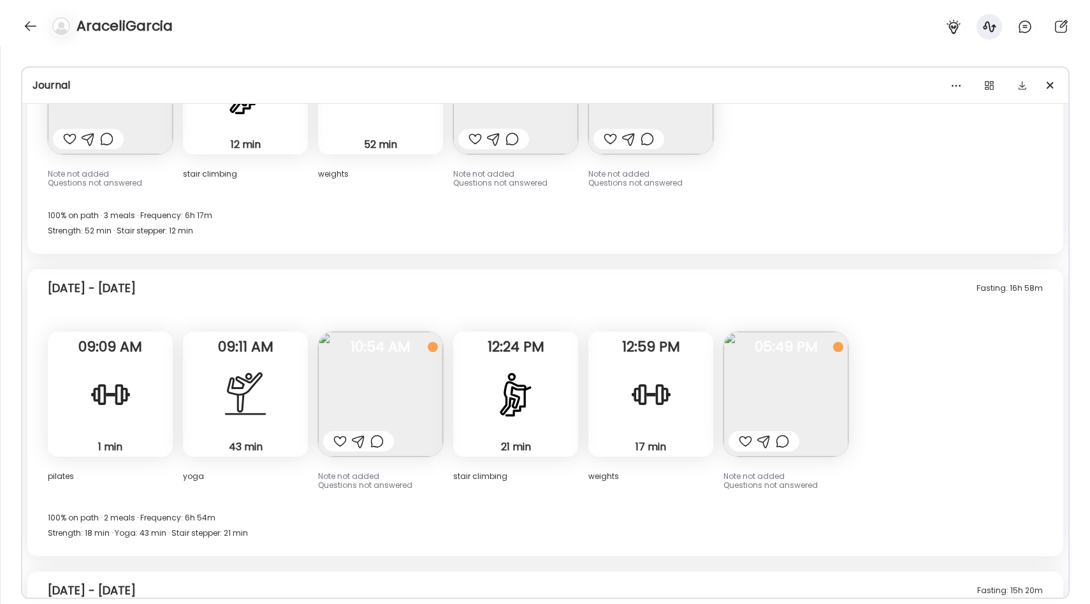
click at [412, 389] on img at bounding box center [380, 393] width 125 height 125
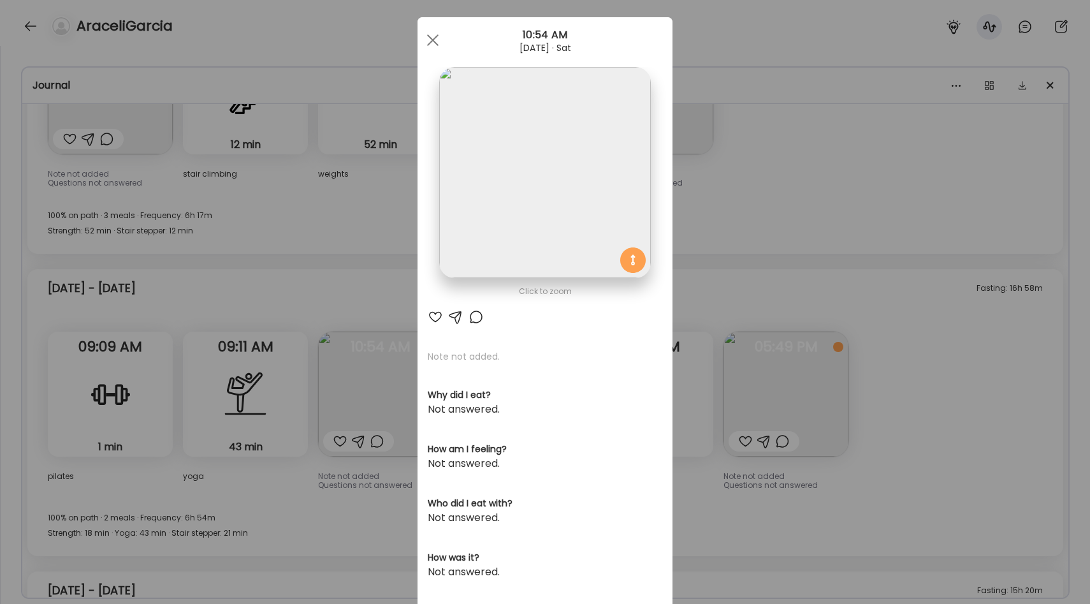
scroll to position [11, 0]
click at [481, 317] on div at bounding box center [476, 318] width 15 height 15
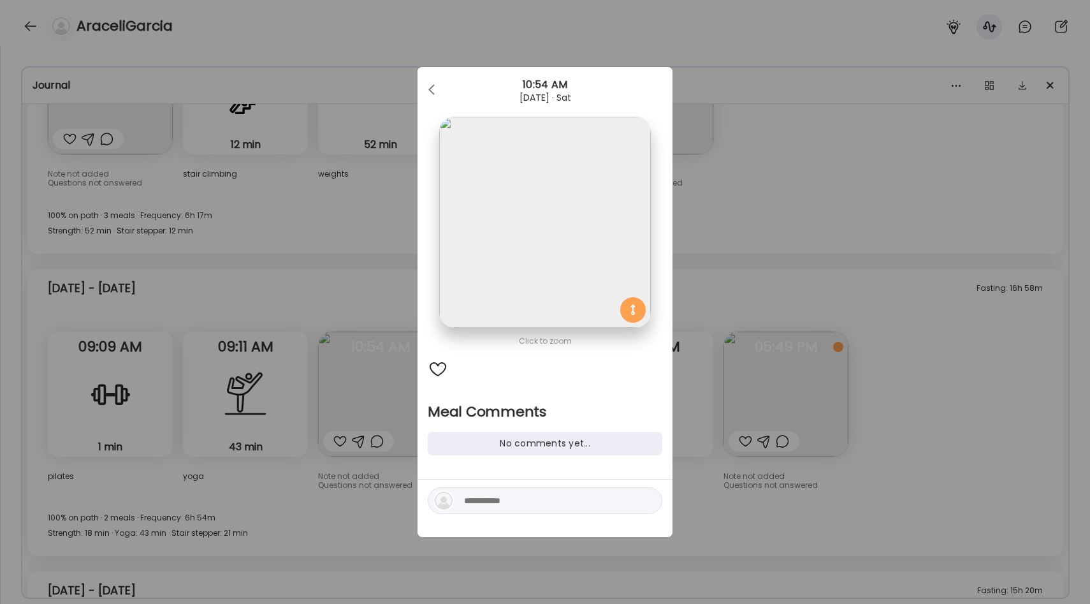
scroll to position [0, 0]
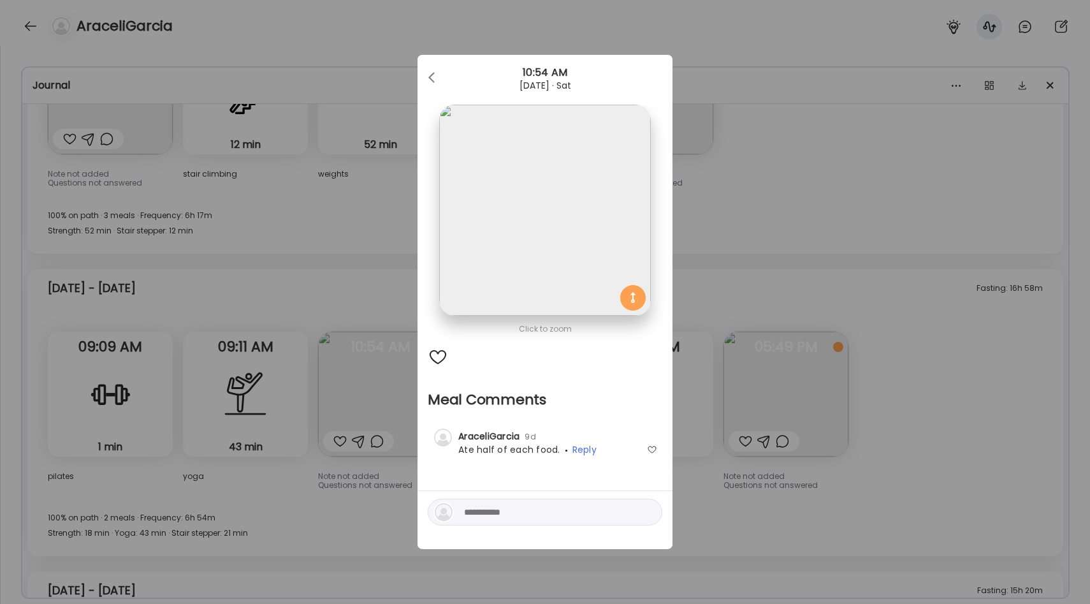
click at [718, 280] on div "Ate Coach Dashboard Wahoo! It’s official Take a moment to set up your Coach Pro…" at bounding box center [545, 302] width 1090 height 604
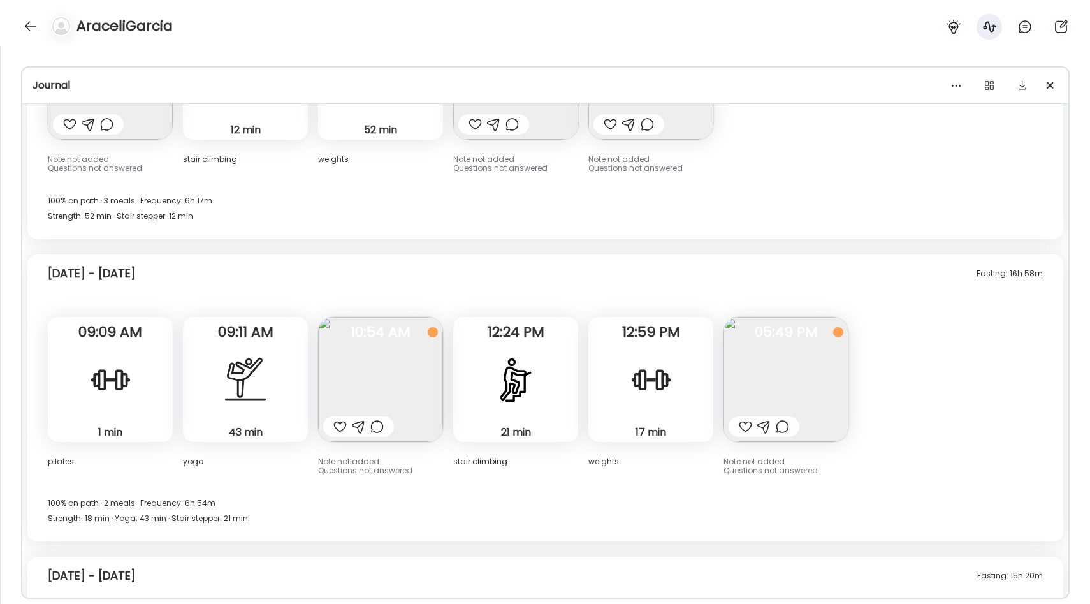
scroll to position [4498, 0]
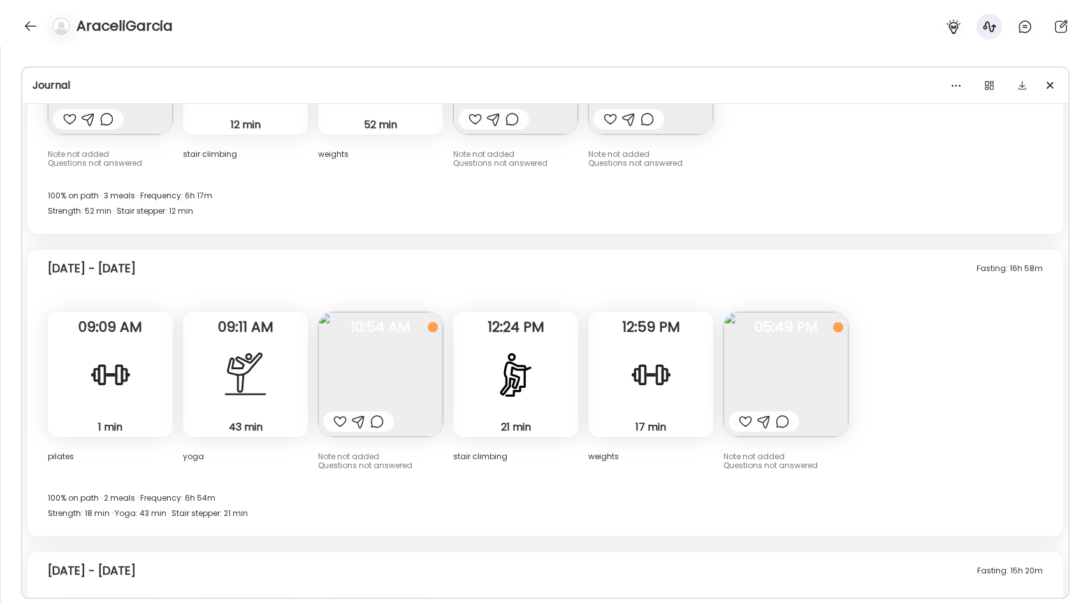
click at [769, 336] on img at bounding box center [786, 374] width 125 height 125
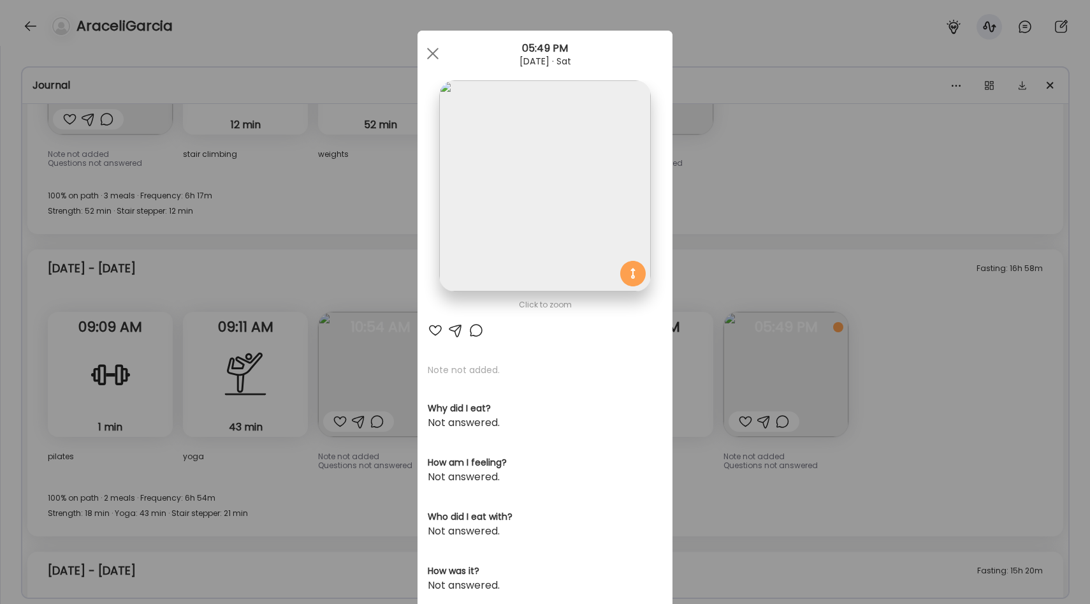
click at [697, 249] on div "Ate Coach Dashboard Wahoo! It’s official Take a moment to set up your Coach Pro…" at bounding box center [545, 302] width 1090 height 604
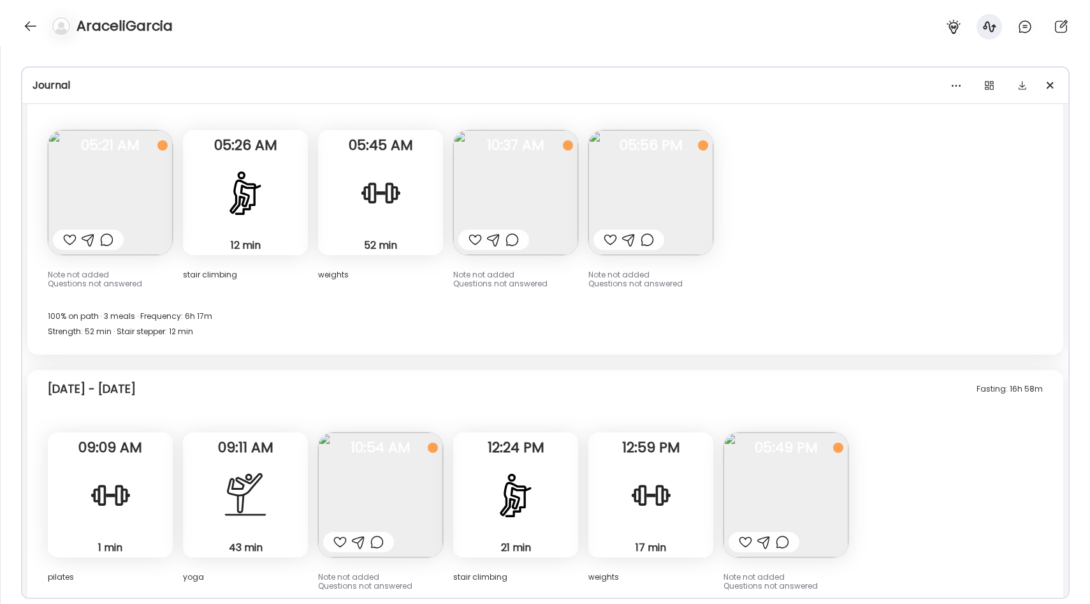
scroll to position [4349, 0]
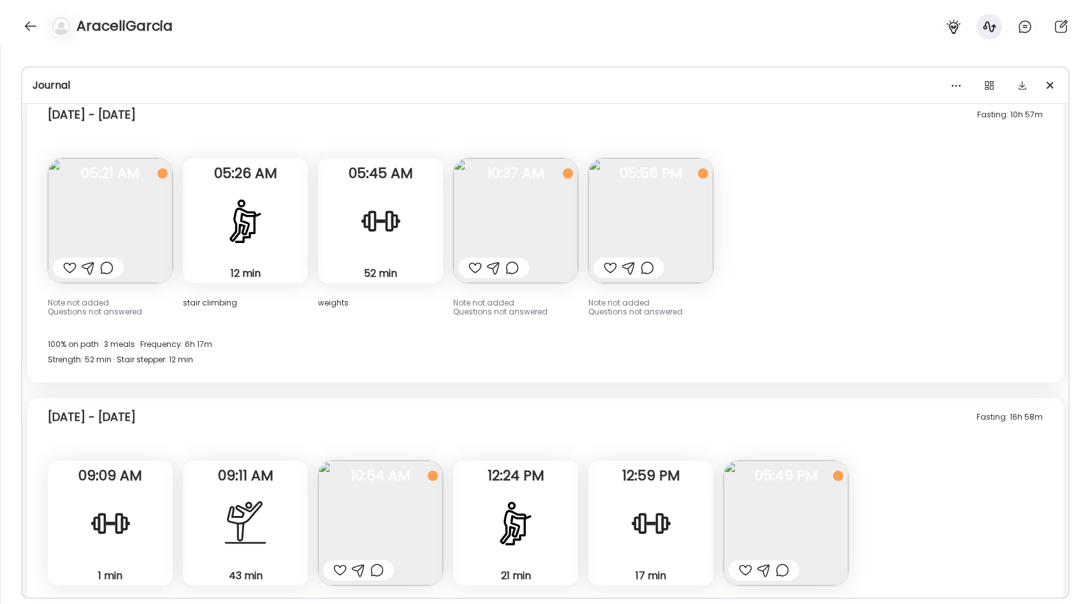
click at [668, 197] on img at bounding box center [650, 220] width 125 height 125
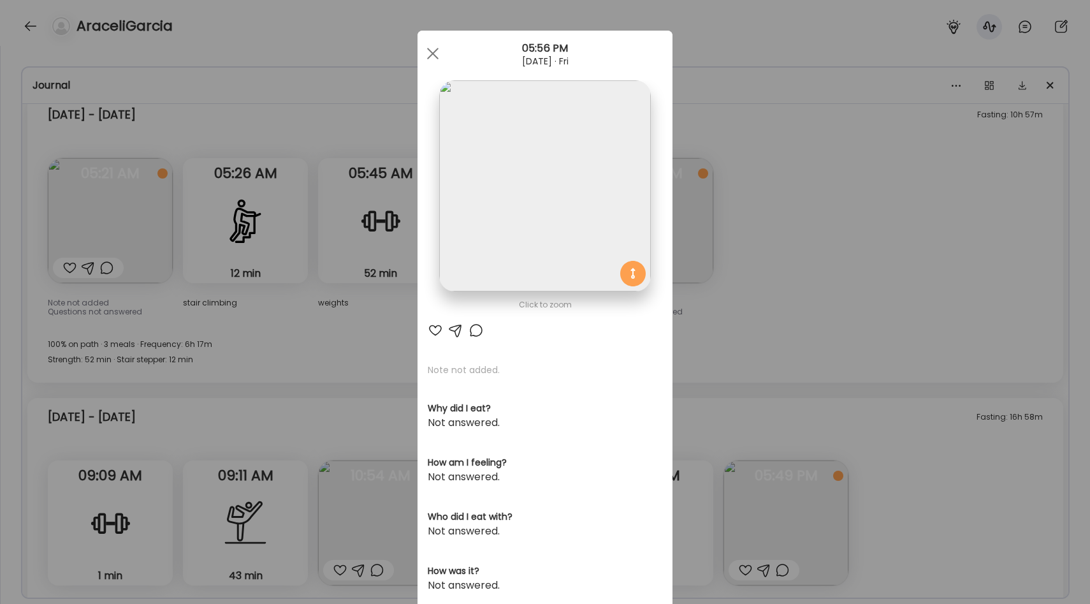
click at [337, 312] on div "Ate Coach Dashboard Wahoo! It’s official Take a moment to set up your Coach Pro…" at bounding box center [545, 302] width 1090 height 604
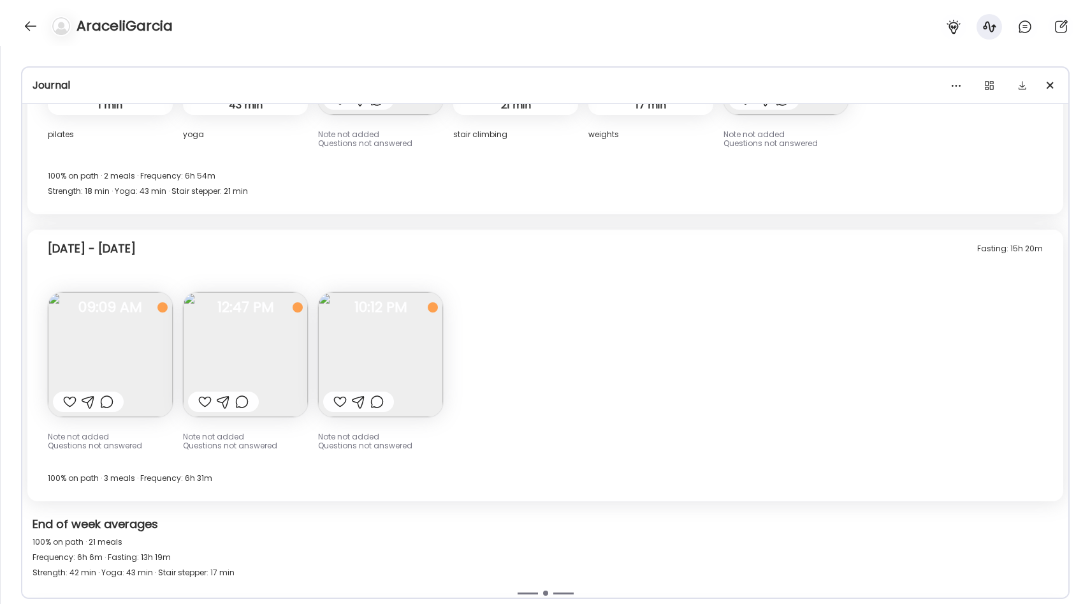
scroll to position [4840, 0]
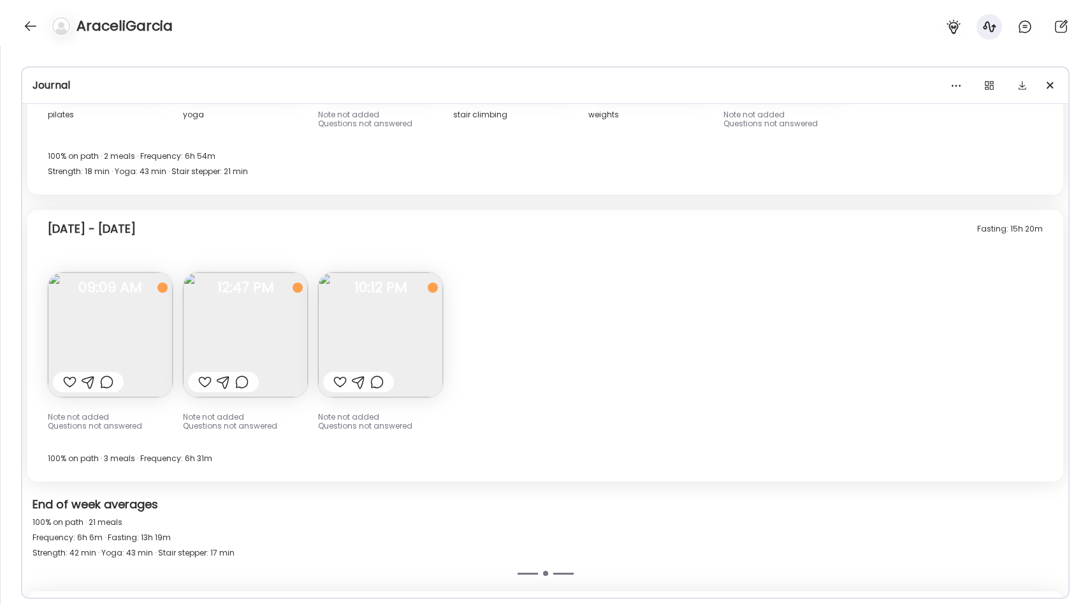
click at [280, 356] on img at bounding box center [245, 334] width 125 height 125
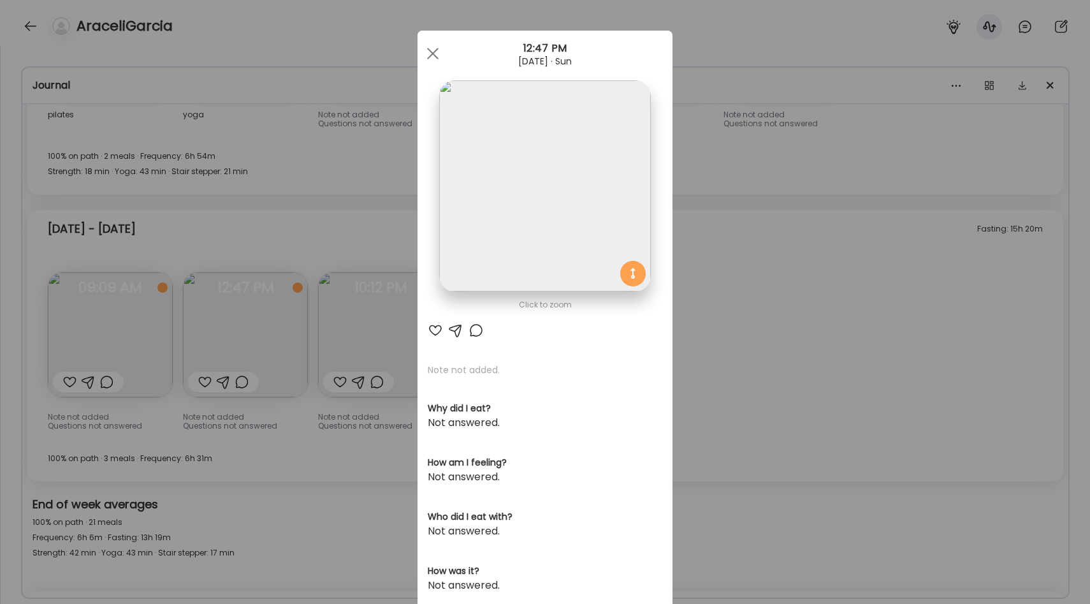
click at [556, 235] on img at bounding box center [544, 185] width 211 height 211
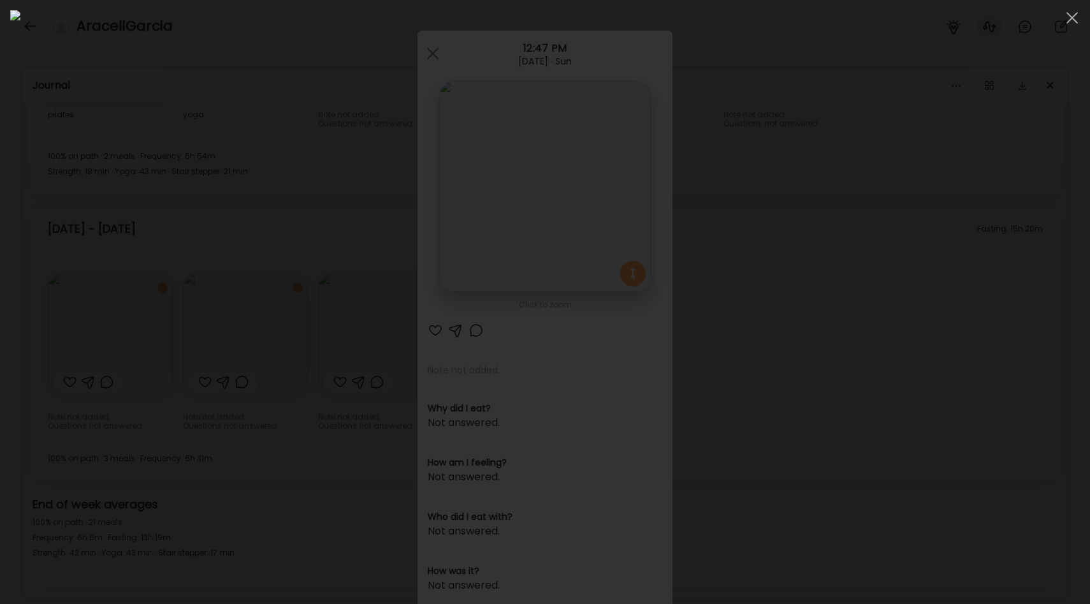
click at [875, 293] on div at bounding box center [545, 301] width 1070 height 583
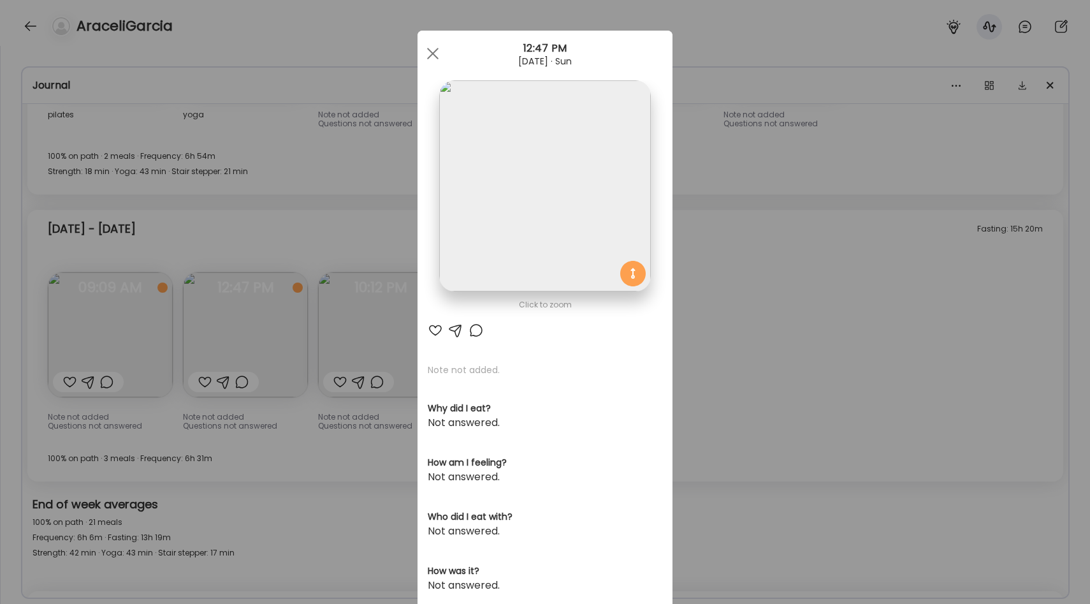
click at [738, 309] on div "Ate Coach Dashboard Wahoo! It’s official Take a moment to set up your Coach Pro…" at bounding box center [545, 302] width 1090 height 604
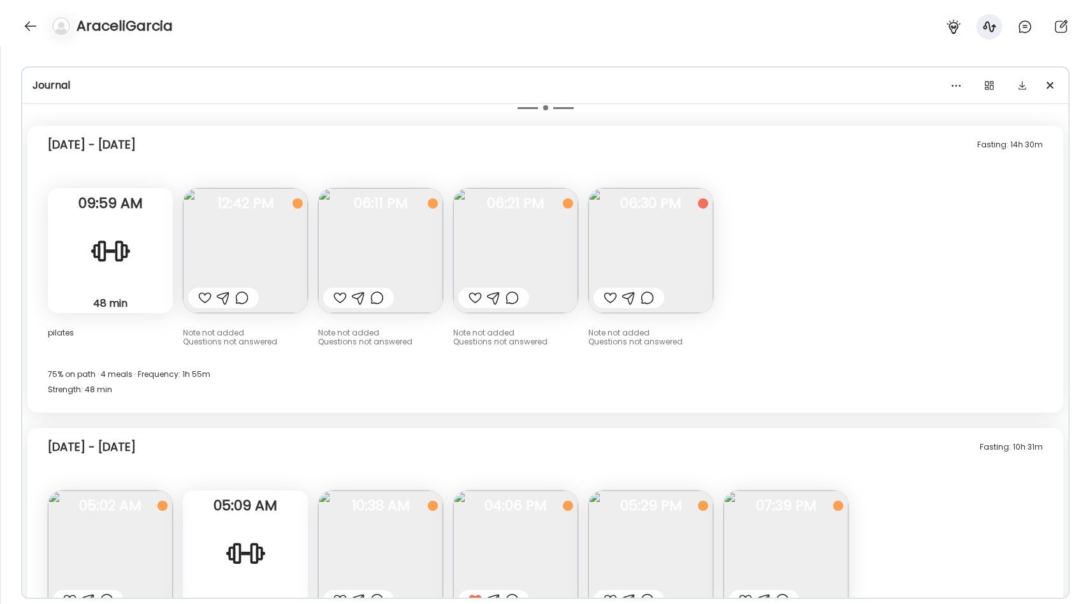
scroll to position [5306, 0]
click at [276, 244] on img at bounding box center [245, 249] width 125 height 125
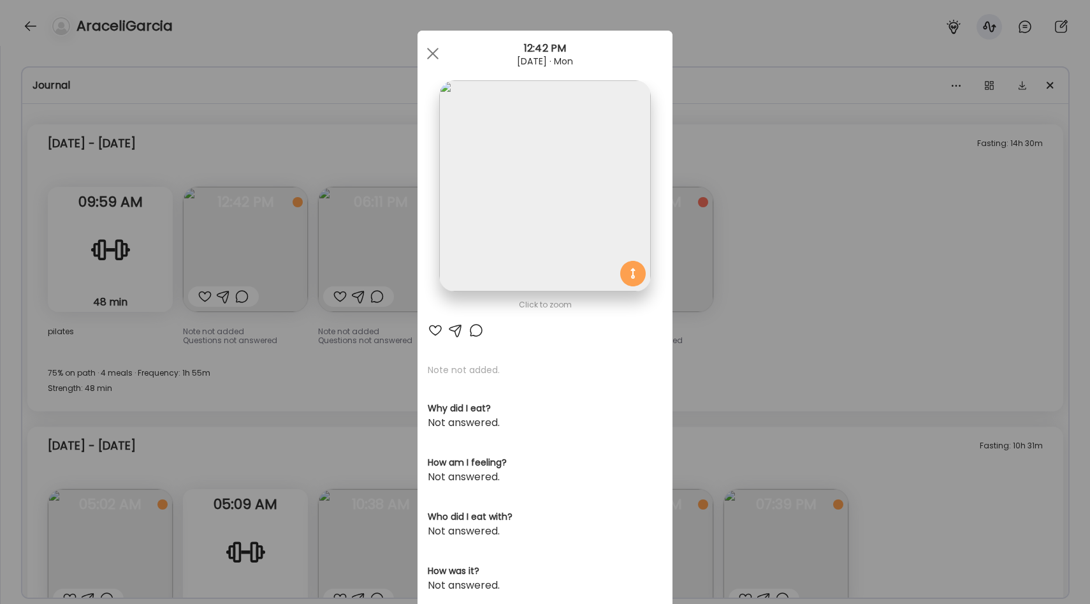
click at [729, 265] on div "Ate Coach Dashboard Wahoo! It’s official Take a moment to set up your Coach Pro…" at bounding box center [545, 302] width 1090 height 604
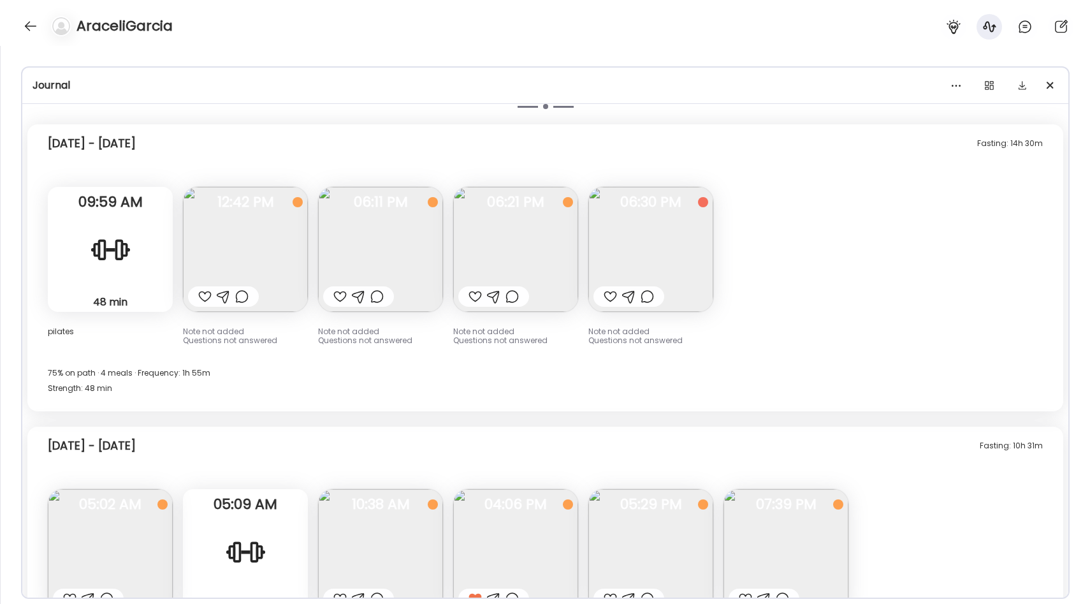
click at [667, 230] on img at bounding box center [650, 249] width 125 height 125
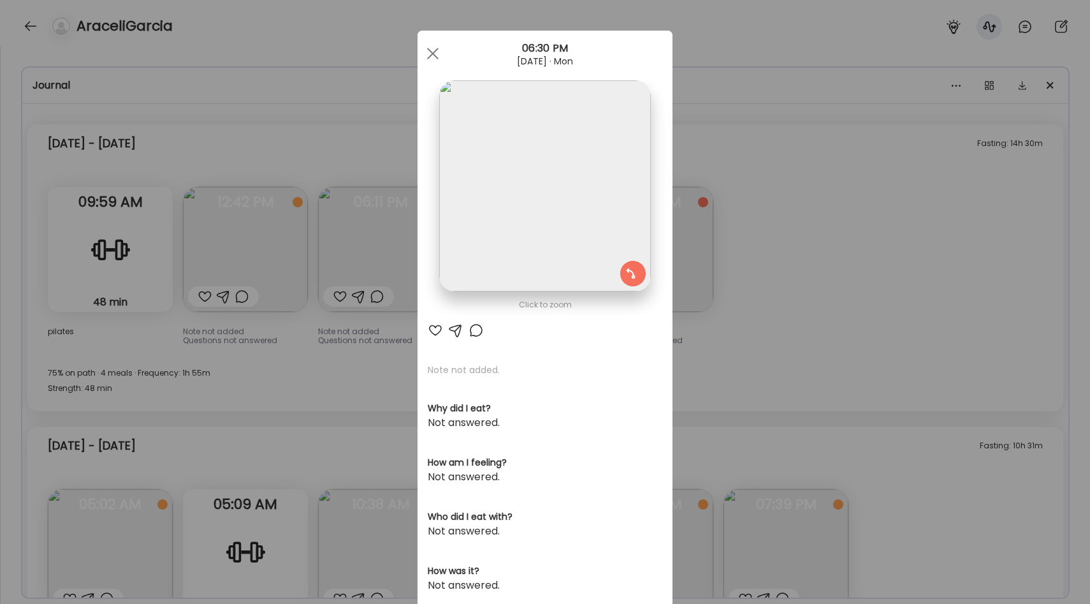
click at [878, 282] on div "Ate Coach Dashboard Wahoo! It’s official Take a moment to set up your Coach Pro…" at bounding box center [545, 302] width 1090 height 604
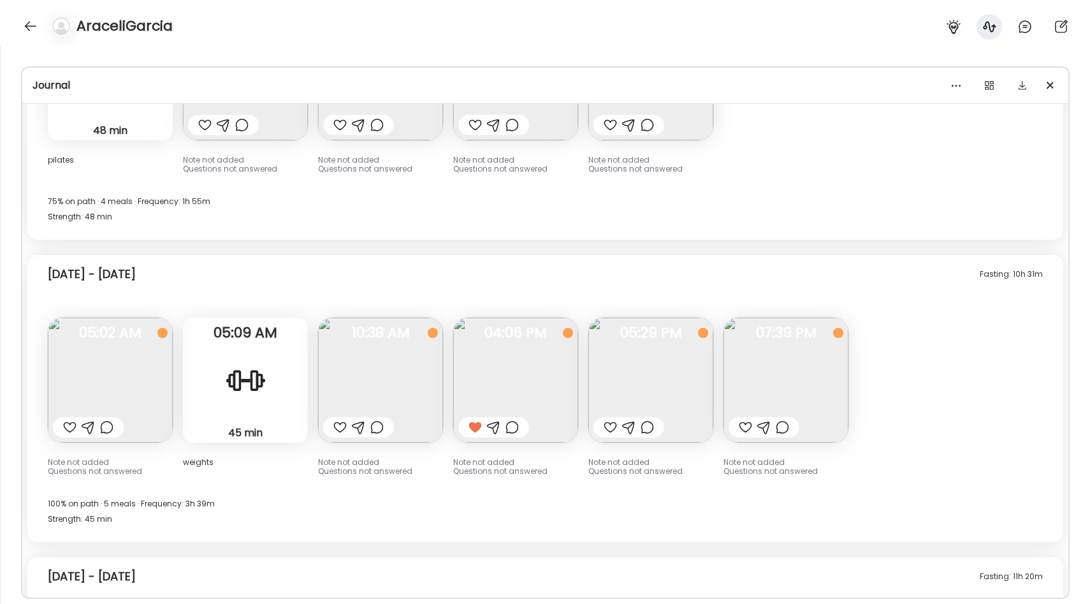
scroll to position [5480, 0]
click at [136, 375] on img at bounding box center [110, 377] width 125 height 125
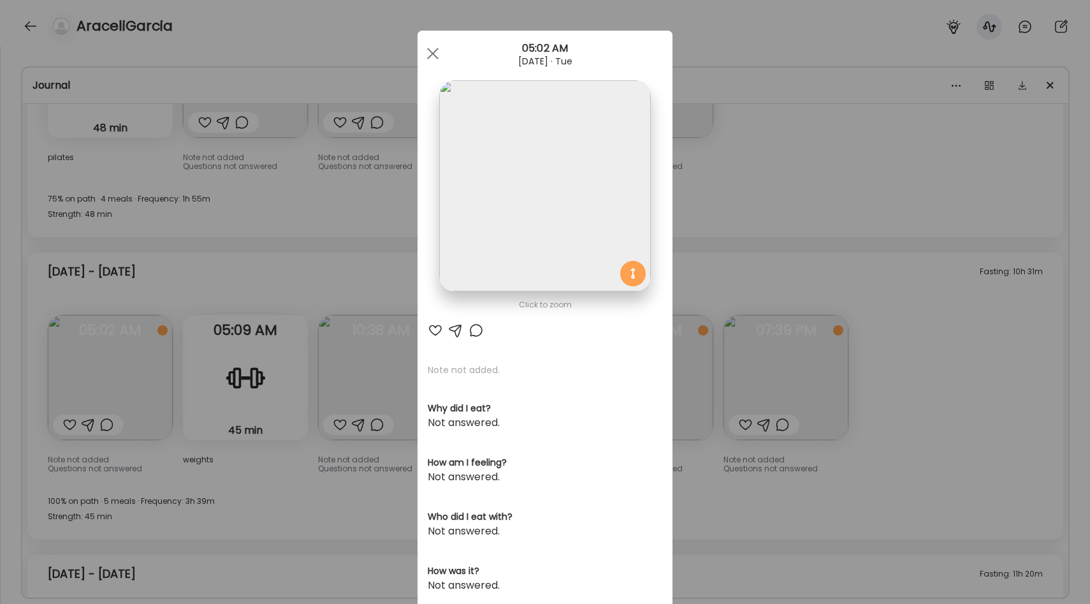
click at [304, 314] on div "Ate Coach Dashboard Wahoo! It’s official Take a moment to set up your Coach Pro…" at bounding box center [545, 302] width 1090 height 604
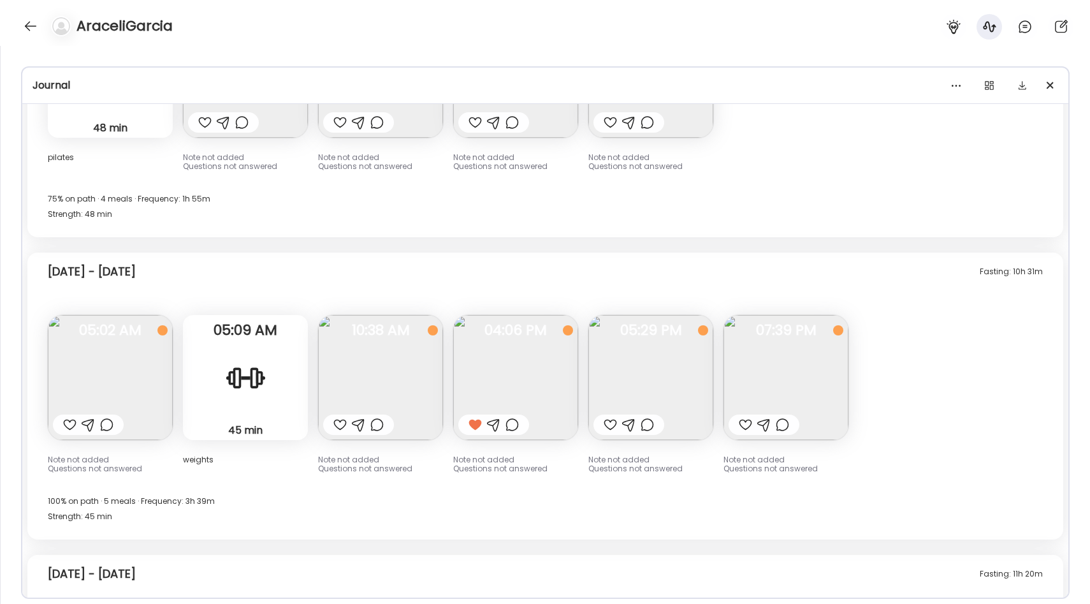
click at [361, 371] on img at bounding box center [380, 377] width 125 height 125
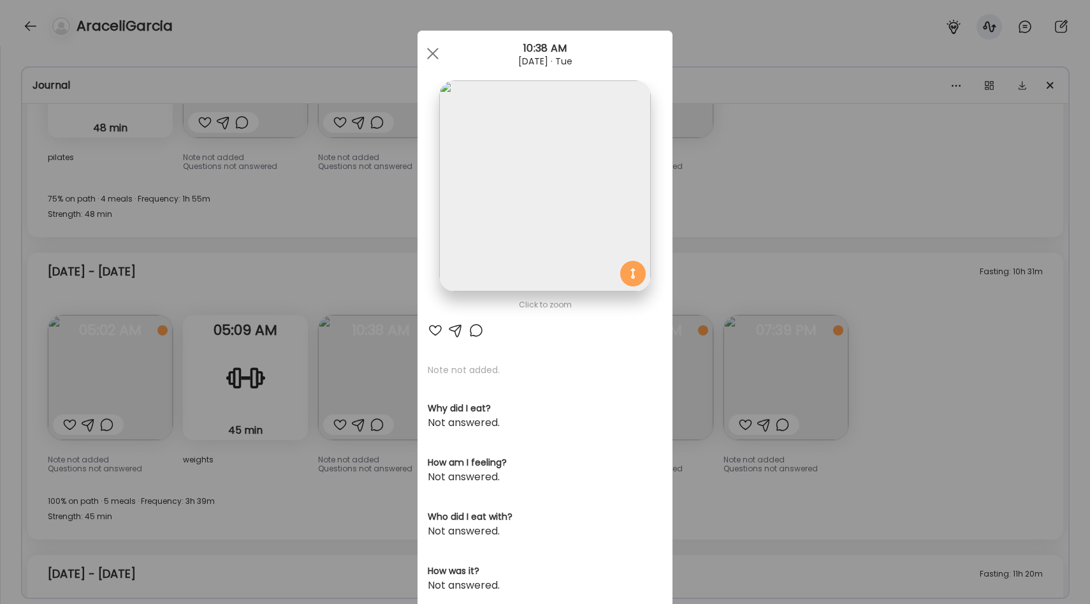
click at [358, 290] on div "Ate Coach Dashboard Wahoo! It’s official Take a moment to set up your Coach Pro…" at bounding box center [545, 302] width 1090 height 604
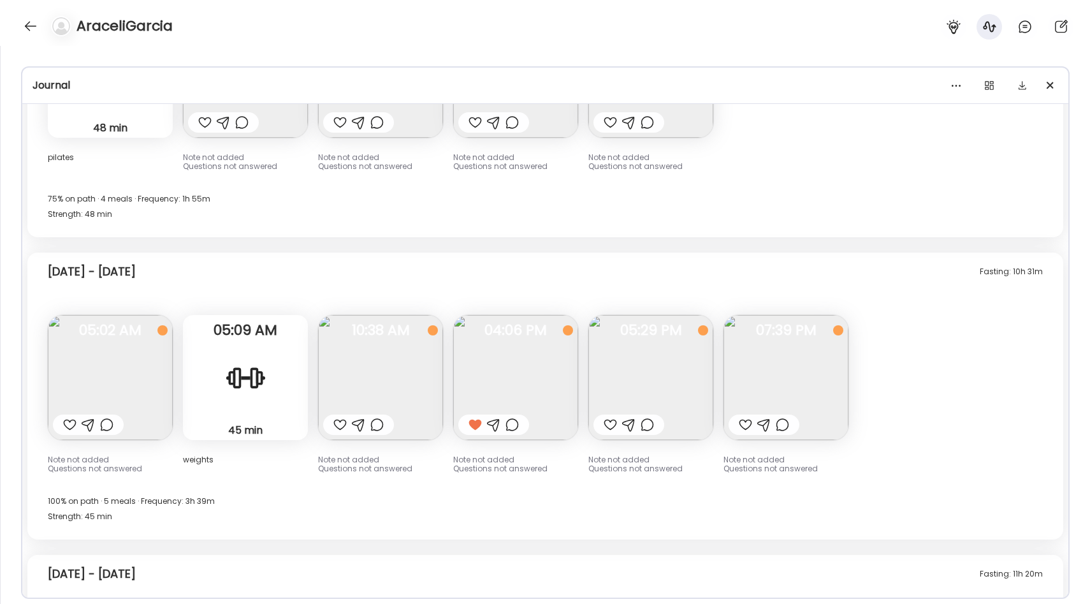
click at [627, 371] on img at bounding box center [650, 377] width 125 height 125
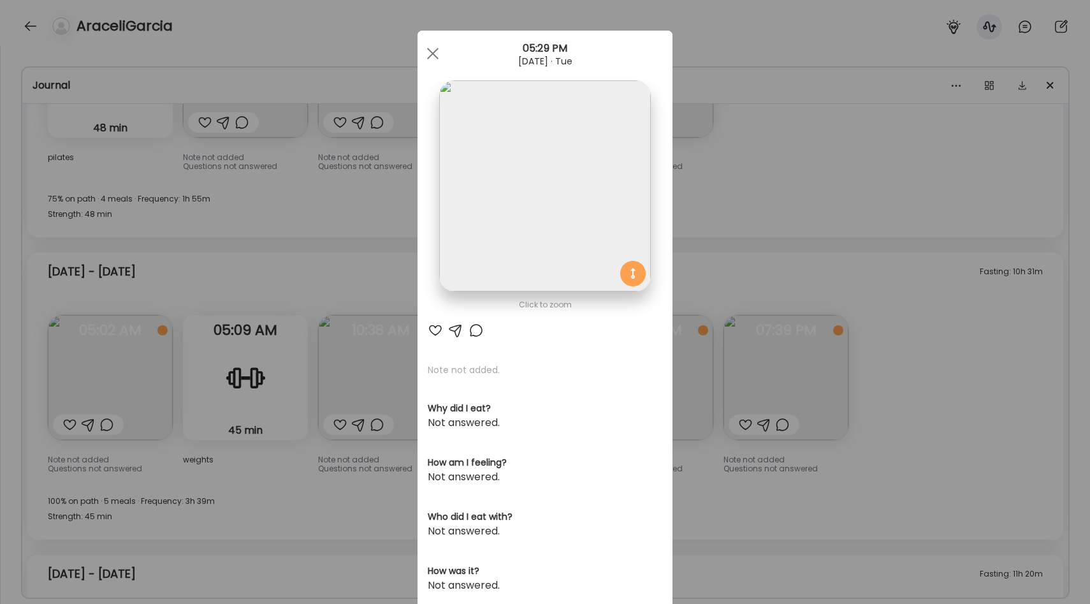
click at [477, 233] on img at bounding box center [544, 185] width 211 height 211
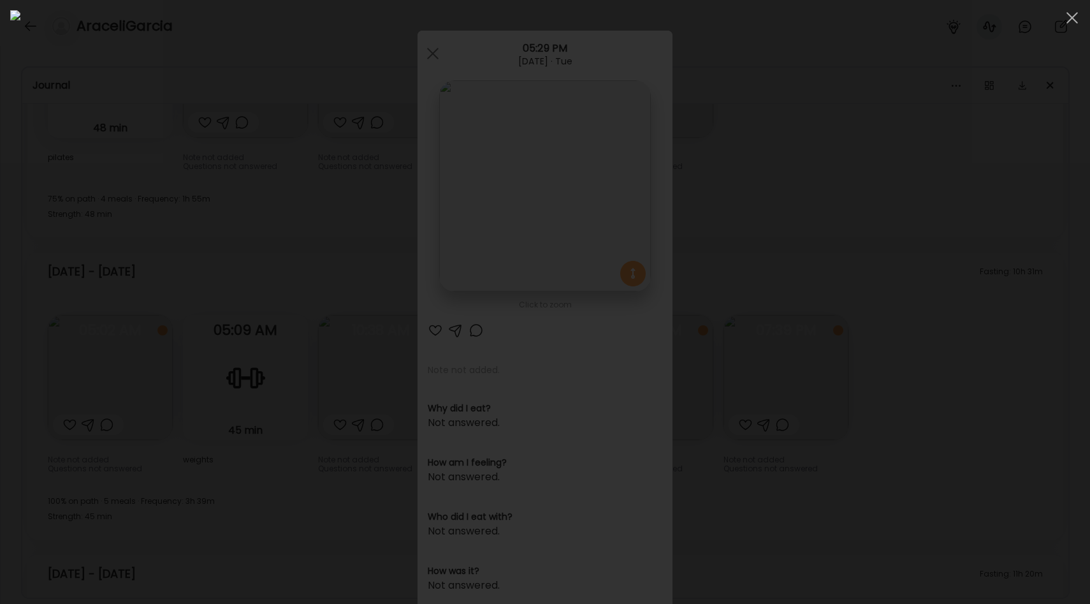
click at [906, 292] on div at bounding box center [545, 301] width 1070 height 583
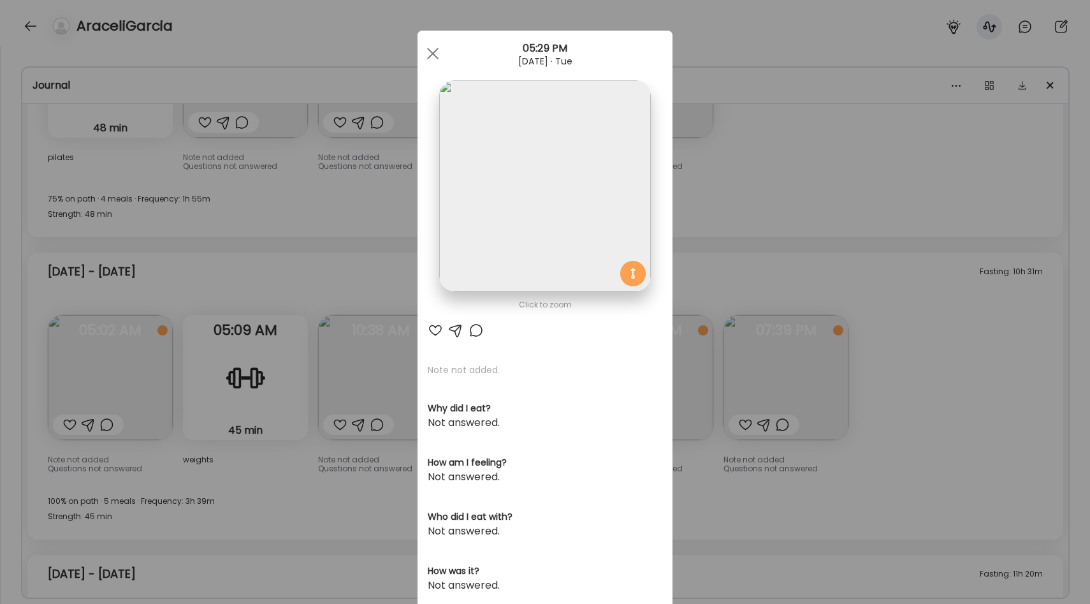
click at [847, 313] on div "Ate Coach Dashboard Wahoo! It’s official Take a moment to set up your Coach Pro…" at bounding box center [545, 302] width 1090 height 604
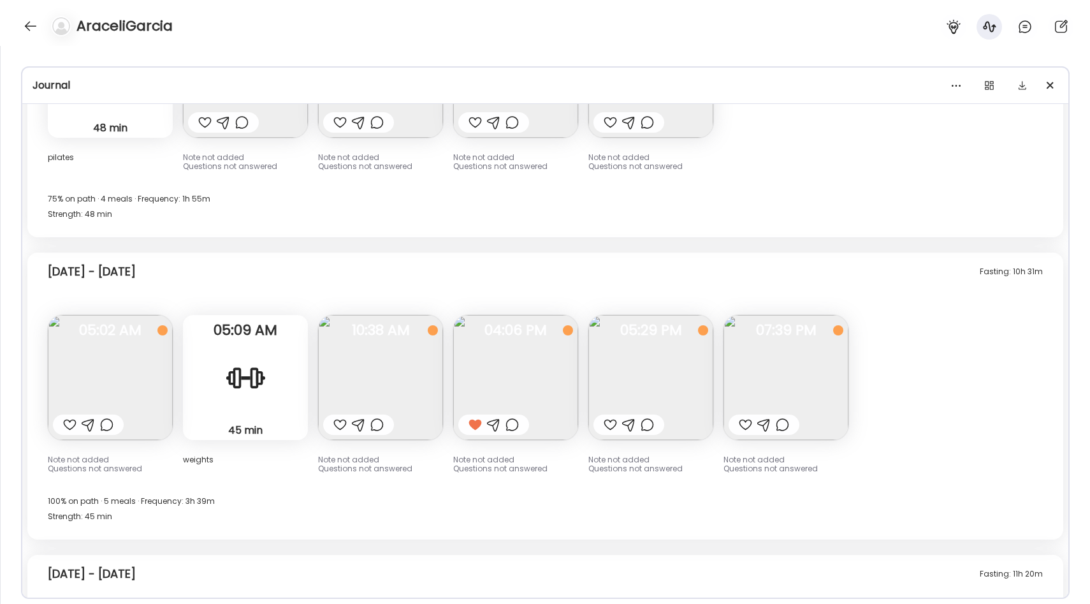
click at [697, 370] on img at bounding box center [650, 377] width 125 height 125
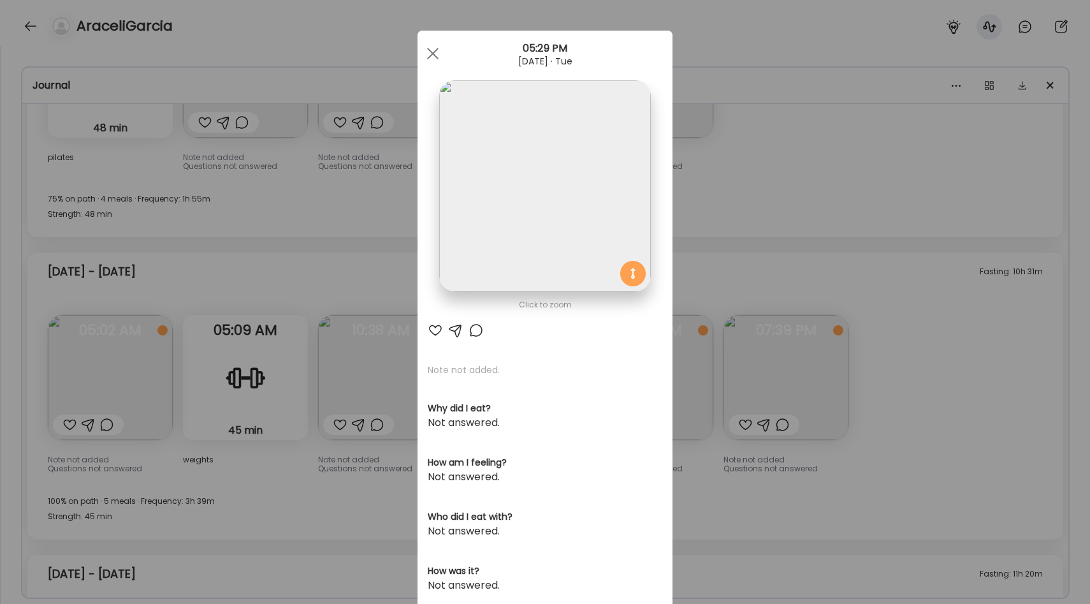
click at [884, 344] on div "Ate Coach Dashboard Wahoo! It’s official Take a moment to set up your Coach Pro…" at bounding box center [545, 302] width 1090 height 604
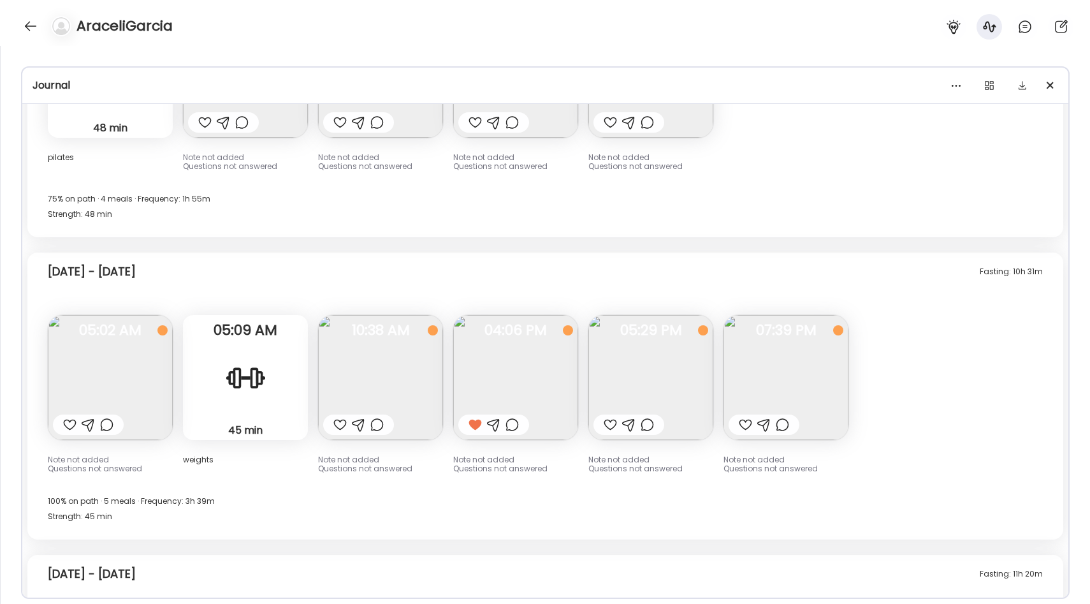
click at [793, 373] on img at bounding box center [786, 377] width 125 height 125
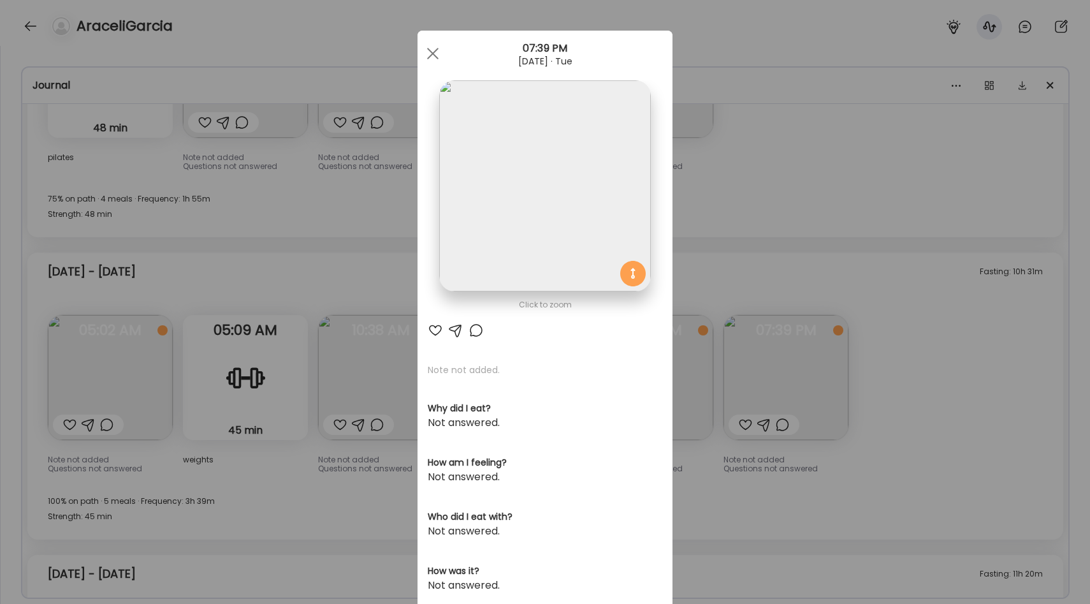
click at [805, 287] on div "Ate Coach Dashboard Wahoo! It’s official Take a moment to set up your Coach Pro…" at bounding box center [545, 302] width 1090 height 604
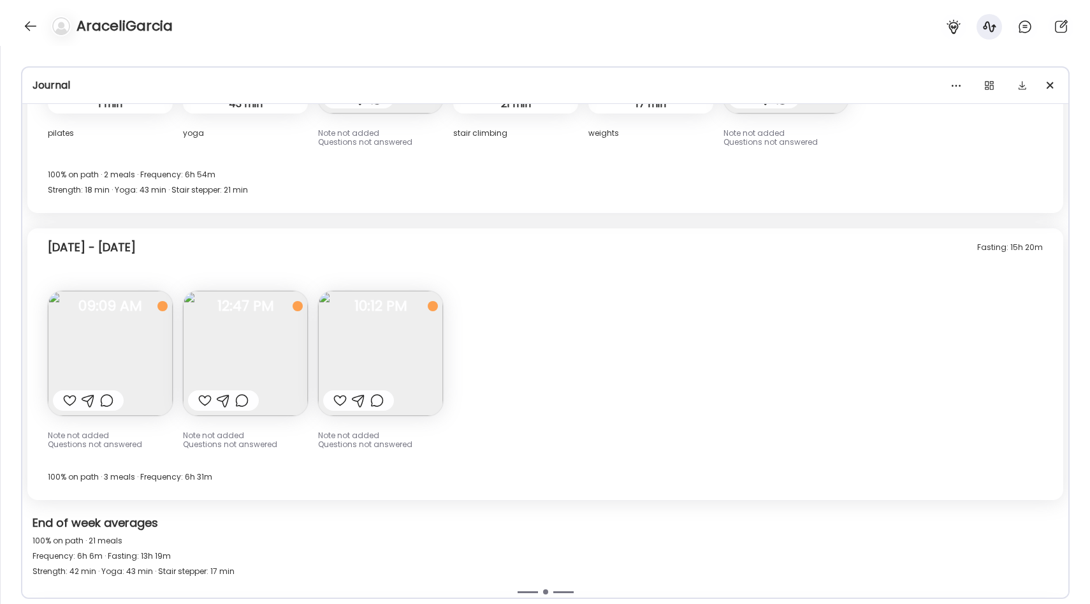
scroll to position [4826, 0]
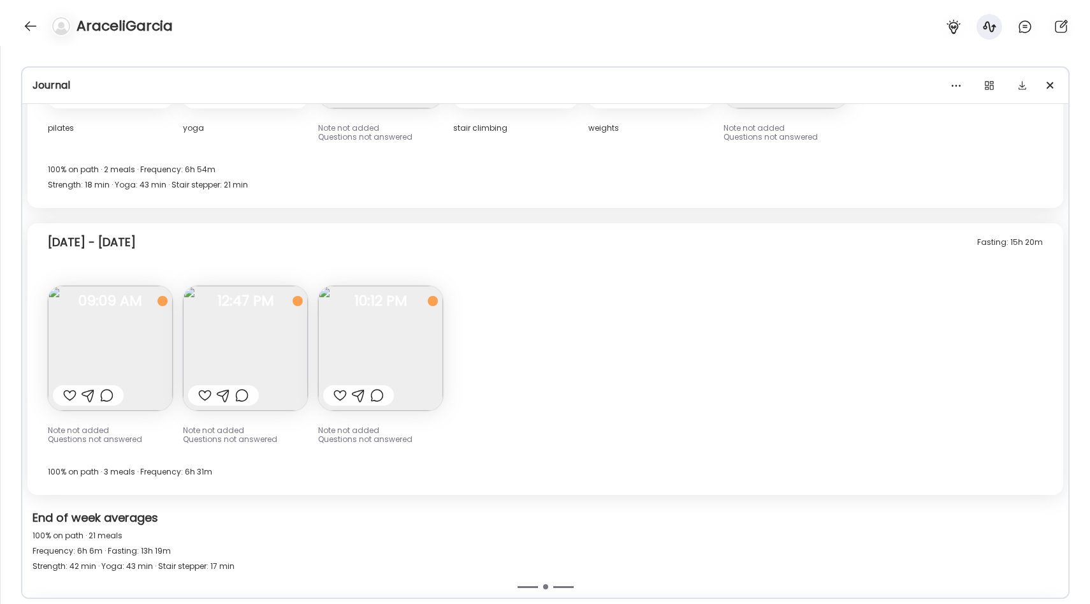
click at [404, 338] on img at bounding box center [380, 348] width 125 height 125
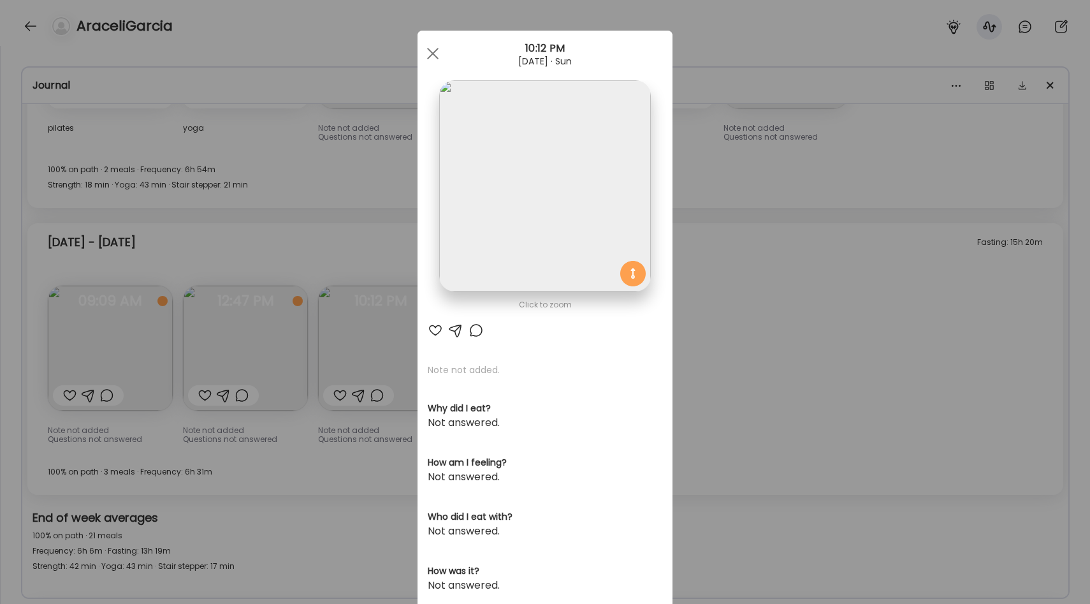
click at [752, 340] on div "Ate Coach Dashboard Wahoo! It’s official Take a moment to set up your Coach Pro…" at bounding box center [545, 302] width 1090 height 604
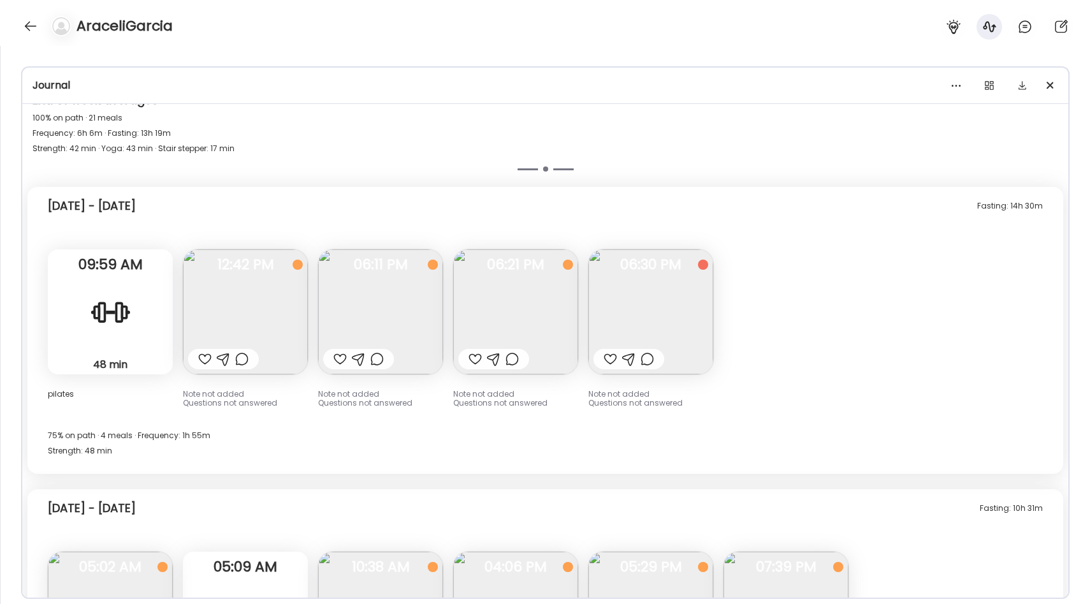
scroll to position [5616, 0]
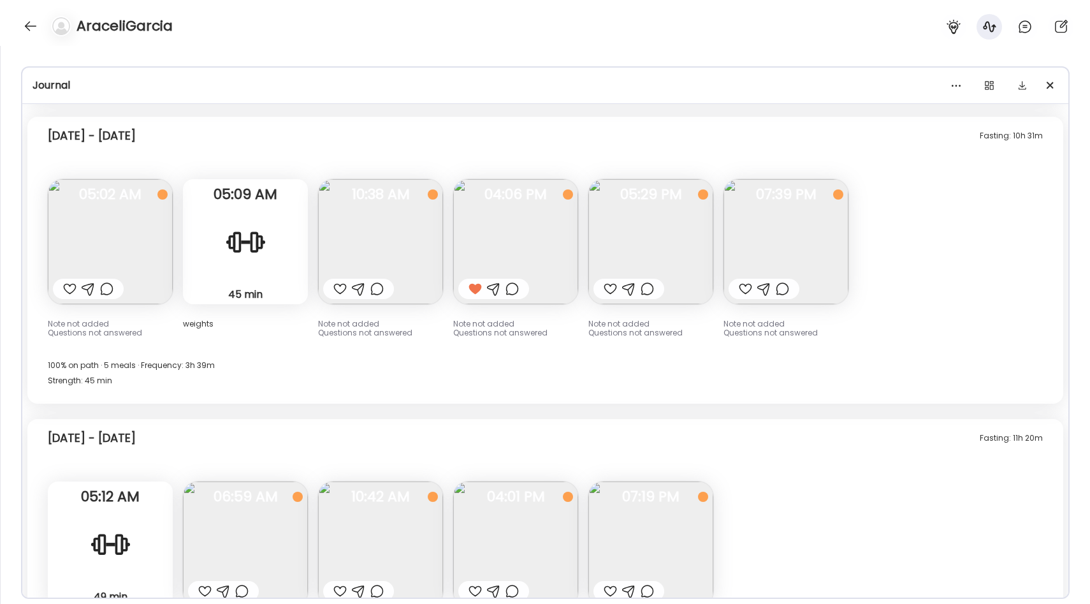
click at [536, 196] on span "04:06 PM" at bounding box center [515, 194] width 125 height 11
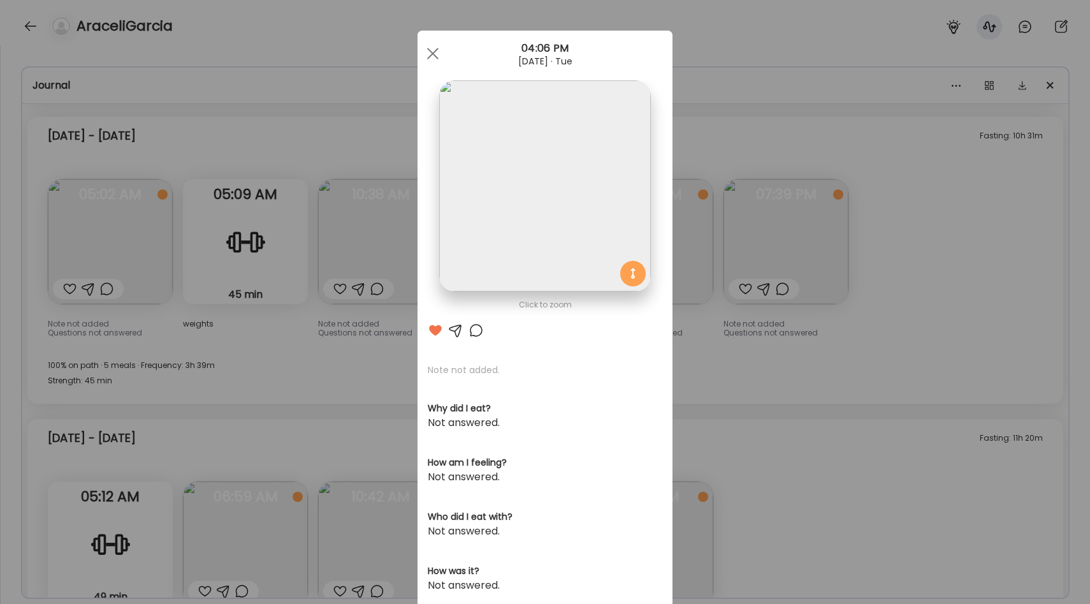
click at [586, 205] on img at bounding box center [544, 185] width 211 height 211
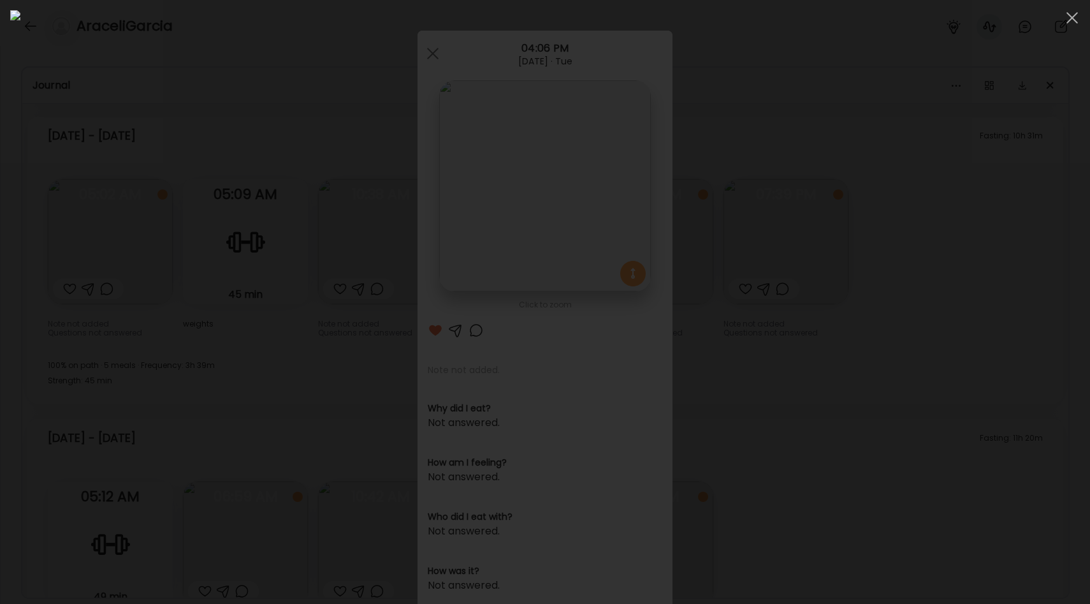
click at [880, 433] on div at bounding box center [545, 301] width 1070 height 583
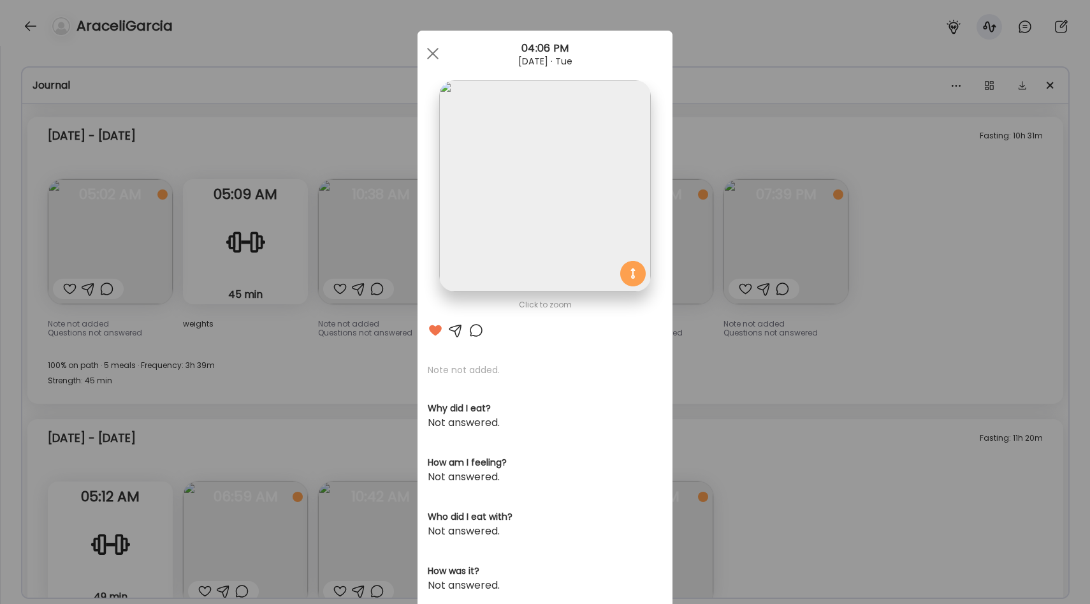
click at [813, 360] on div "Ate Coach Dashboard Wahoo! It’s official Take a moment to set up your Coach Pro…" at bounding box center [545, 302] width 1090 height 604
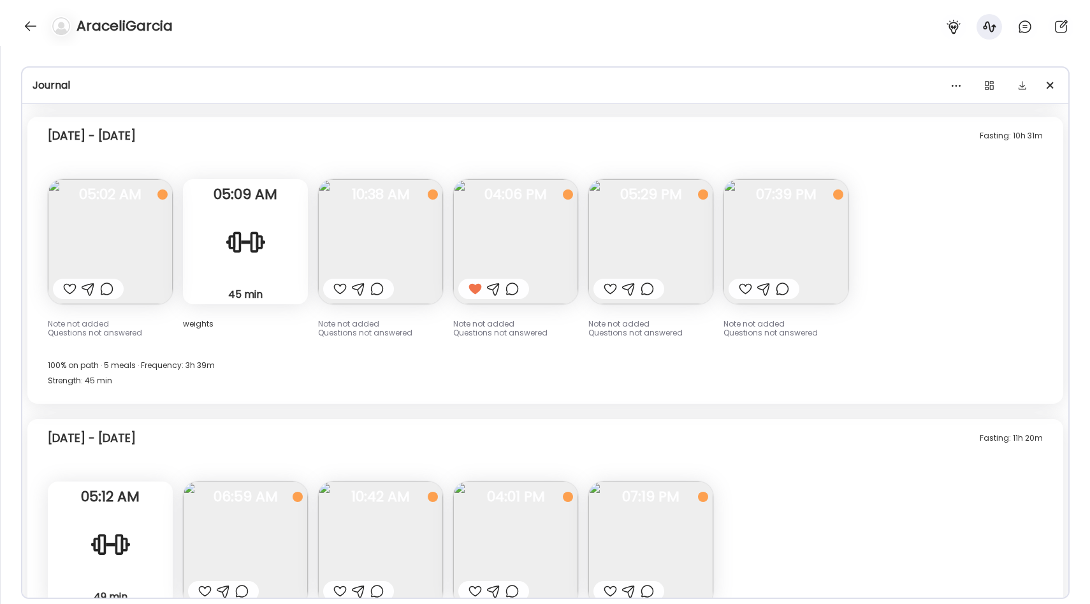
click at [666, 238] on img at bounding box center [650, 241] width 125 height 125
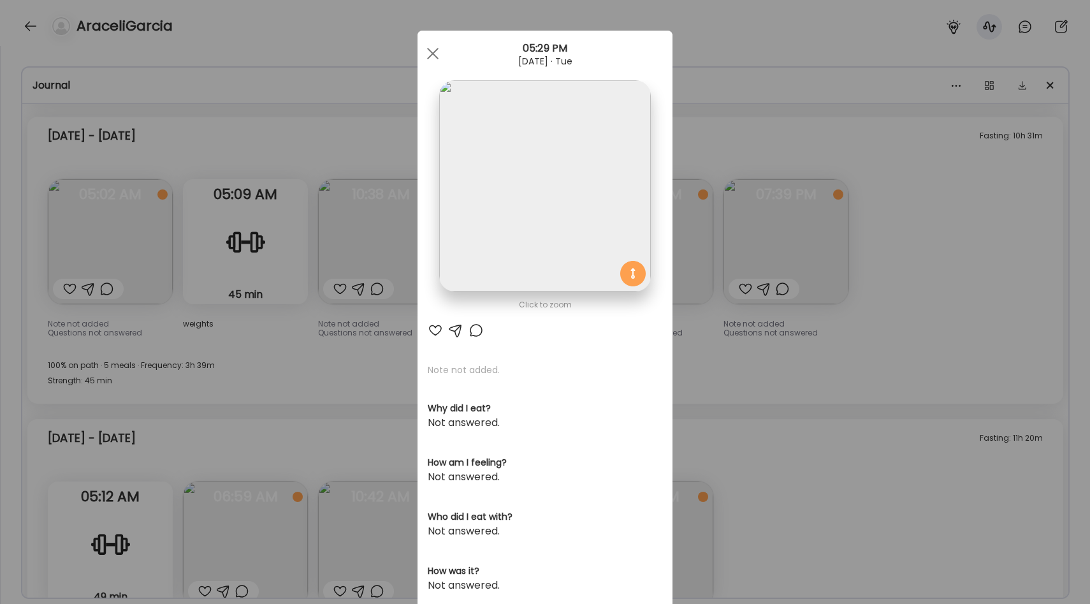
click at [768, 402] on div "Ate Coach Dashboard Wahoo! It’s official Take a moment to set up your Coach Pro…" at bounding box center [545, 302] width 1090 height 604
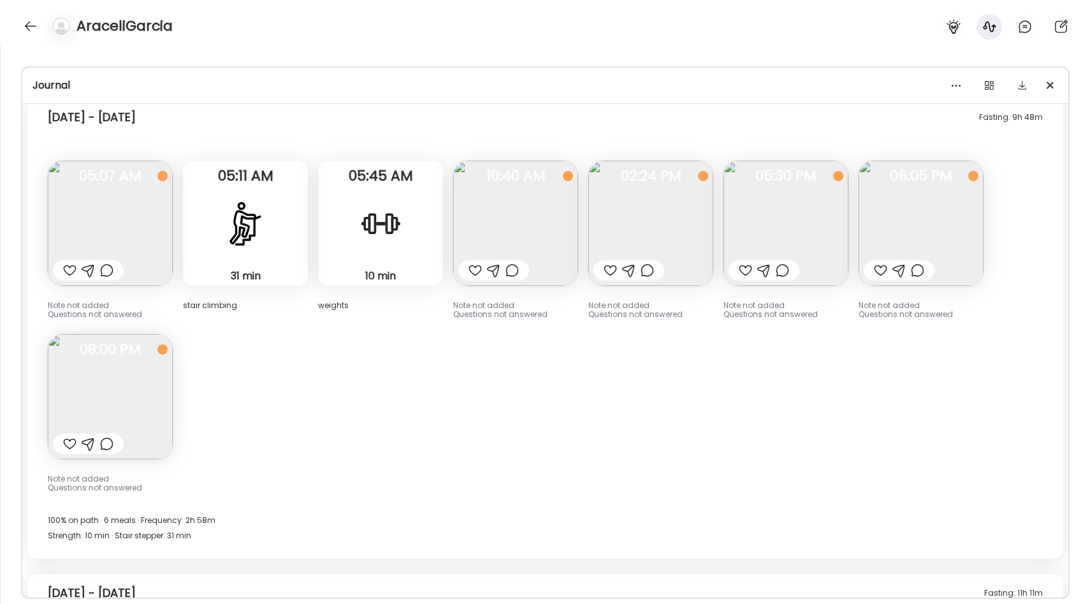
scroll to position [6242, 0]
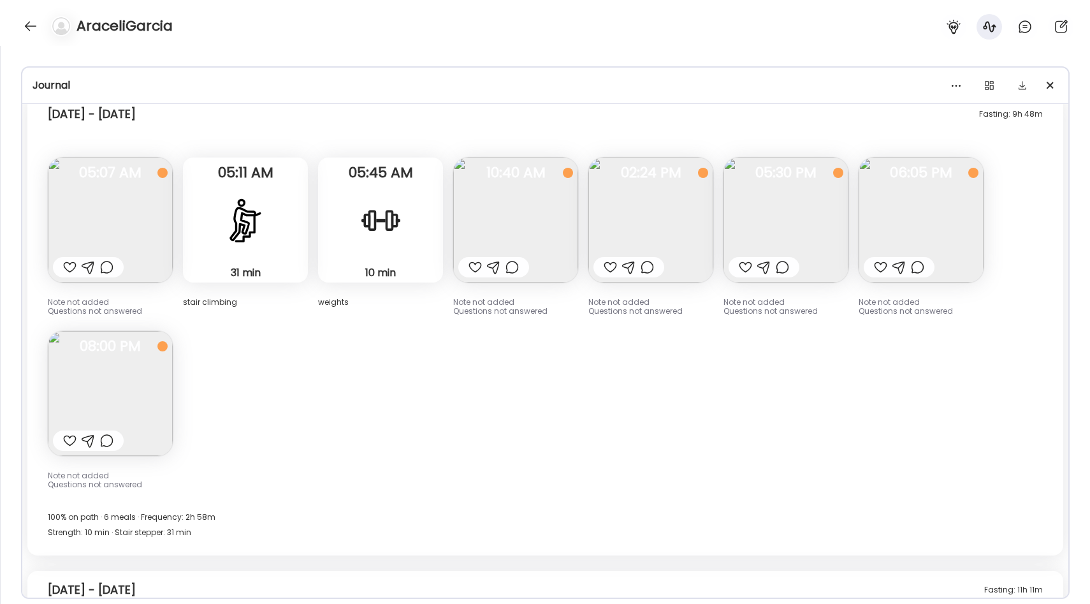
click at [99, 213] on img at bounding box center [110, 219] width 125 height 125
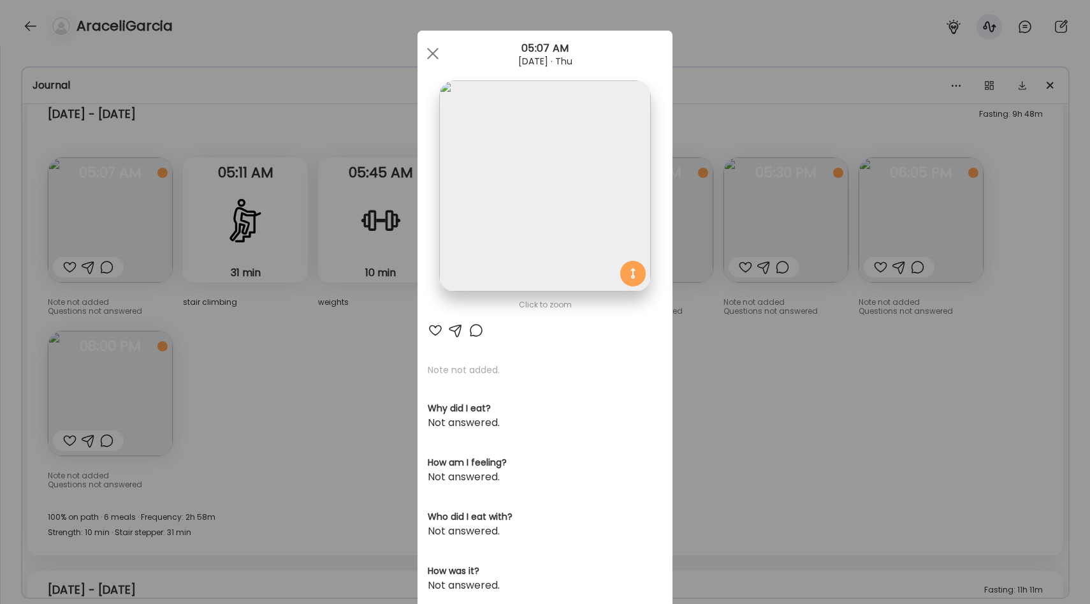
click at [692, 327] on div "Ate Coach Dashboard Wahoo! It’s official Take a moment to set up your Coach Pro…" at bounding box center [545, 302] width 1090 height 604
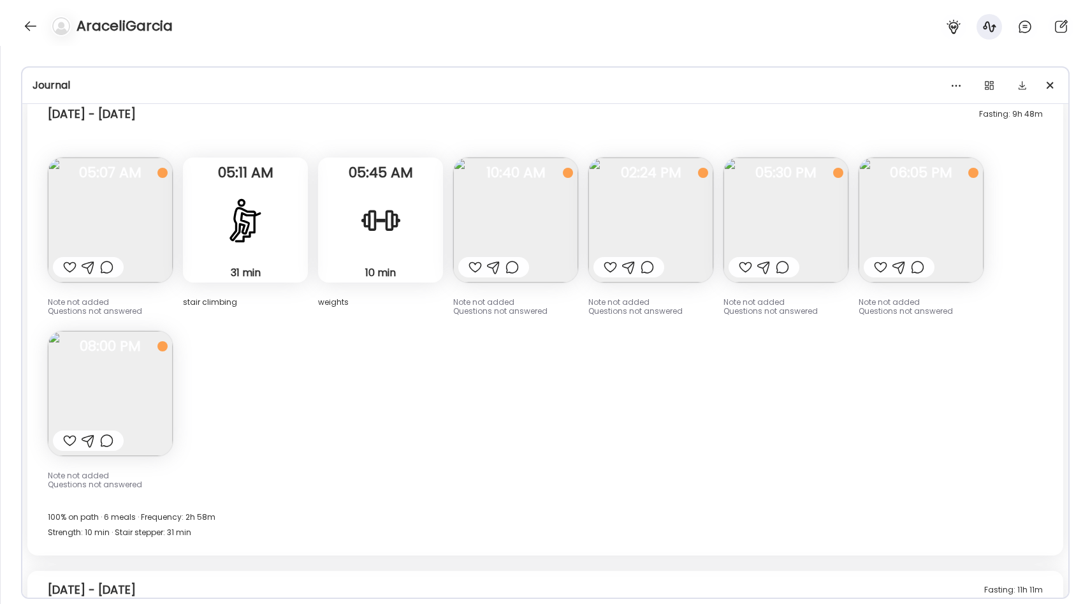
click at [127, 208] on img at bounding box center [110, 219] width 125 height 125
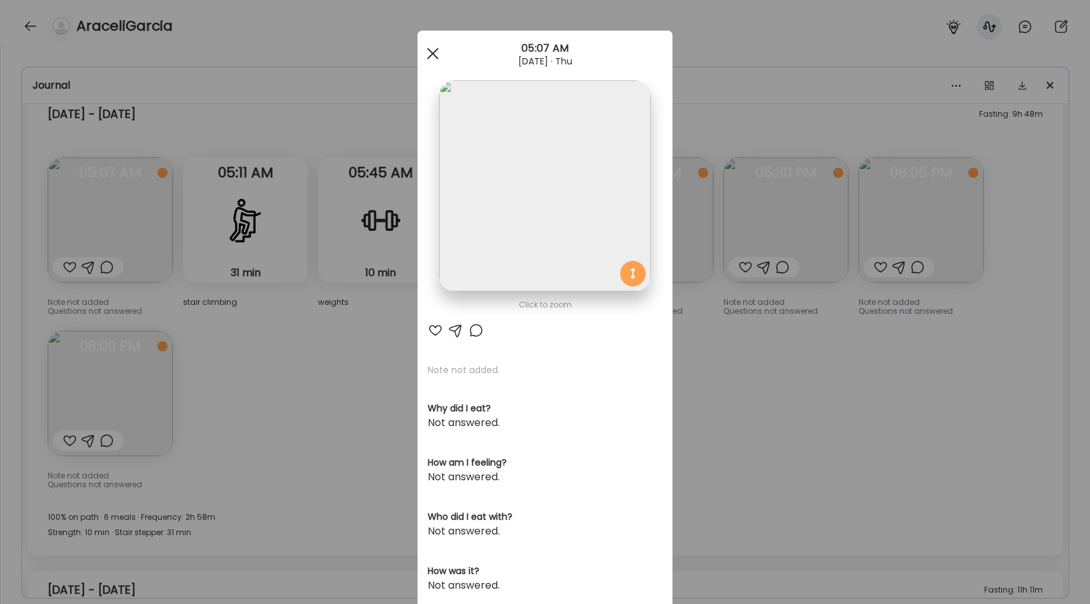
click at [436, 54] on div at bounding box center [432, 53] width 25 height 25
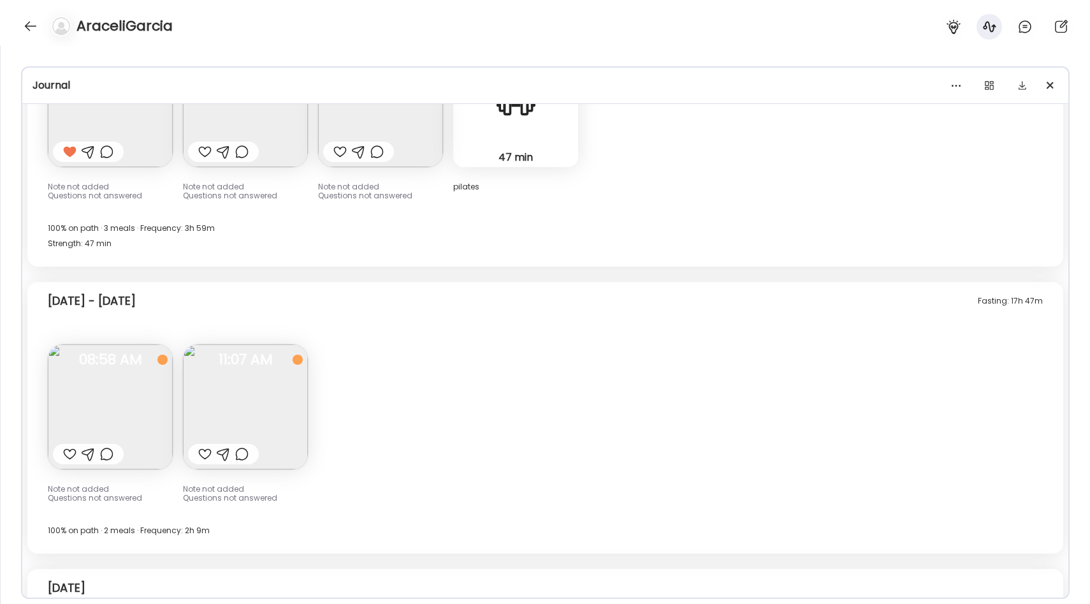
scroll to position [6705, 0]
